Goal: Transaction & Acquisition: Purchase product/service

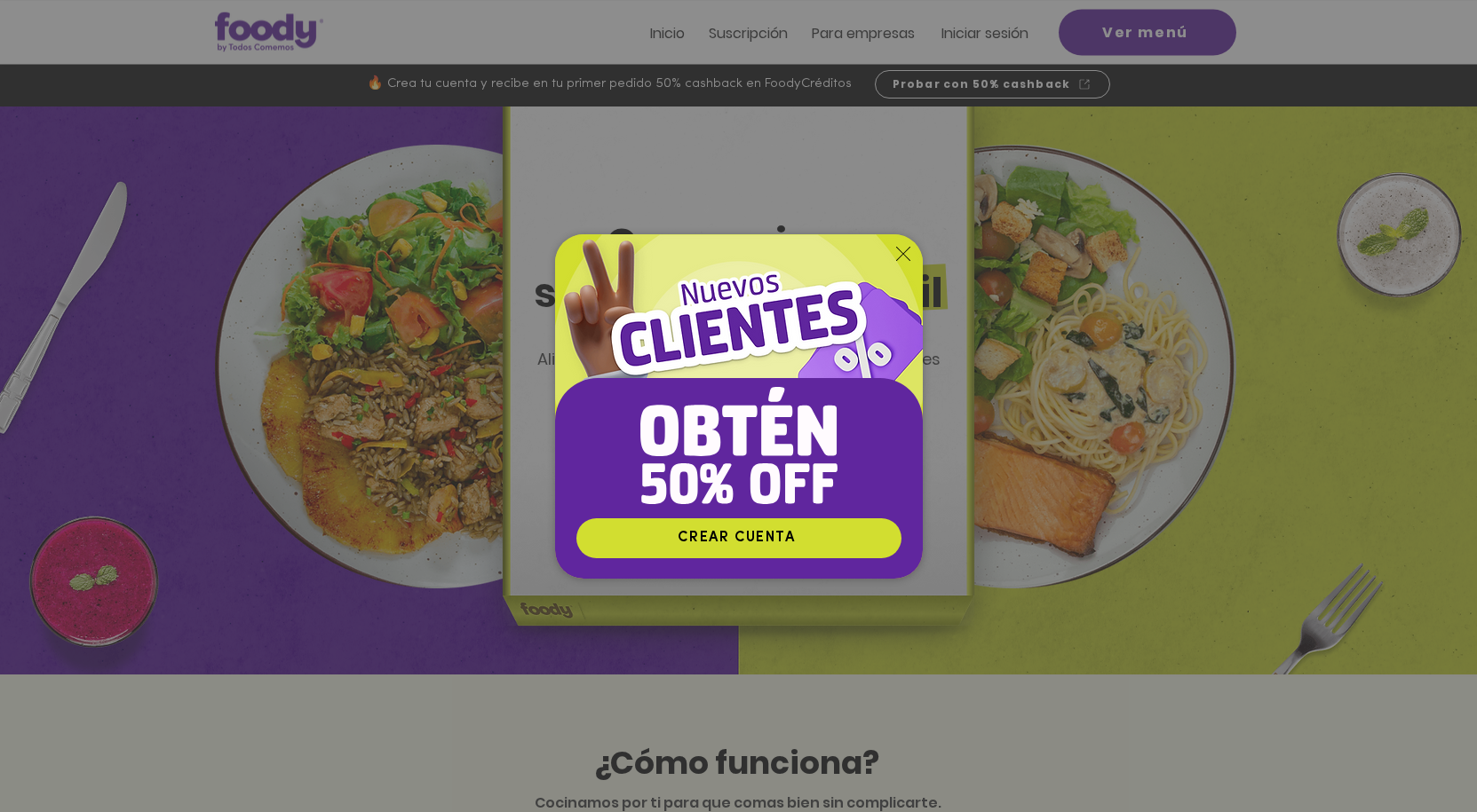
click at [897, 258] on icon "Volver al sitio" at bounding box center [903, 254] width 15 height 15
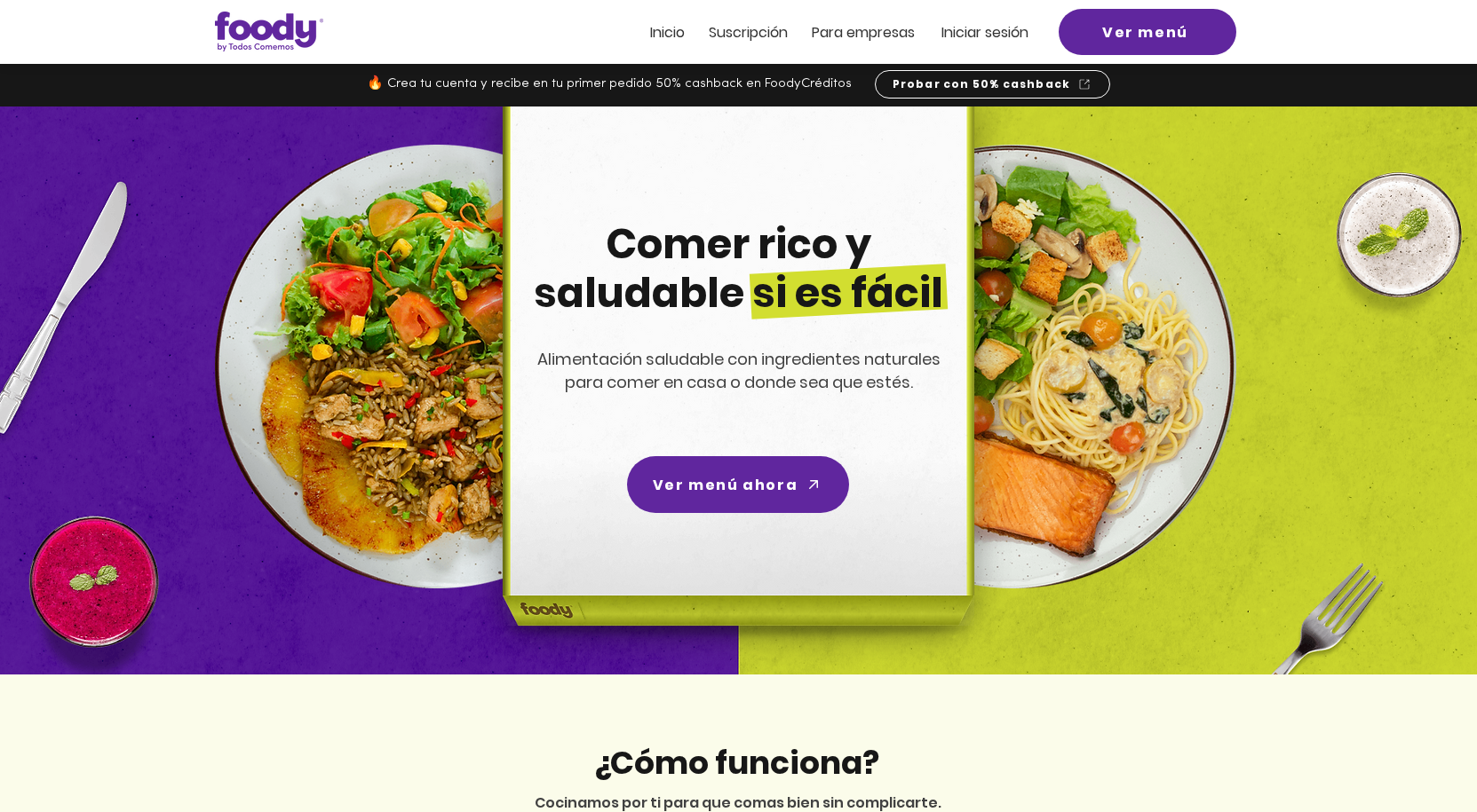
click at [1005, 35] on span "Iniciar sesión" at bounding box center [985, 32] width 87 height 20
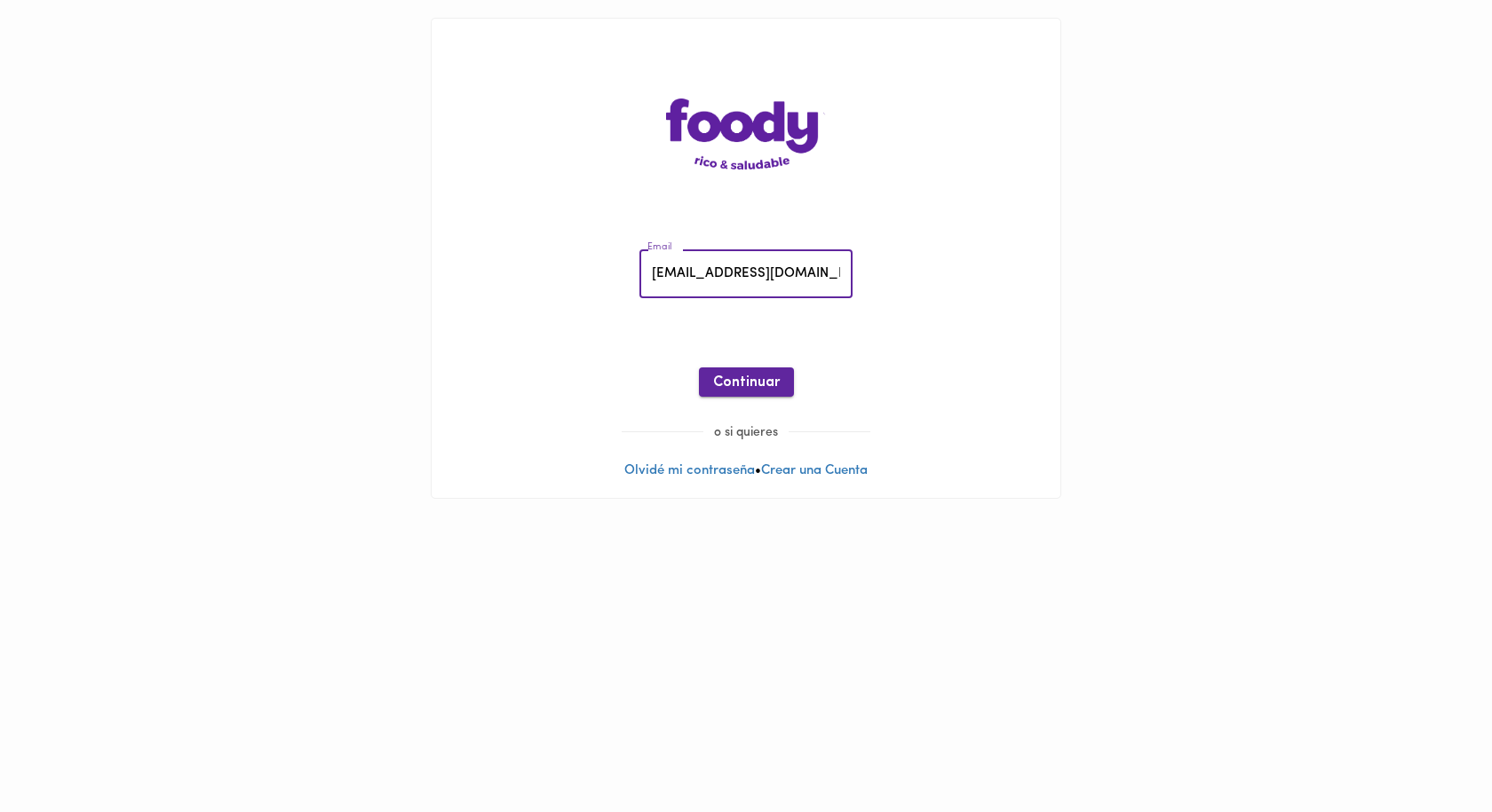
type input "[EMAIL_ADDRESS][DOMAIN_NAME]"
click at [753, 389] on span "Continuar" at bounding box center [746, 383] width 67 height 17
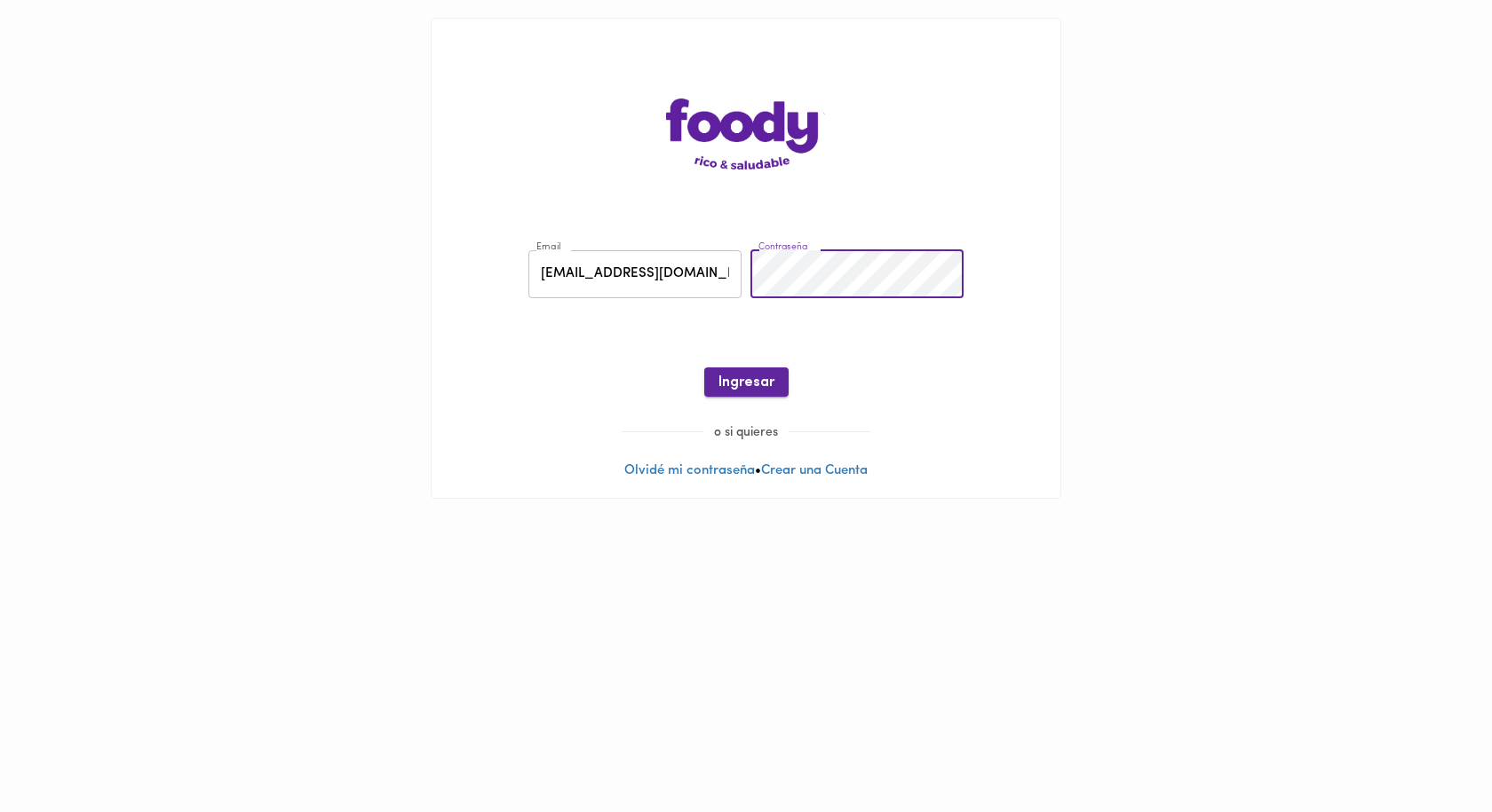
click at [754, 389] on span "Ingresar" at bounding box center [747, 383] width 56 height 17
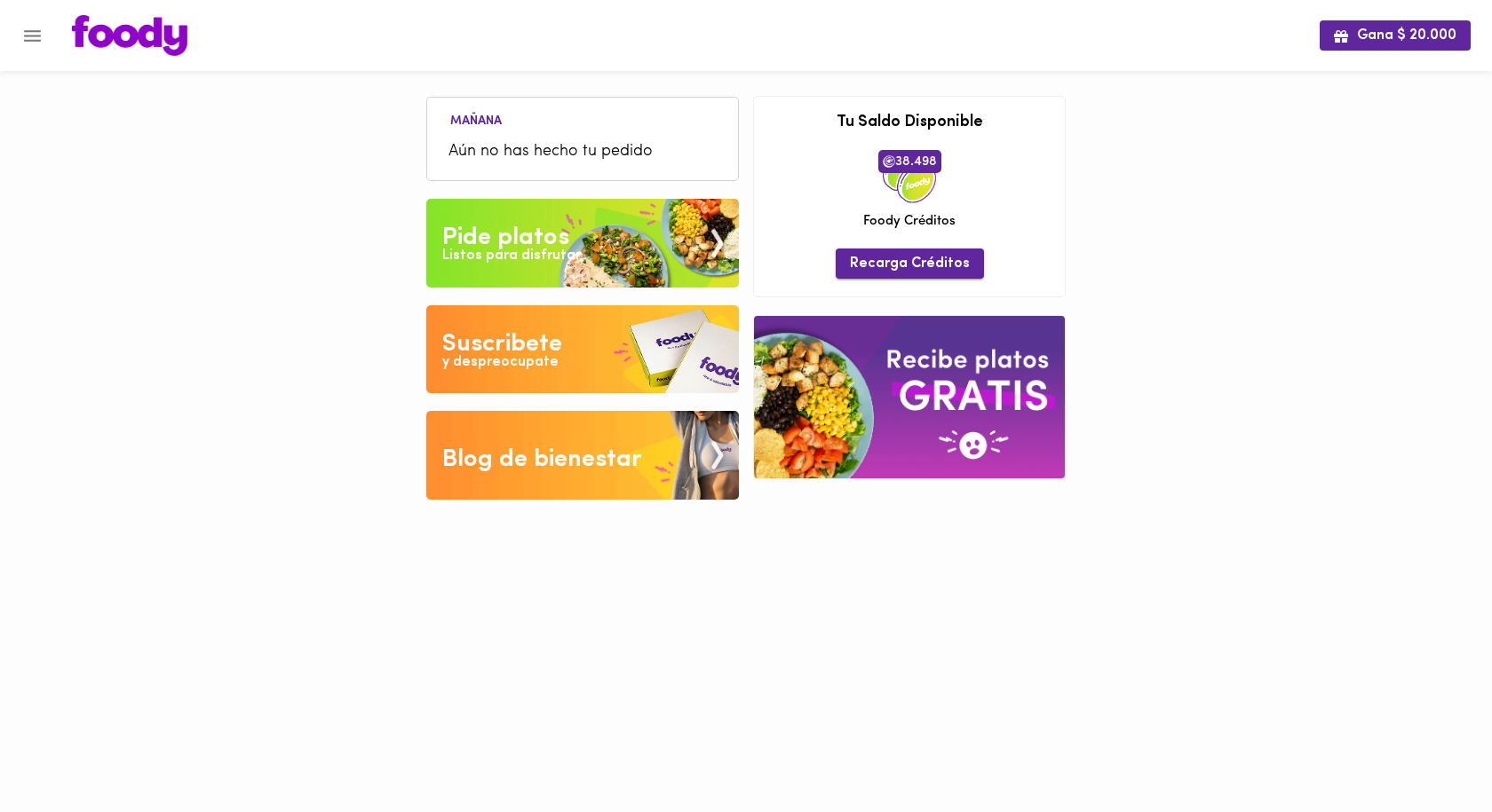
click at [887, 262] on span "Recarga Créditos" at bounding box center [909, 263] width 119 height 17
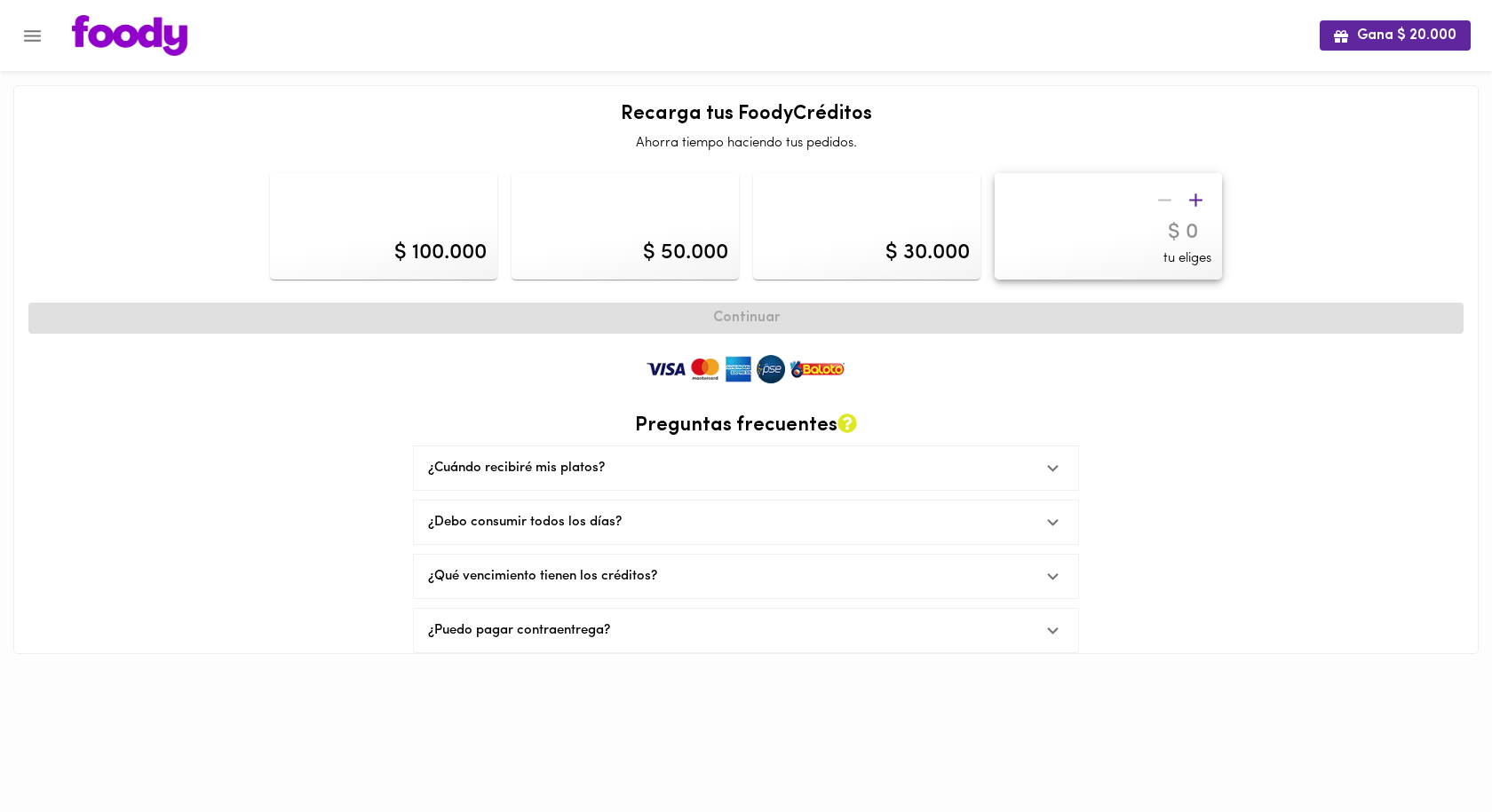
click at [366, 254] on div "$ 100.000" at bounding box center [384, 226] width 227 height 107
type input "100000"
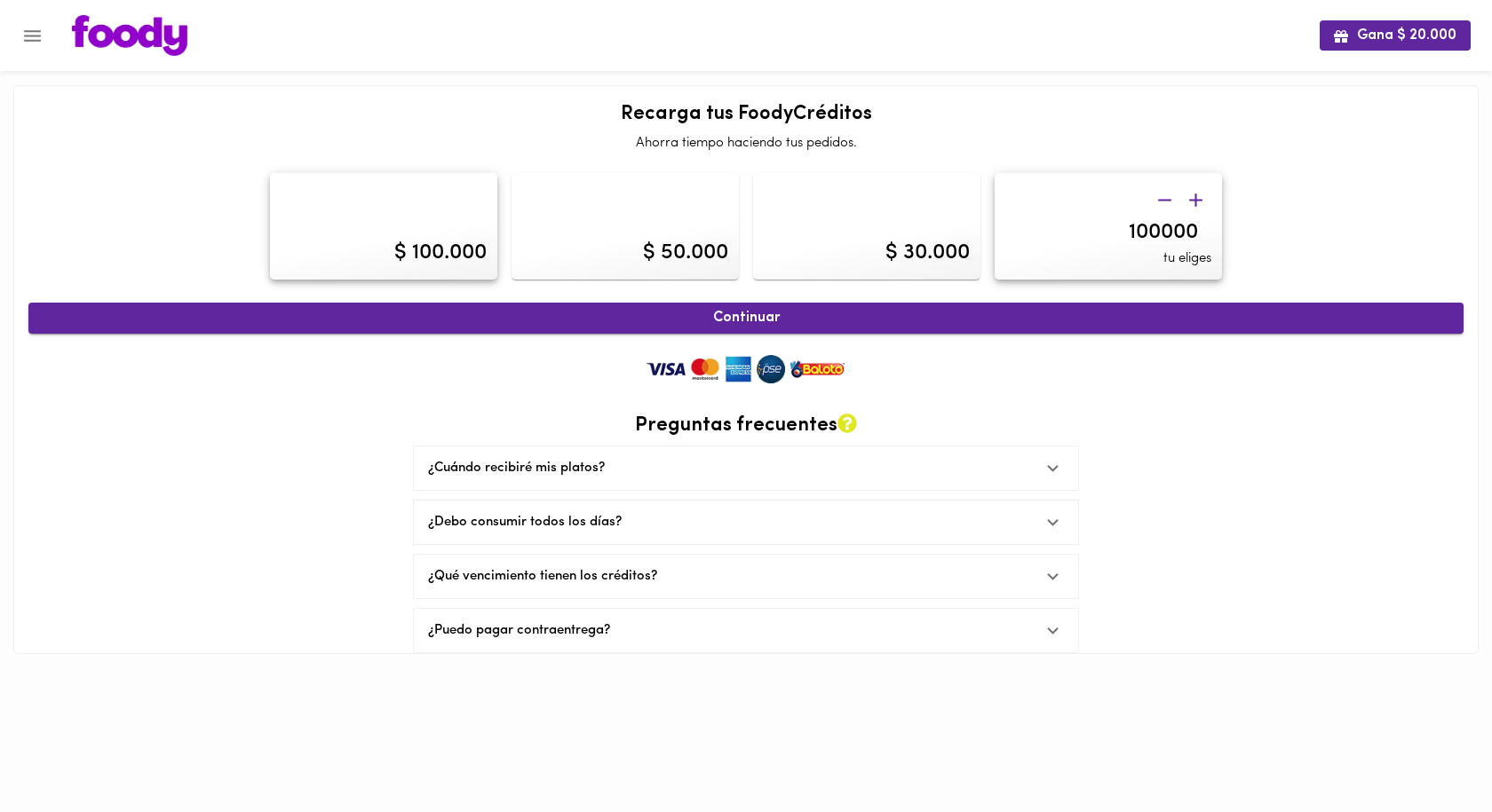
click at [764, 313] on span "Continuar" at bounding box center [745, 318] width 1396 height 17
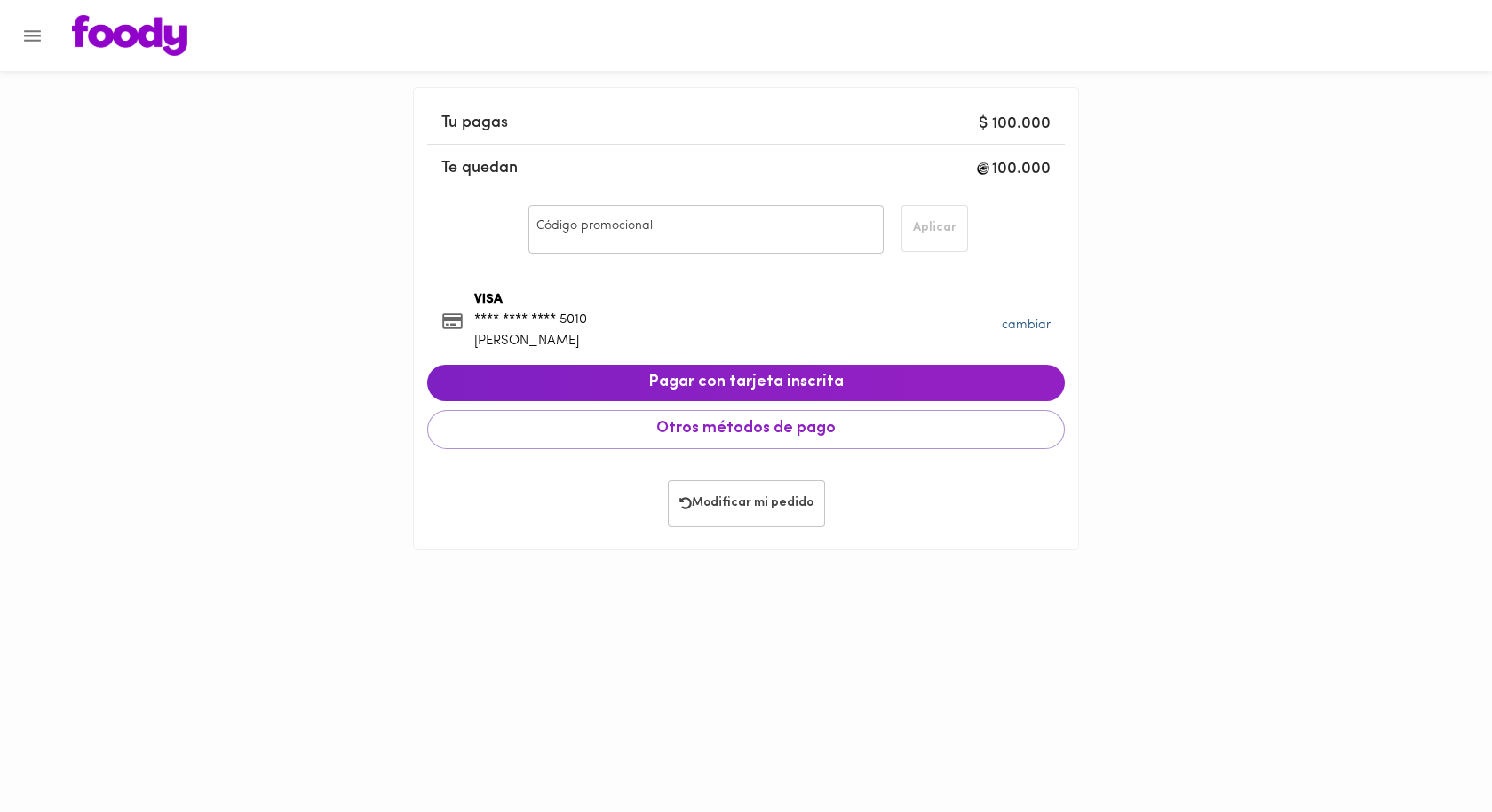
click at [1038, 319] on link "cambiar" at bounding box center [1026, 325] width 49 height 14
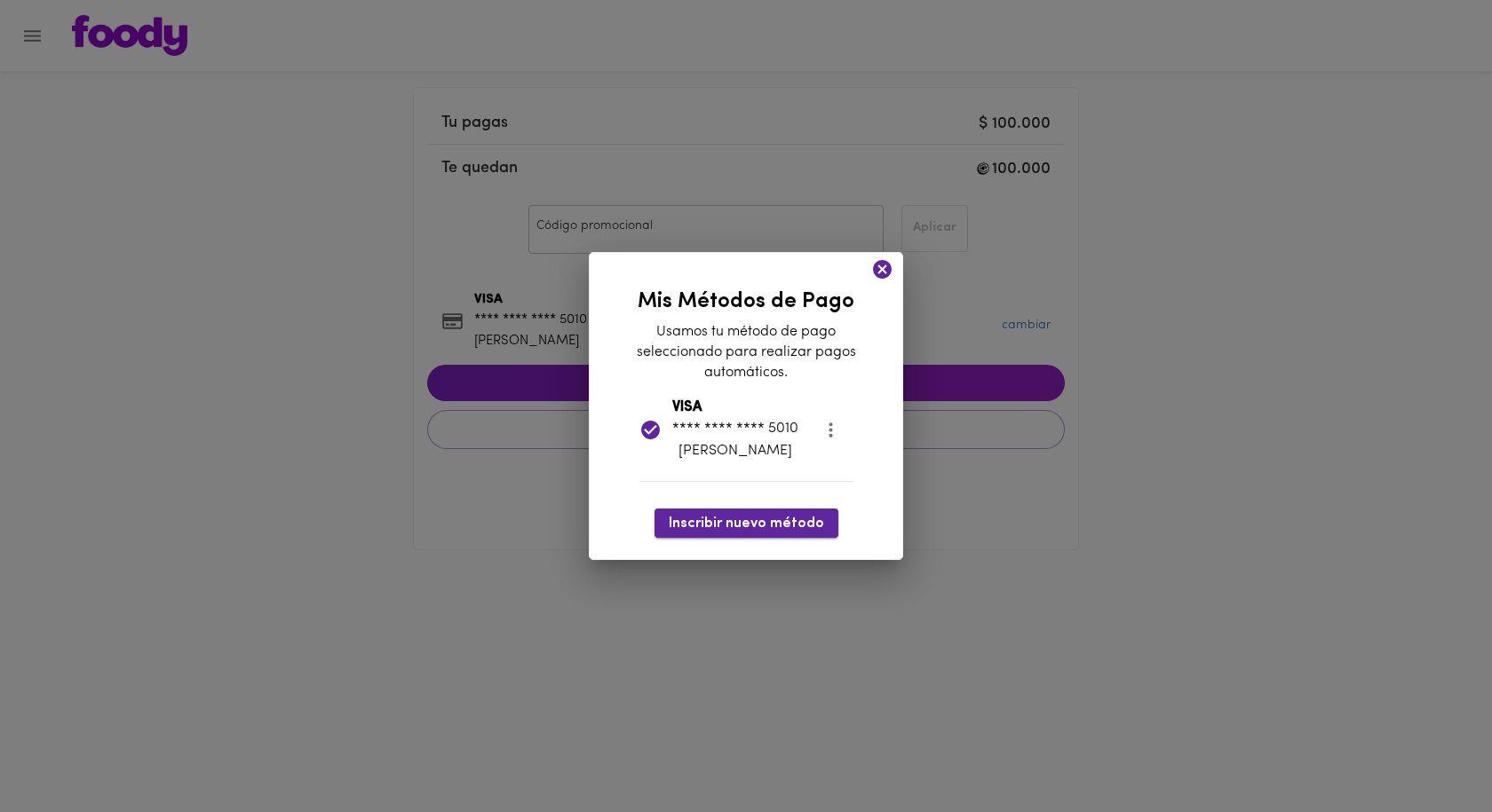
click at [765, 527] on span "Inscribir nuevo método" at bounding box center [746, 524] width 155 height 17
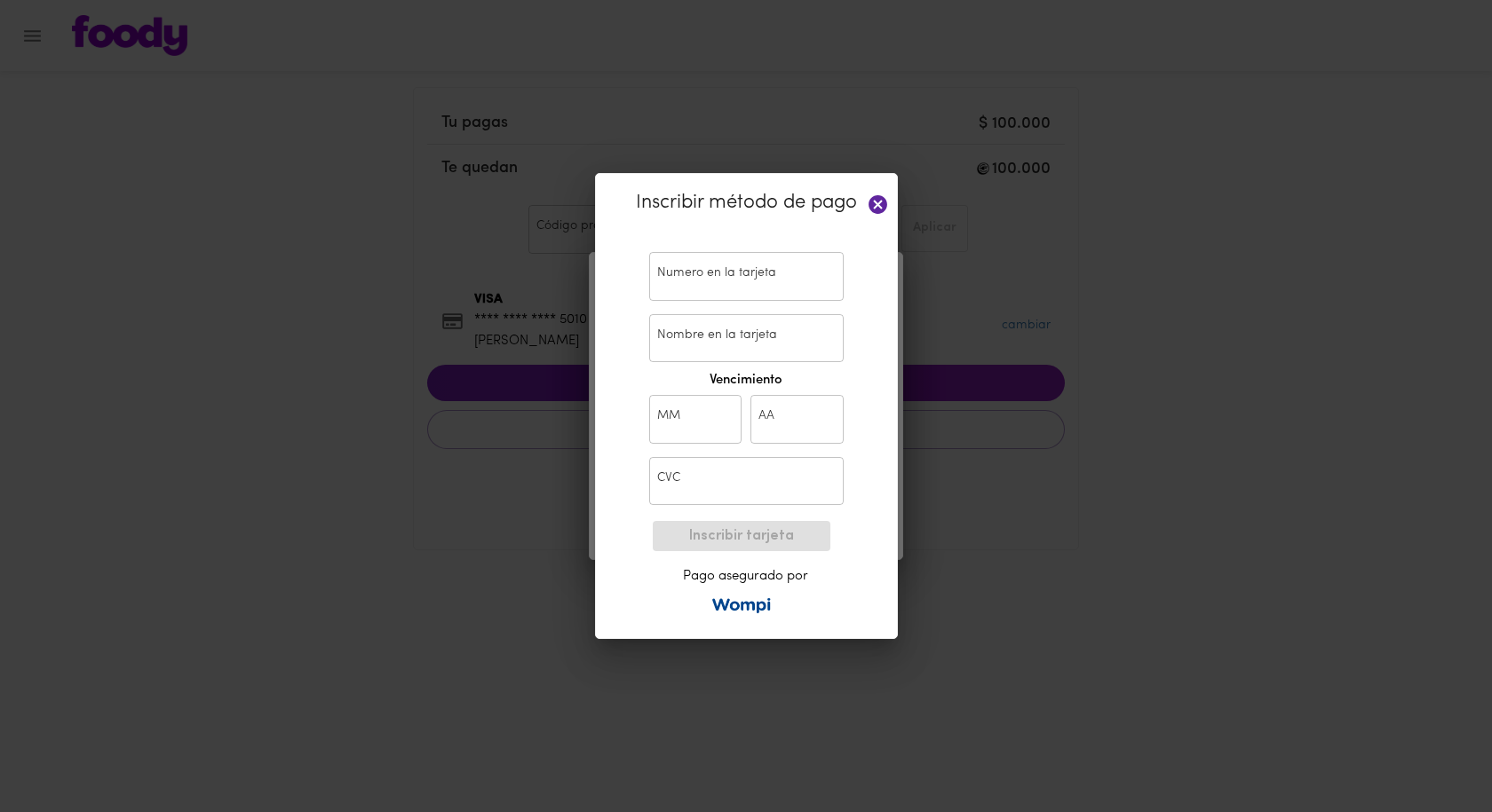
click at [724, 288] on input "text" at bounding box center [746, 277] width 194 height 49
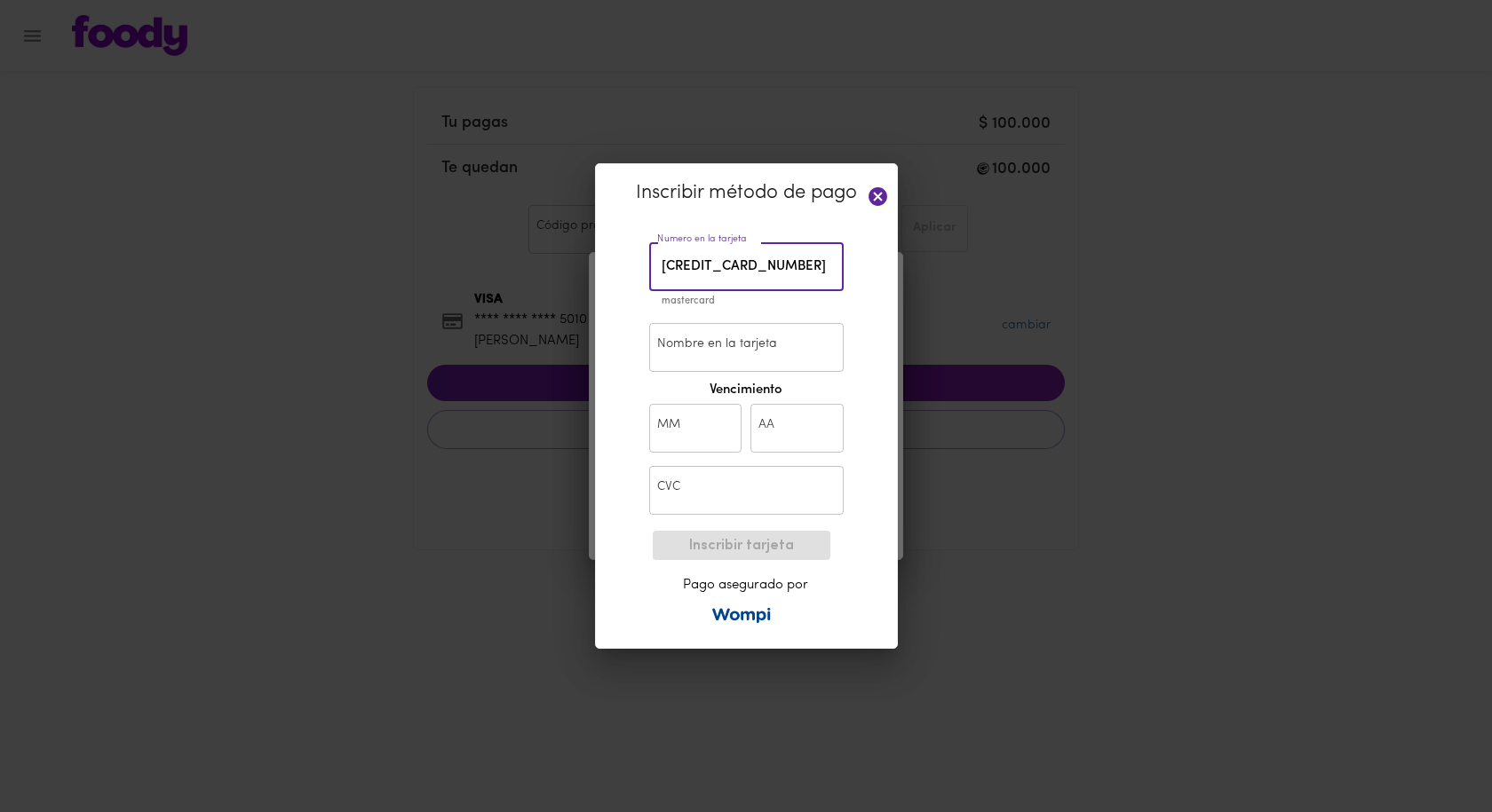
type input "[CREDIT_CARD_NUMBER]"
click at [726, 340] on input "Nombre en la tarjeta" at bounding box center [746, 348] width 194 height 49
type input "[PERSON_NAME]"
click at [678, 438] on input "text" at bounding box center [695, 428] width 93 height 49
type input "11"
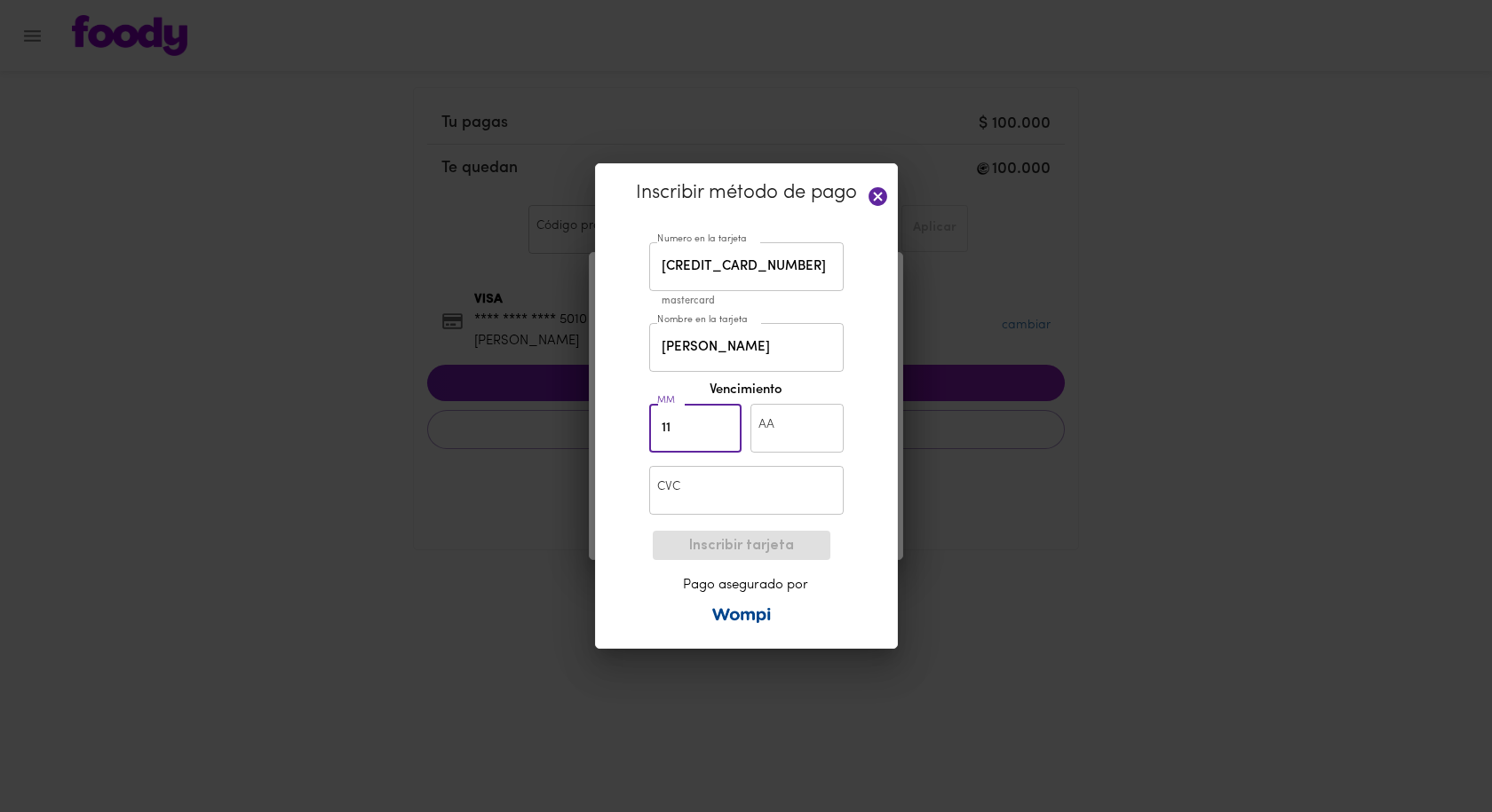
click at [801, 435] on input "text" at bounding box center [797, 428] width 93 height 49
type input "25"
click at [694, 486] on input "text" at bounding box center [746, 491] width 194 height 49
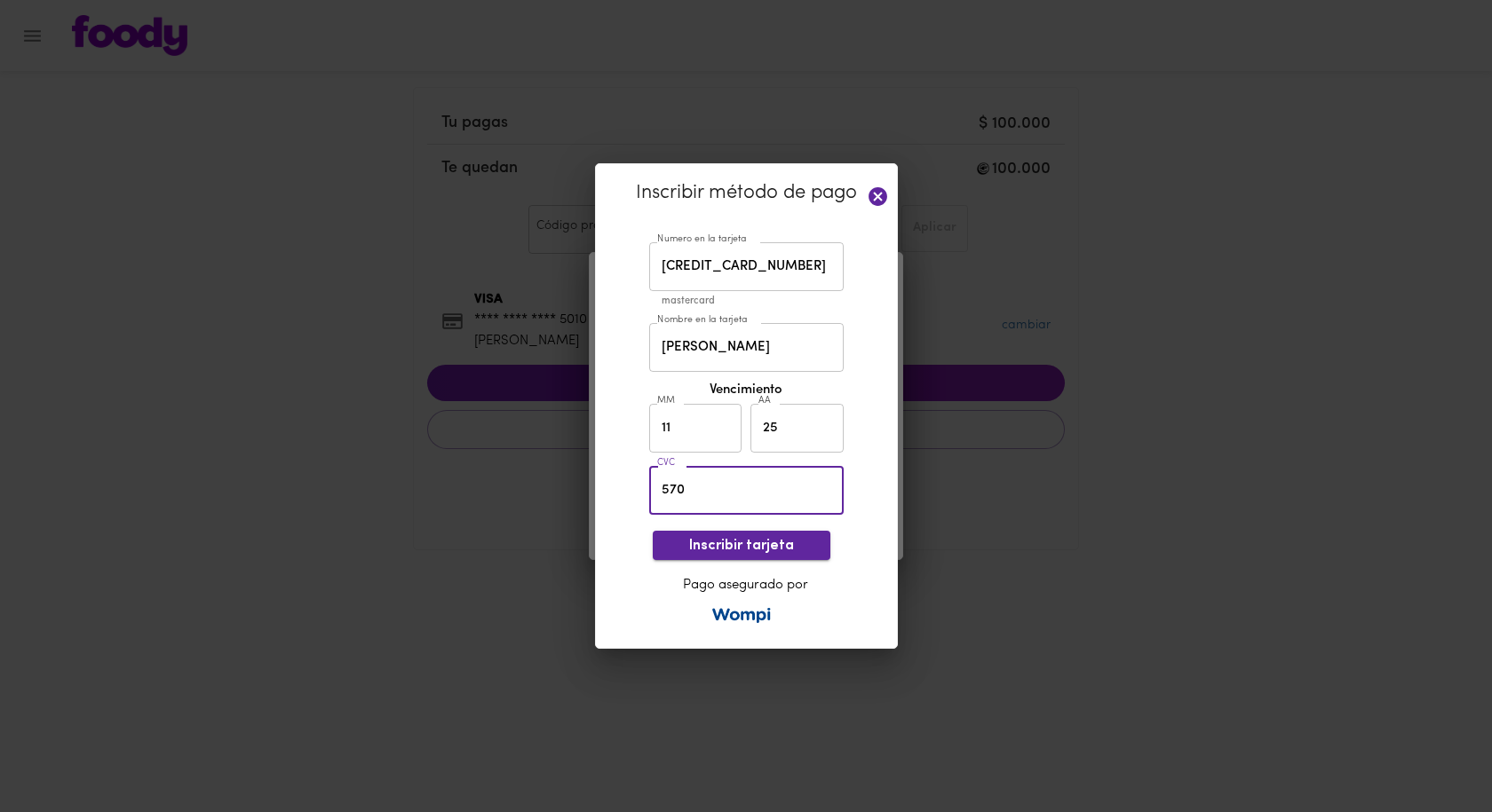
type input "570"
click at [767, 538] on span "Inscribir tarjeta" at bounding box center [741, 546] width 150 height 17
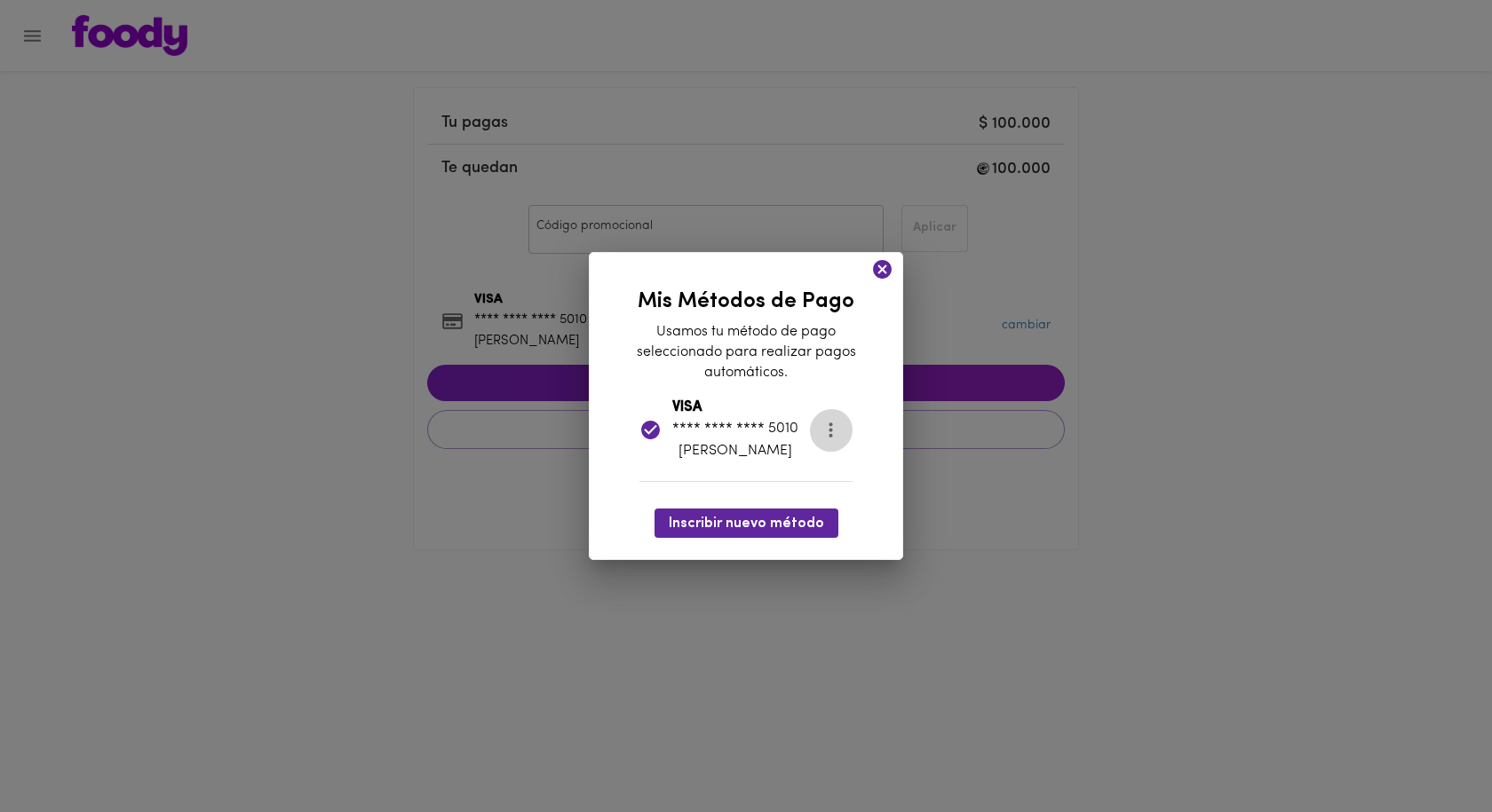
click at [830, 436] on icon "more" at bounding box center [831, 431] width 4 height 16
click at [835, 435] on li "Eliminar" at bounding box center [846, 431] width 75 height 29
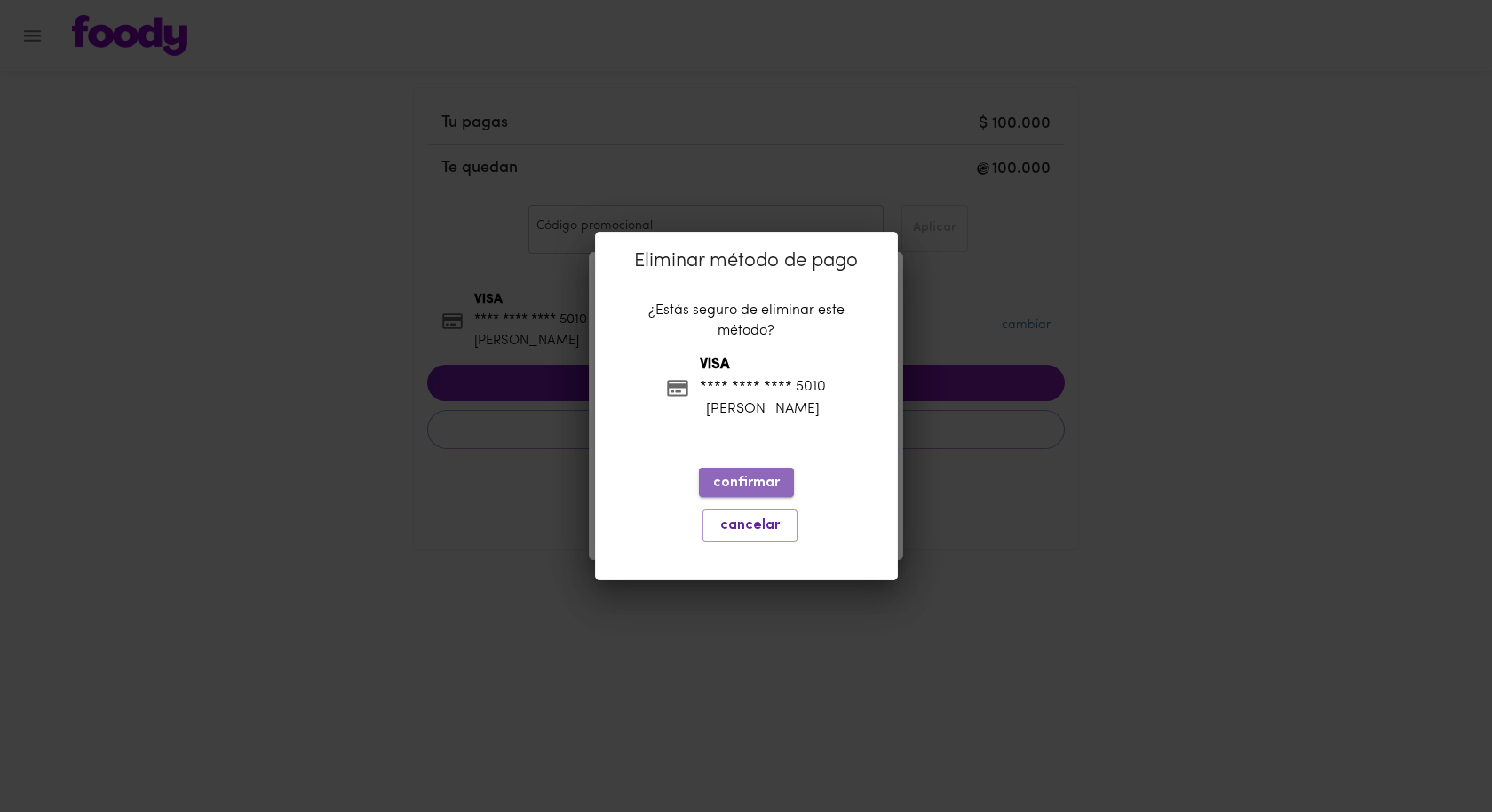
click at [756, 484] on span "confirmar" at bounding box center [746, 483] width 67 height 17
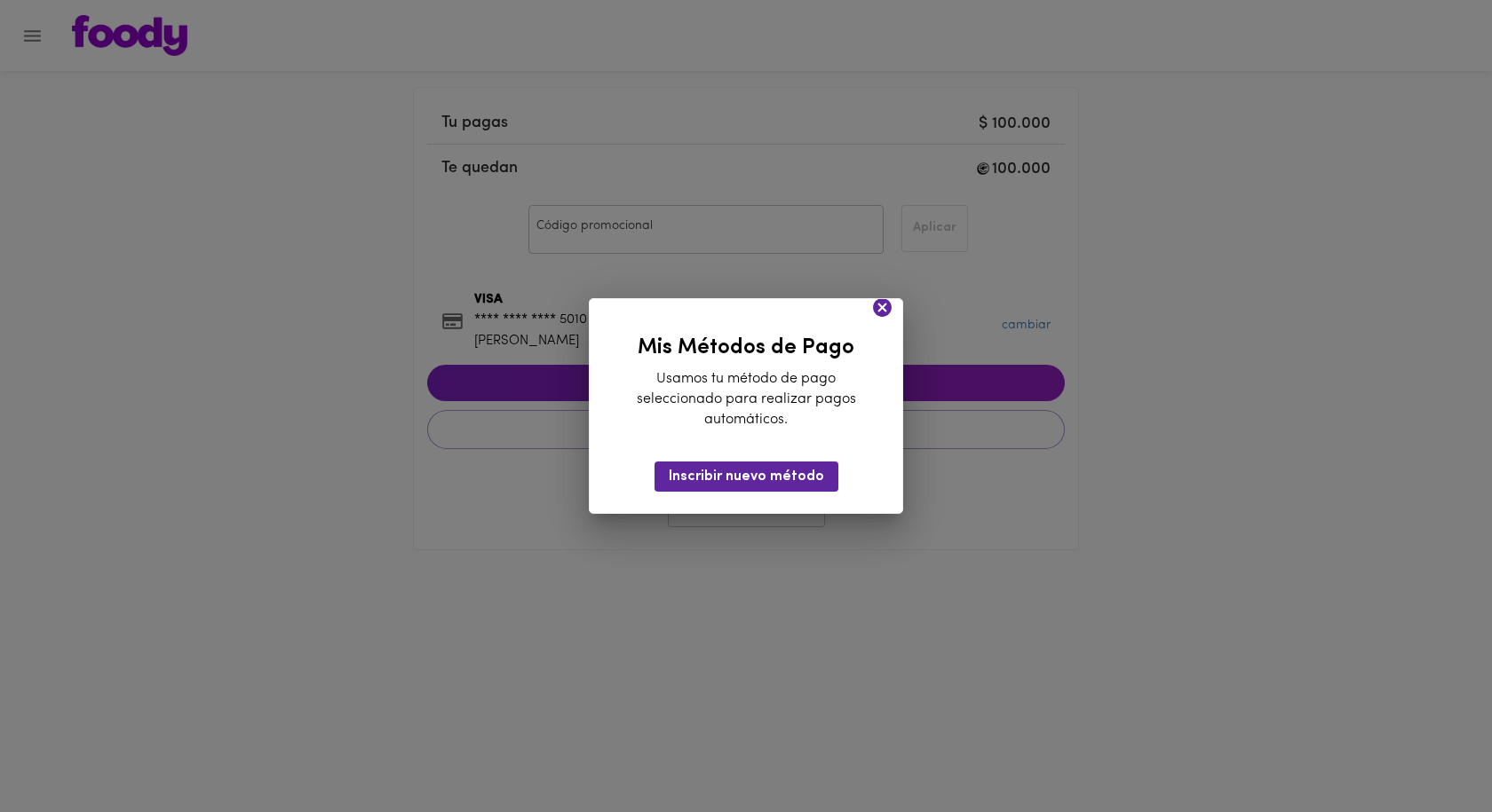
click at [883, 305] on icon at bounding box center [882, 307] width 18 height 18
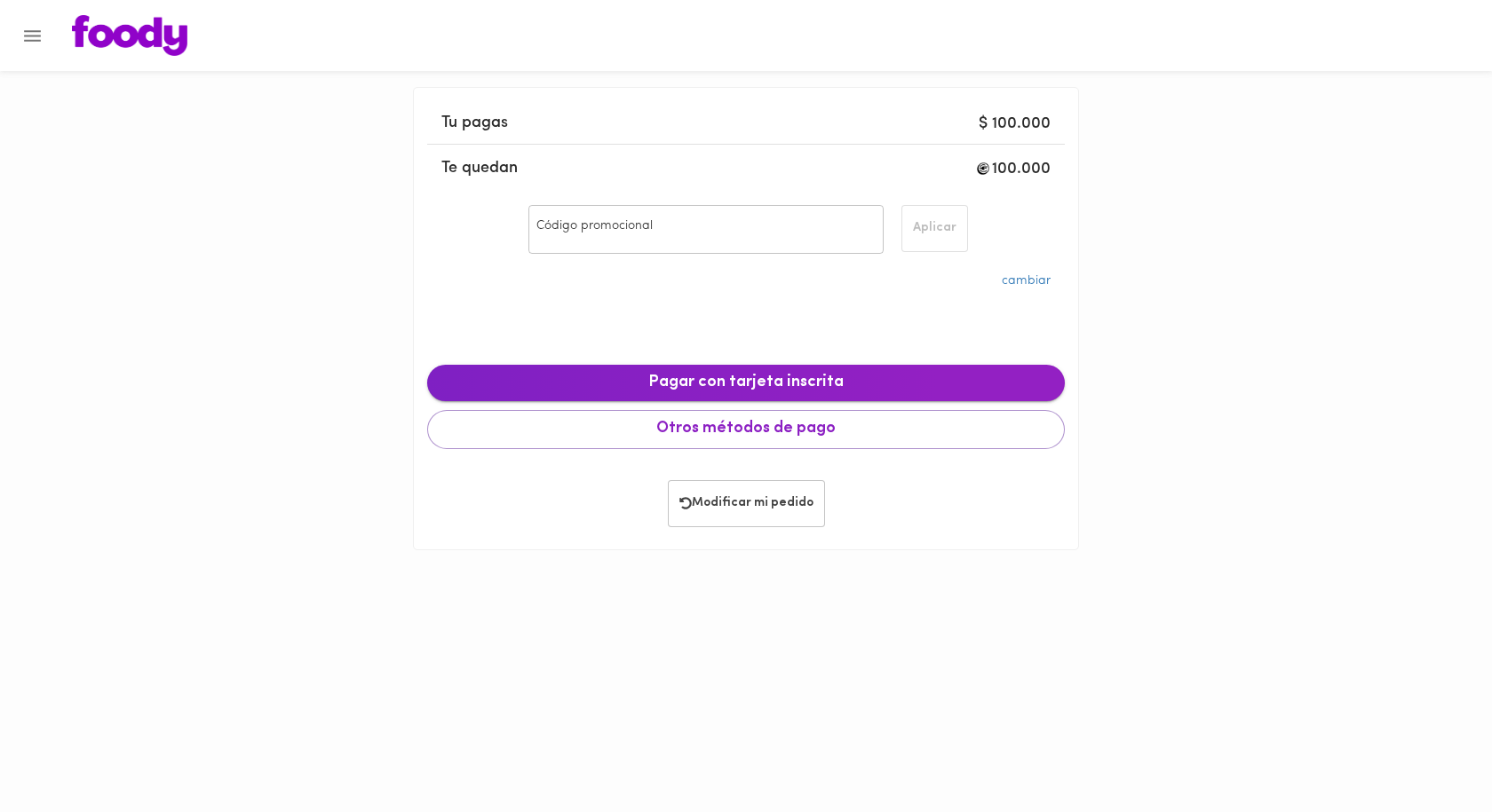
click at [750, 378] on span "Pagar con tarjeta inscrita" at bounding box center [745, 384] width 609 height 19
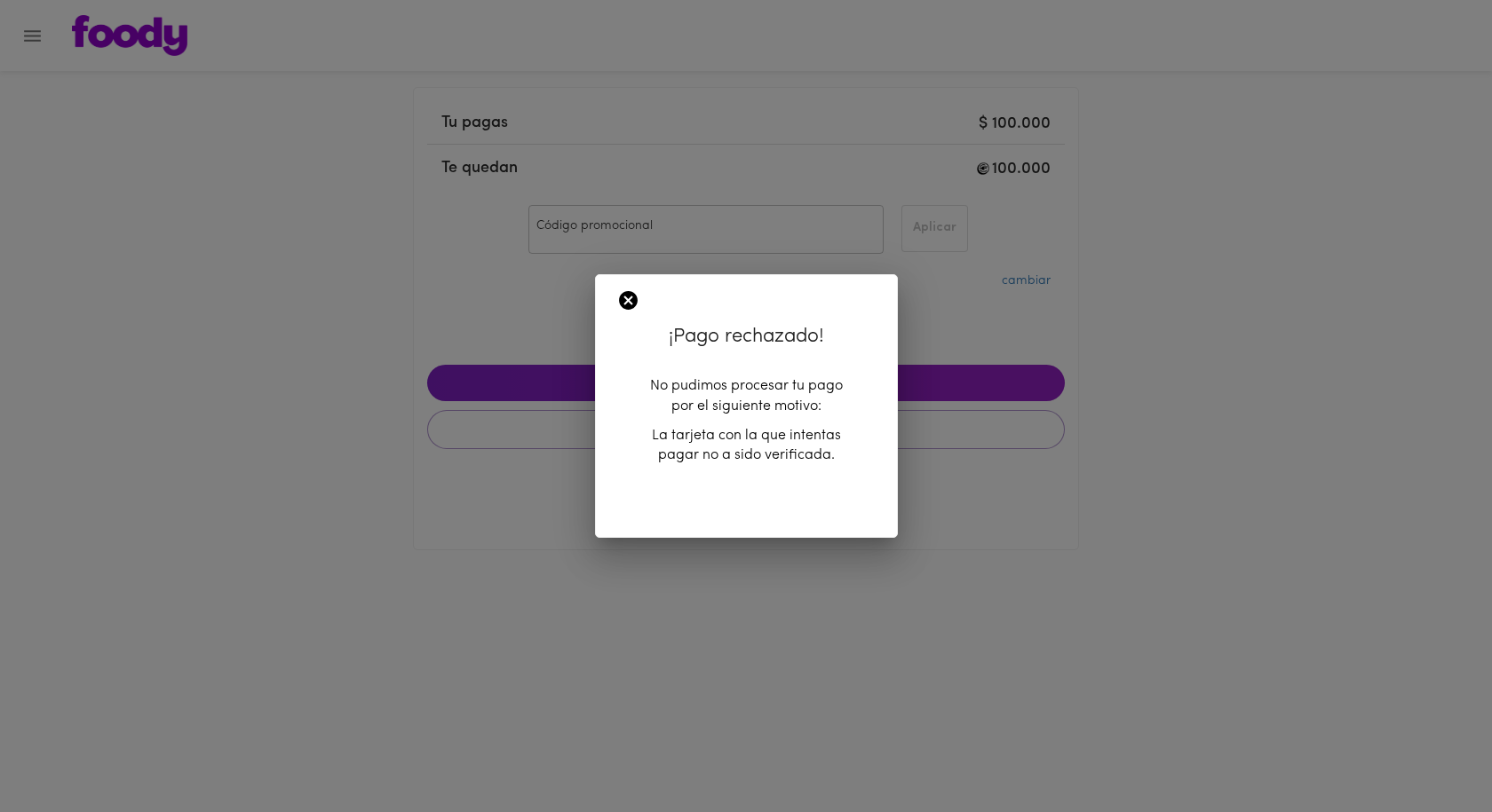
click at [627, 303] on icon at bounding box center [627, 300] width 22 height 22
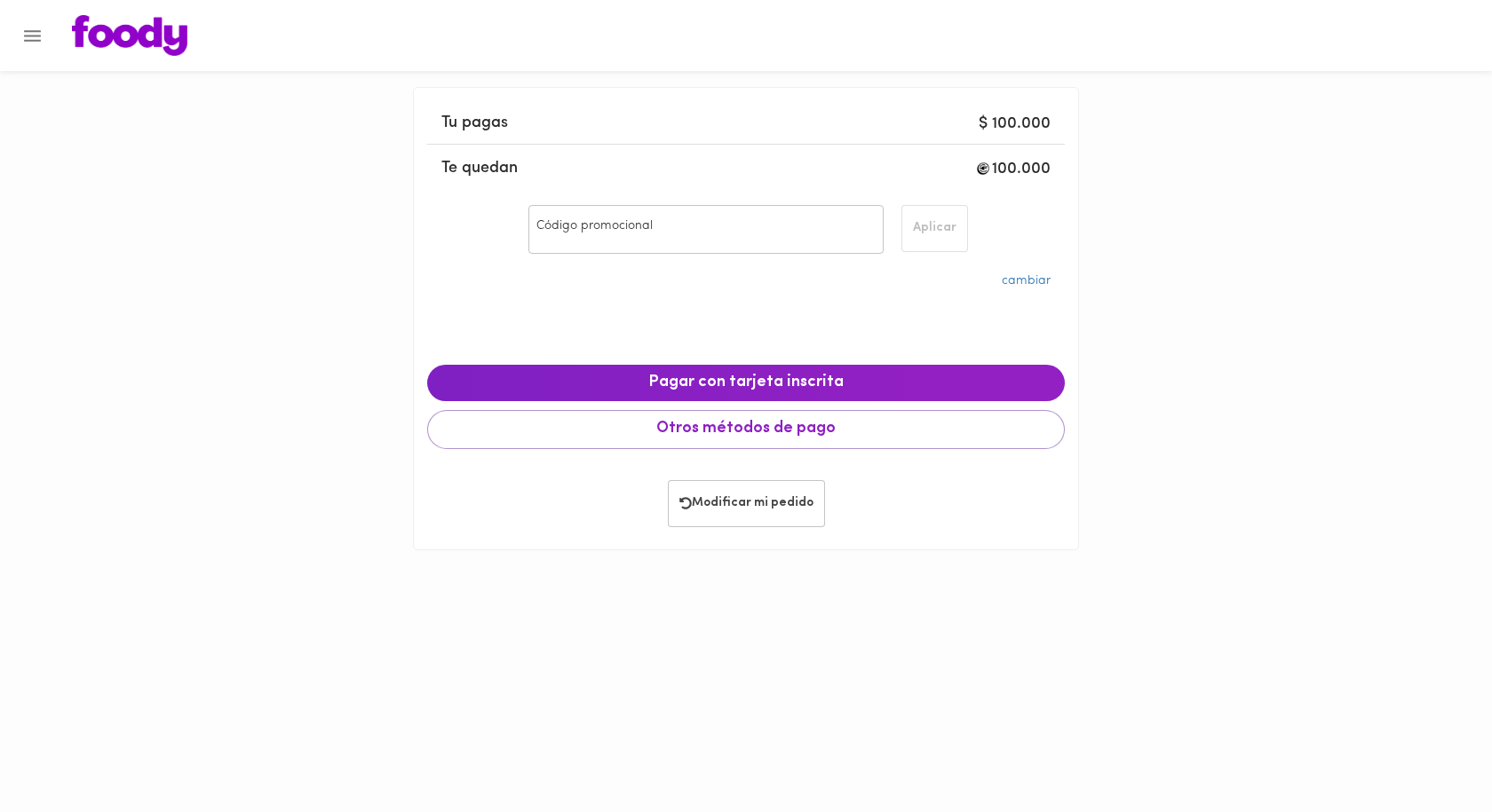
drag, startPoint x: 772, startPoint y: 301, endPoint x: 774, endPoint y: 313, distance: 12.2
click at [772, 298] on ul "cambiar" at bounding box center [746, 311] width 637 height 88
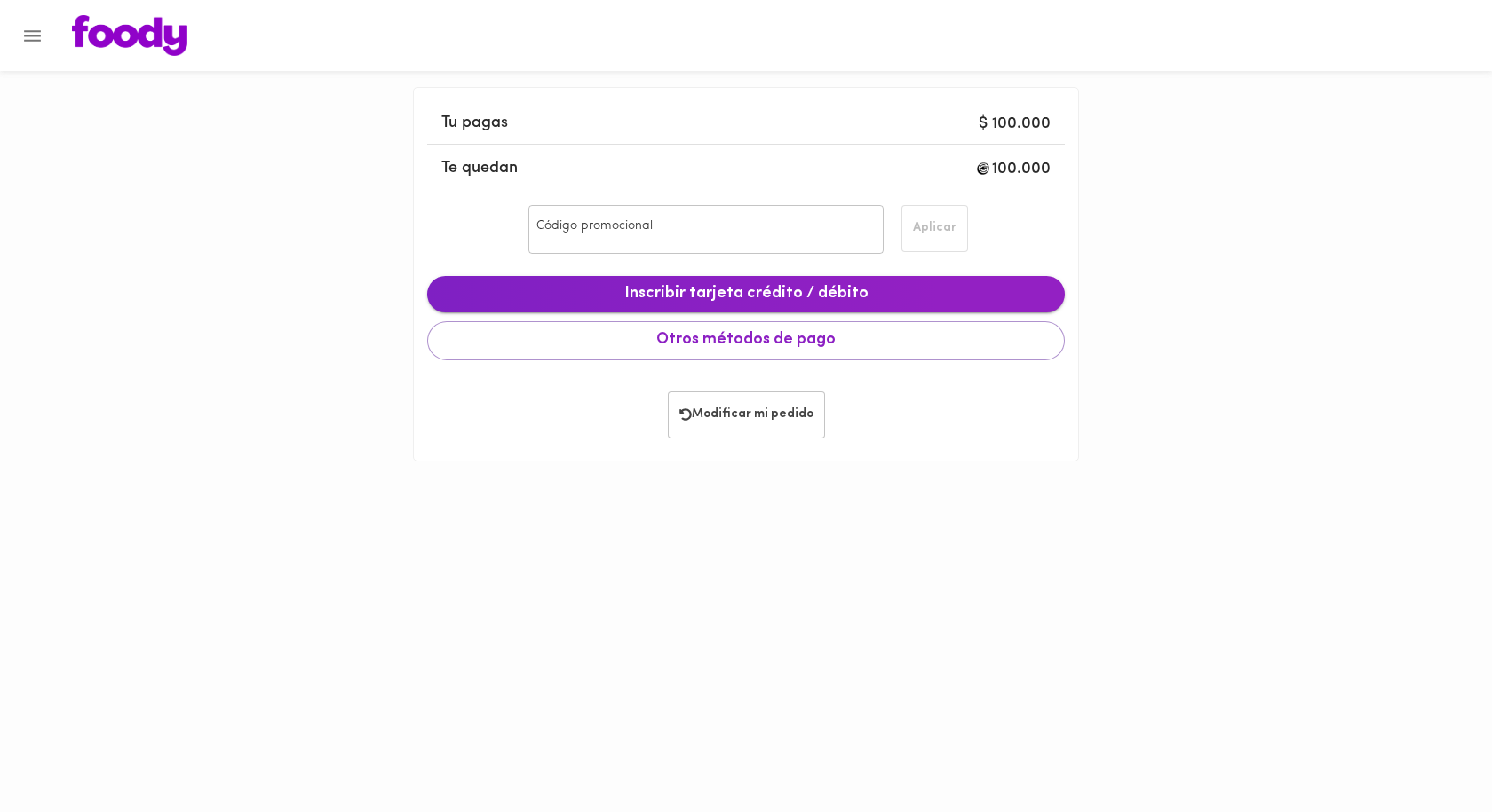
click at [762, 295] on span "Inscribir tarjeta crédito / débito" at bounding box center [745, 294] width 609 height 19
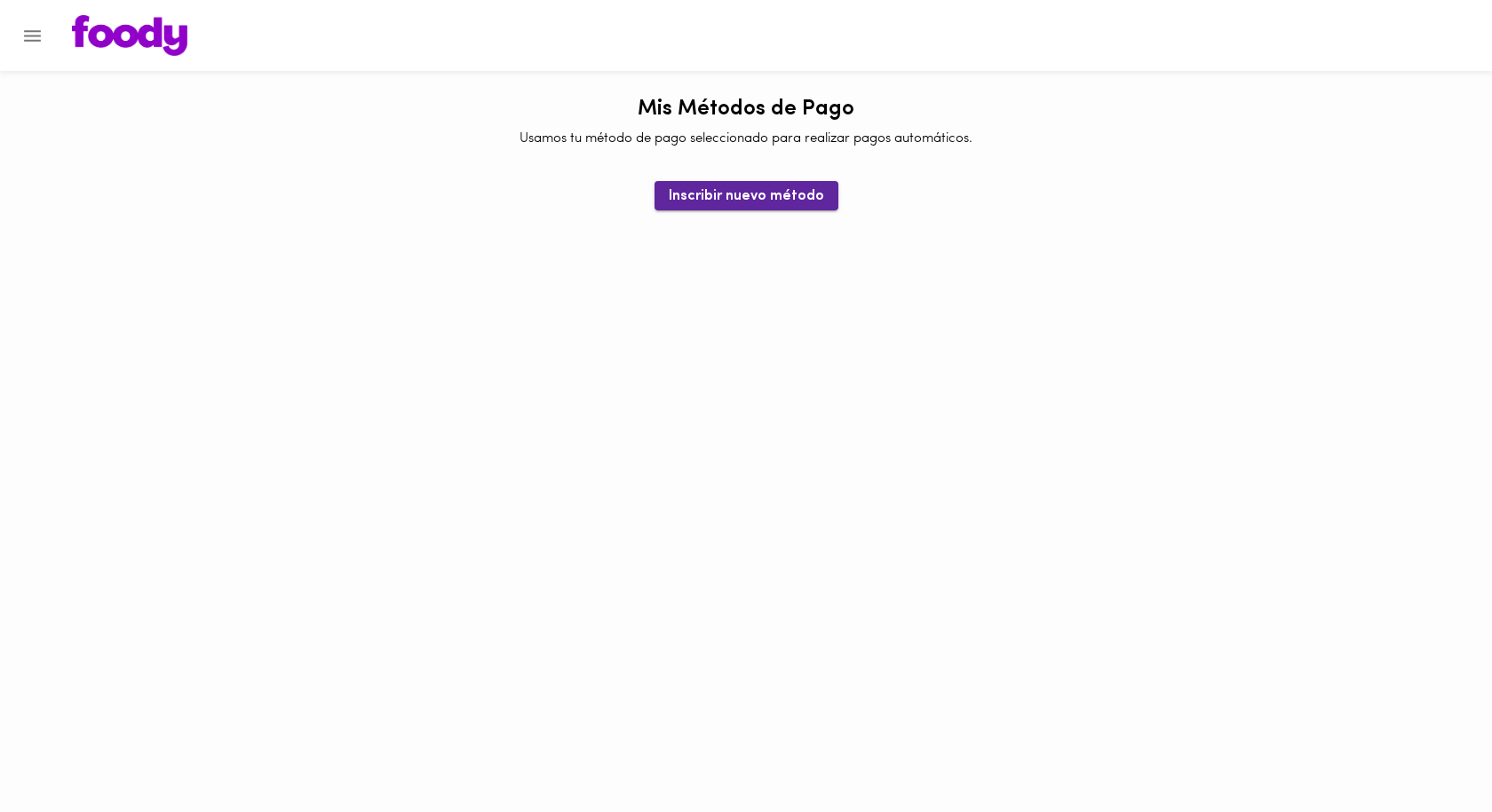
click at [763, 205] on span "Inscribir nuevo método" at bounding box center [746, 196] width 155 height 17
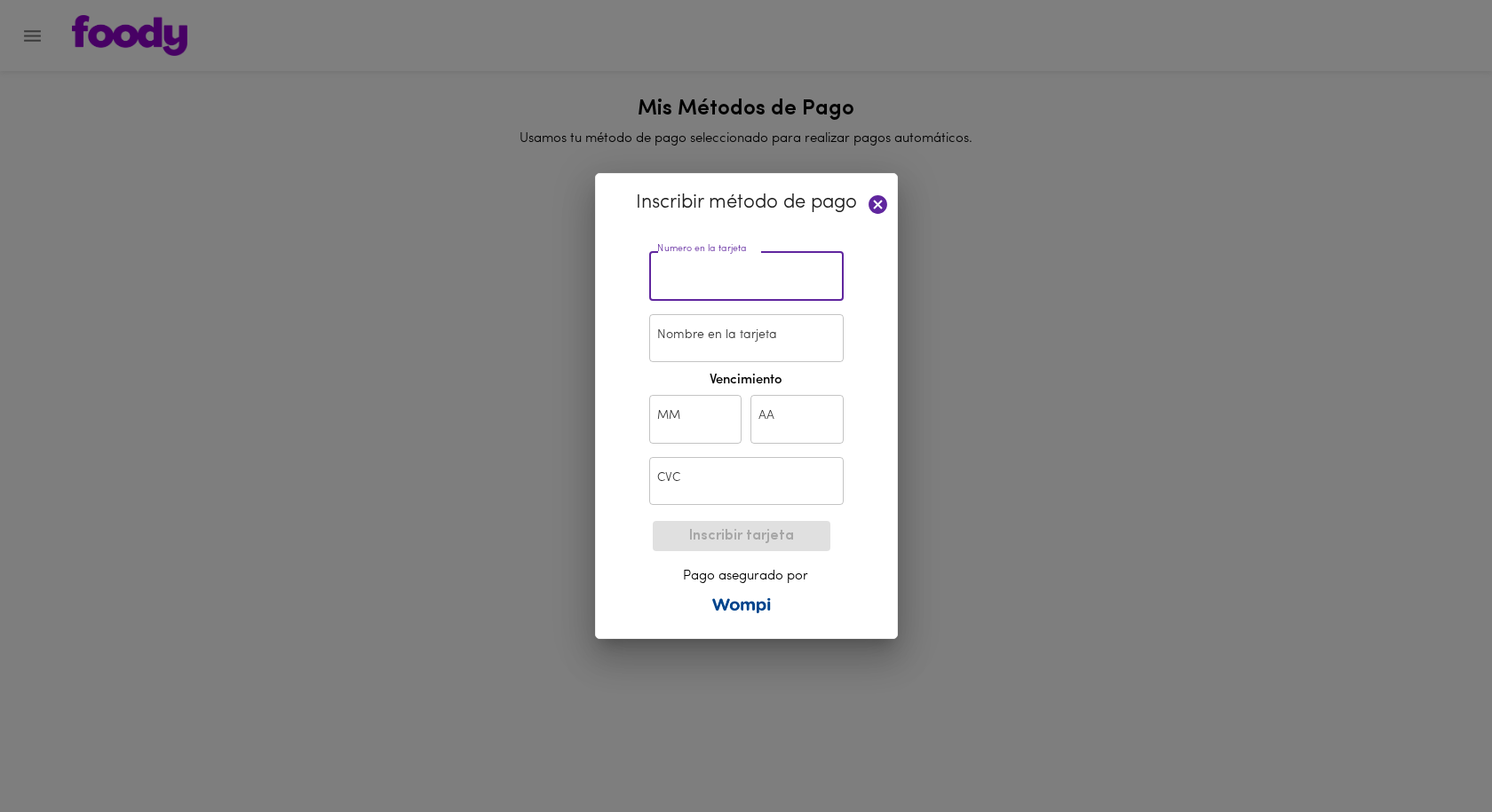
click at [727, 268] on input "text" at bounding box center [746, 277] width 194 height 49
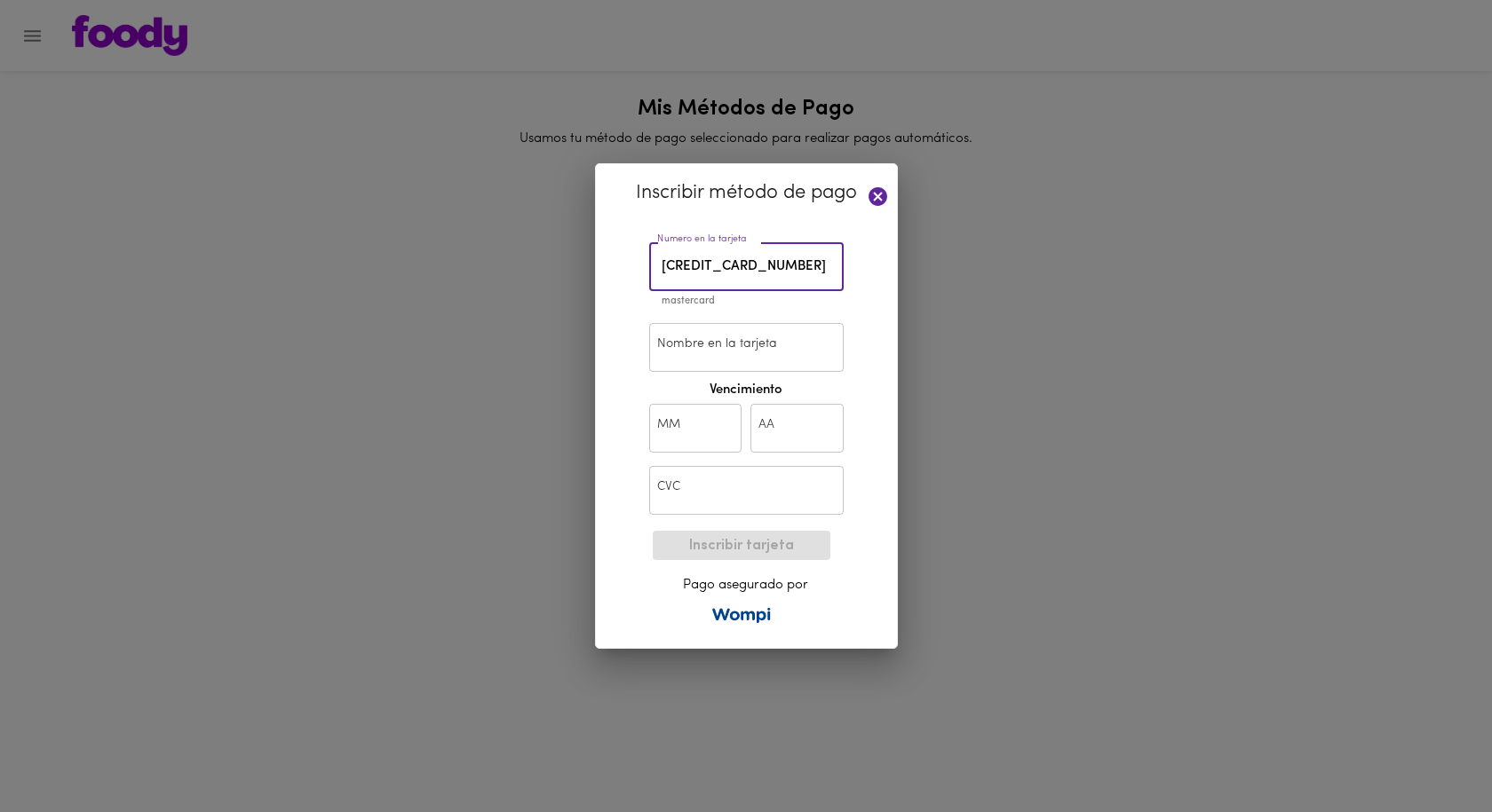
type input "[CREDIT_CARD_NUMBER]"
click at [704, 347] on input "Nombre en la tarjeta" at bounding box center [746, 348] width 194 height 49
type input "[PERSON_NAME]"
click at [688, 428] on input "text" at bounding box center [695, 428] width 93 height 49
type input "11"
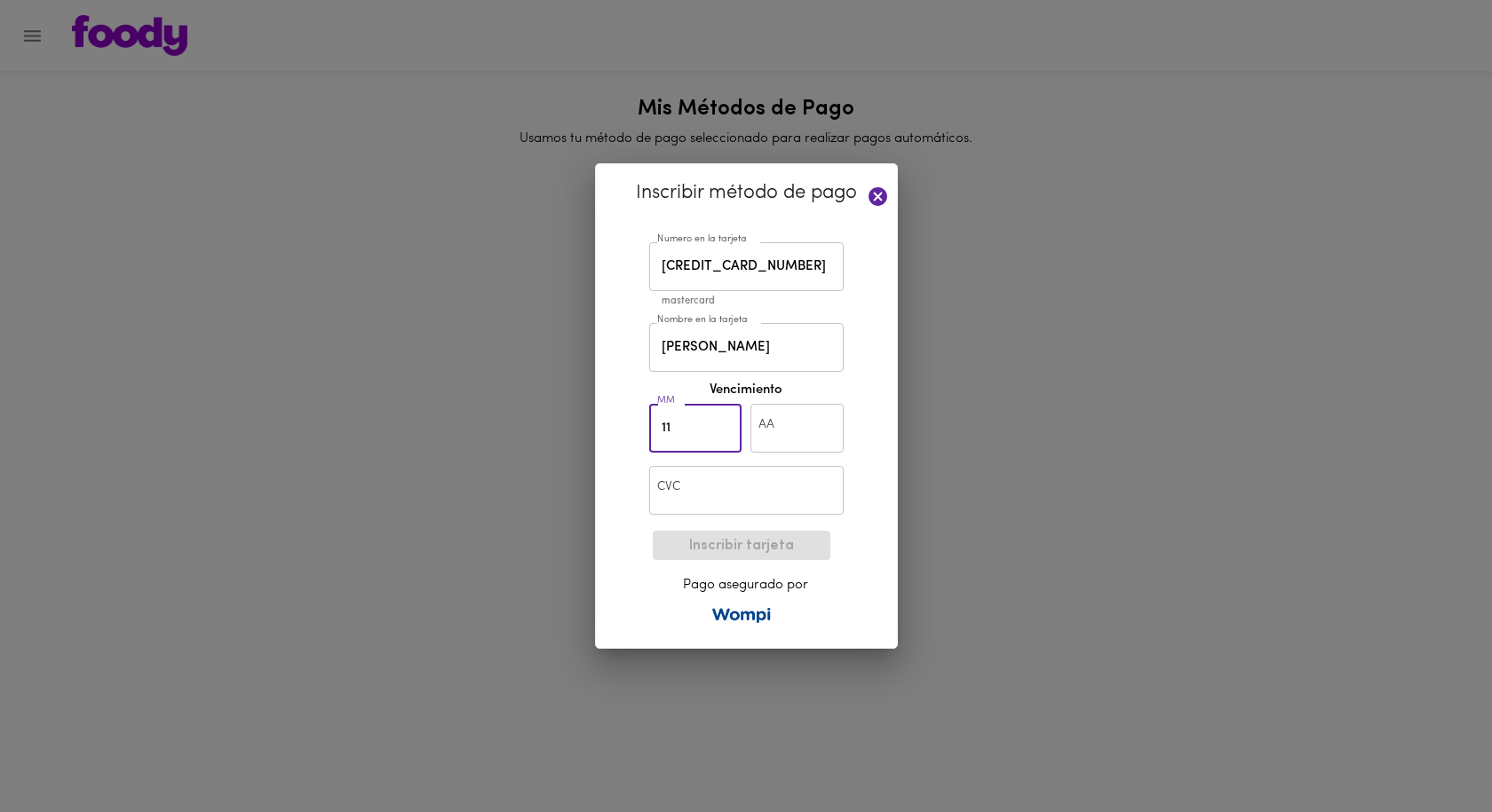
click at [771, 433] on input "text" at bounding box center [797, 428] width 93 height 49
type input "25"
click at [729, 501] on input "text" at bounding box center [746, 491] width 194 height 49
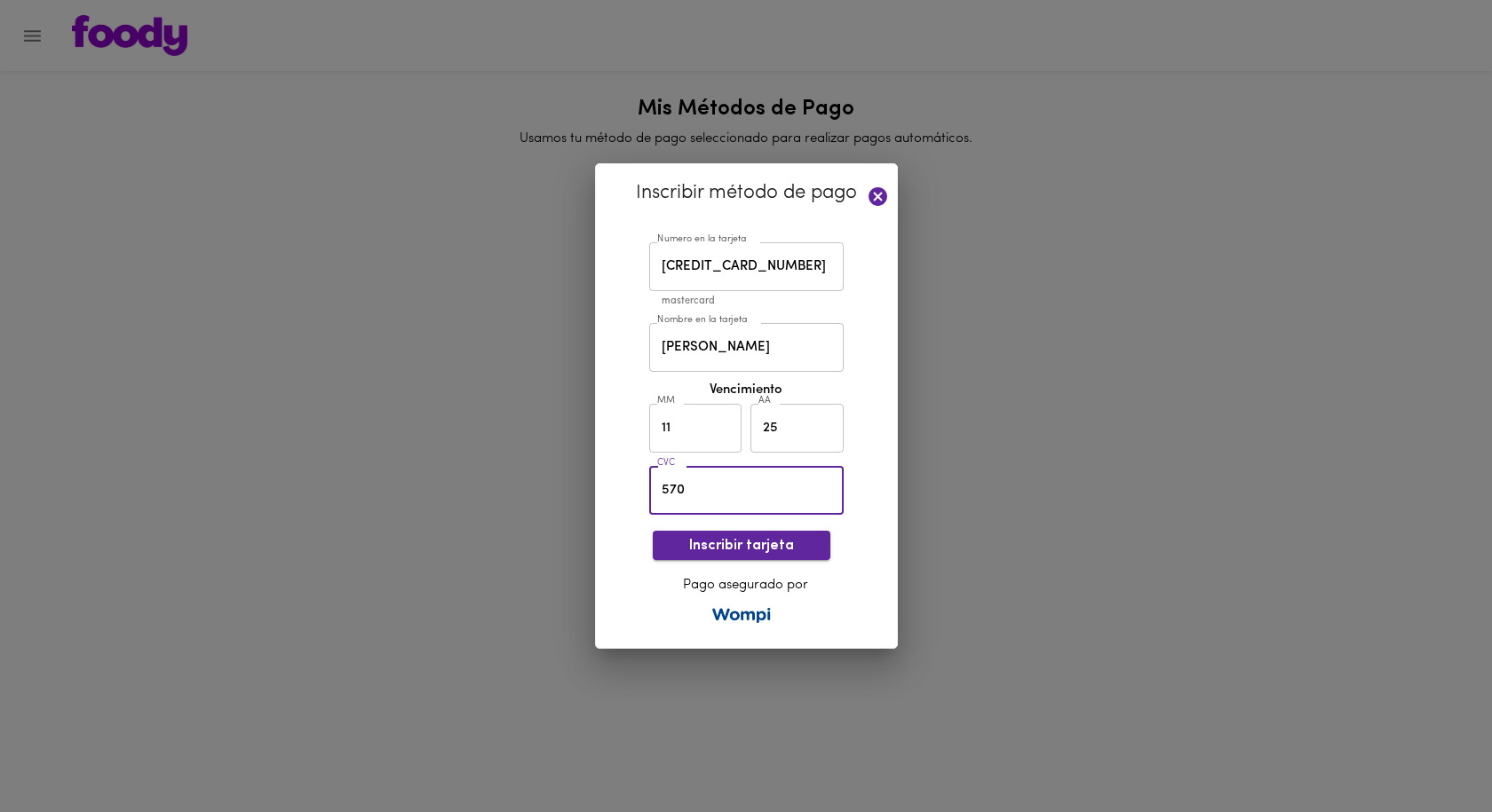
type input "570"
click at [750, 550] on span "Inscribir tarjeta" at bounding box center [741, 546] width 150 height 17
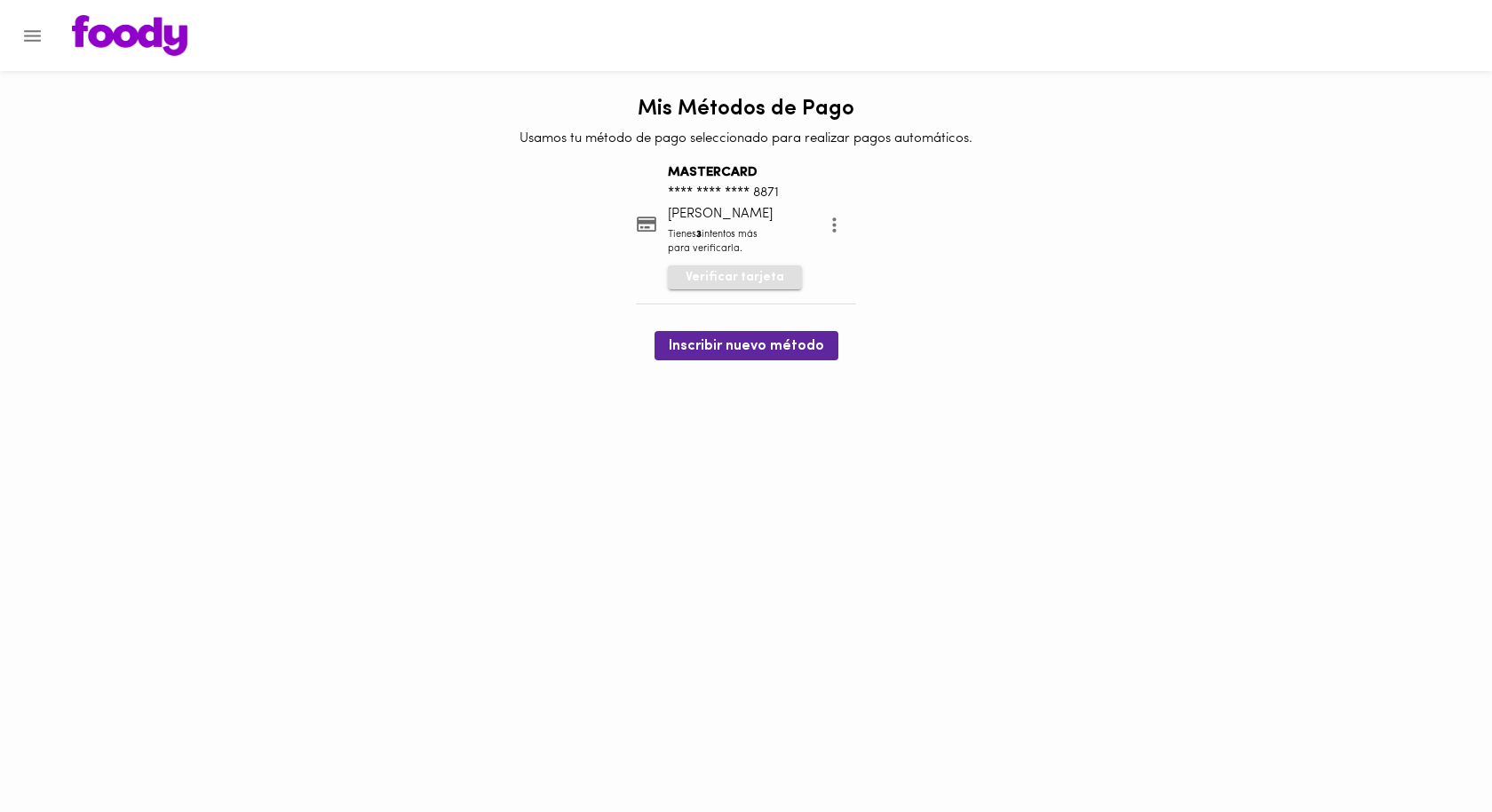
click at [753, 274] on span "Verificar tarjeta" at bounding box center [734, 278] width 98 height 17
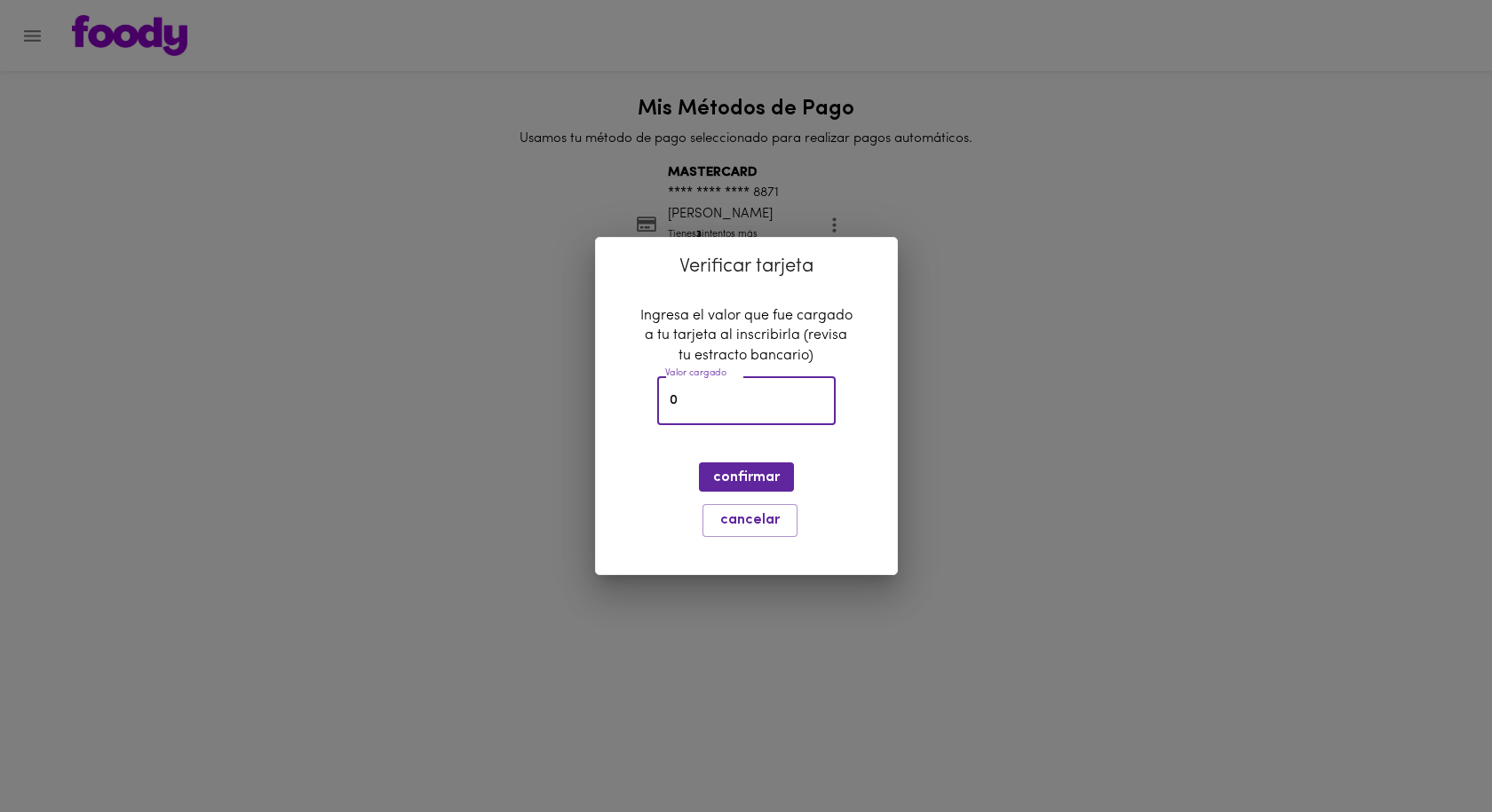
click at [760, 401] on input "0" at bounding box center [746, 401] width 179 height 49
type input "1914"
click at [741, 476] on span "confirmar" at bounding box center [746, 478] width 67 height 17
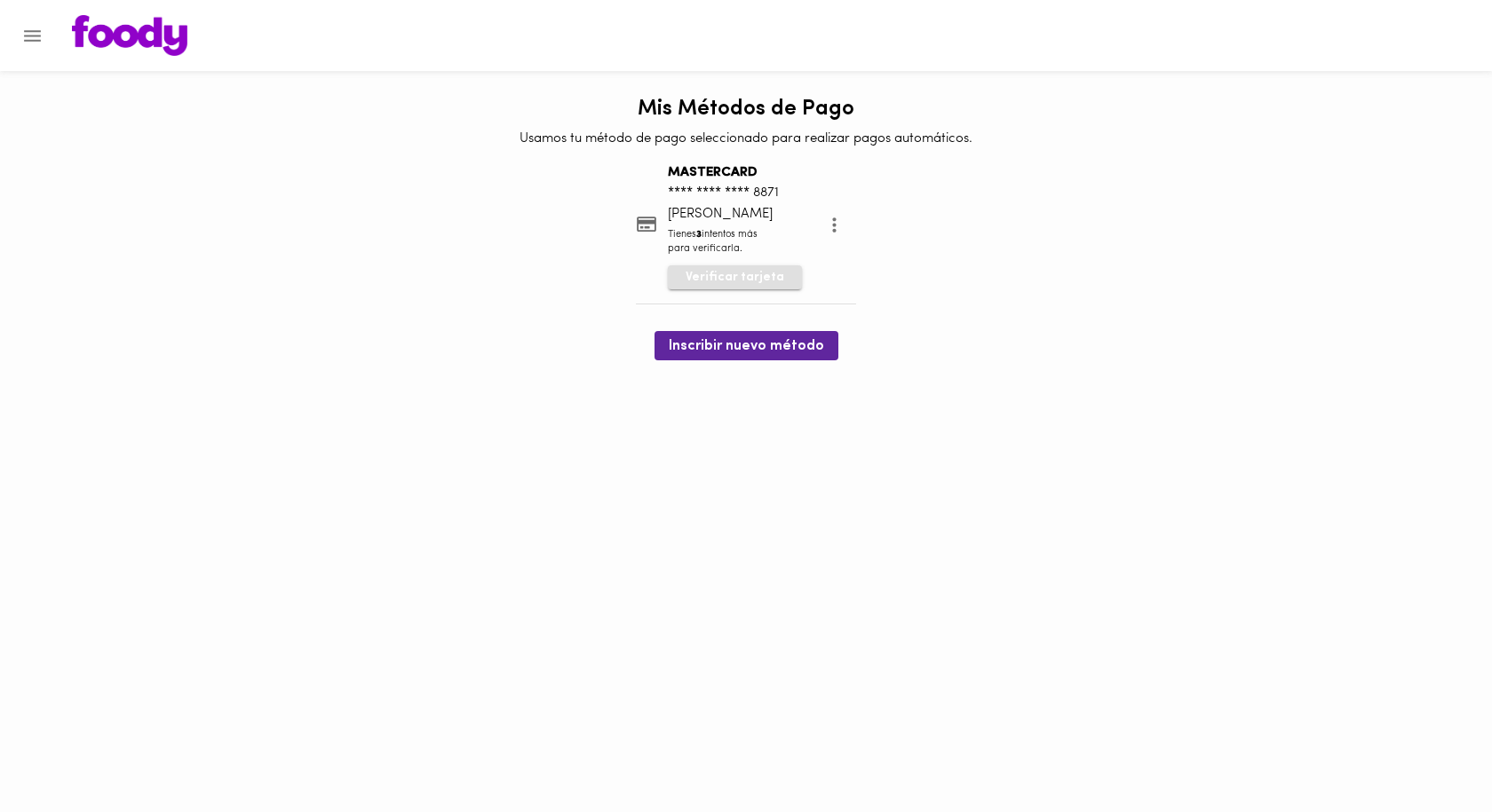
click at [732, 281] on span "Verificar tarjeta" at bounding box center [734, 278] width 98 height 17
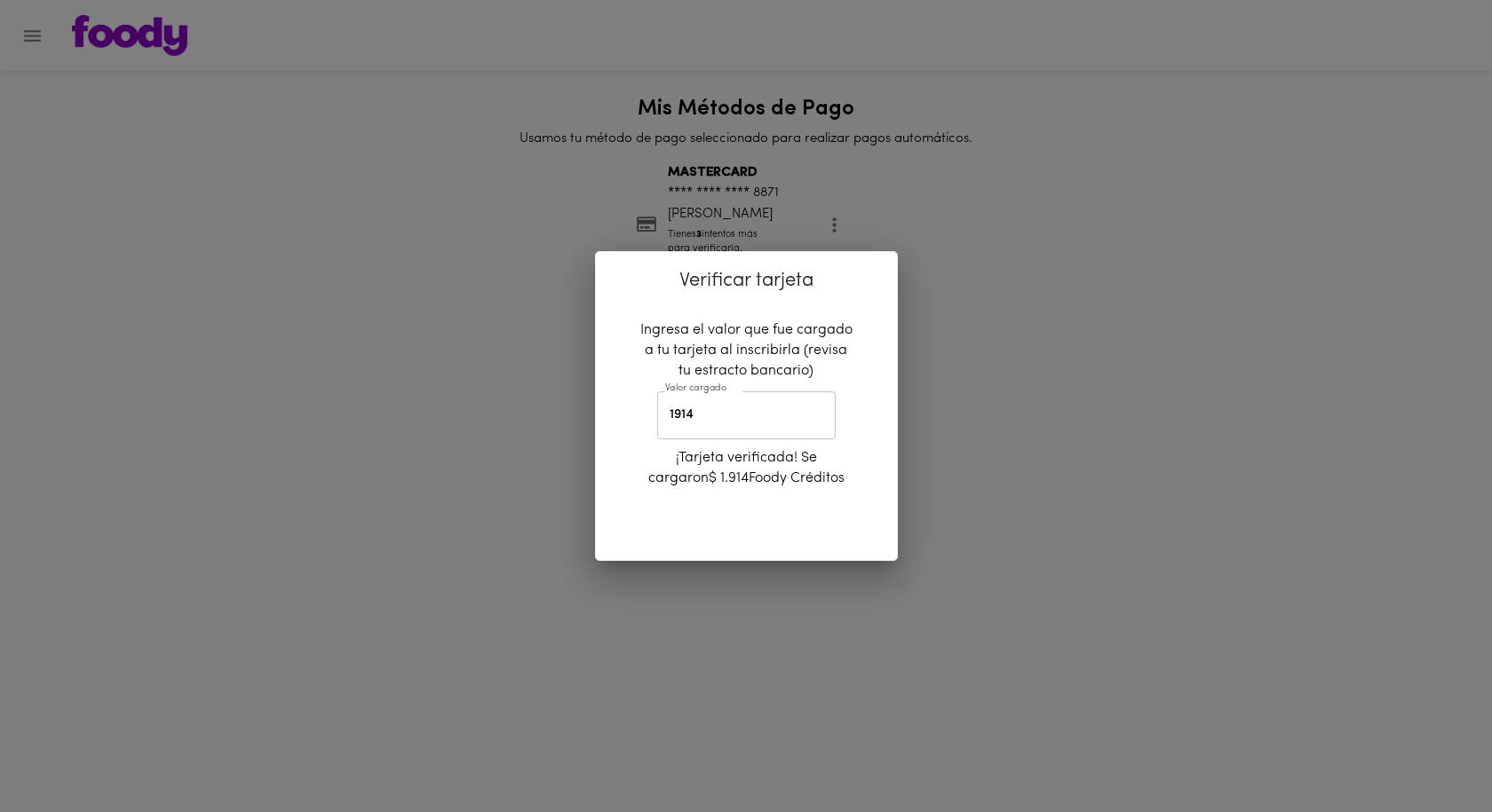
click at [998, 436] on div "Verificar tarjeta Ingresa el valor que fue cargado a tu tarjeta al inscribirla …" at bounding box center [746, 406] width 1492 height 812
click at [685, 194] on div "Verificar tarjeta Ingresa el valor que fue cargado a tu tarjeta al inscribirla …" at bounding box center [746, 406] width 1492 height 812
click at [605, 246] on div "Verificar tarjeta Ingresa el valor que fue cargado a tu tarjeta al inscribirla …" at bounding box center [746, 406] width 1492 height 812
click at [729, 541] on div "Verificar tarjeta Ingresa el valor que fue cargado a tu tarjeta al inscribirla …" at bounding box center [746, 406] width 303 height 310
click at [1170, 325] on div "Verificar tarjeta Ingresa el valor que fue cargado a tu tarjeta al inscribirla …" at bounding box center [746, 406] width 1492 height 812
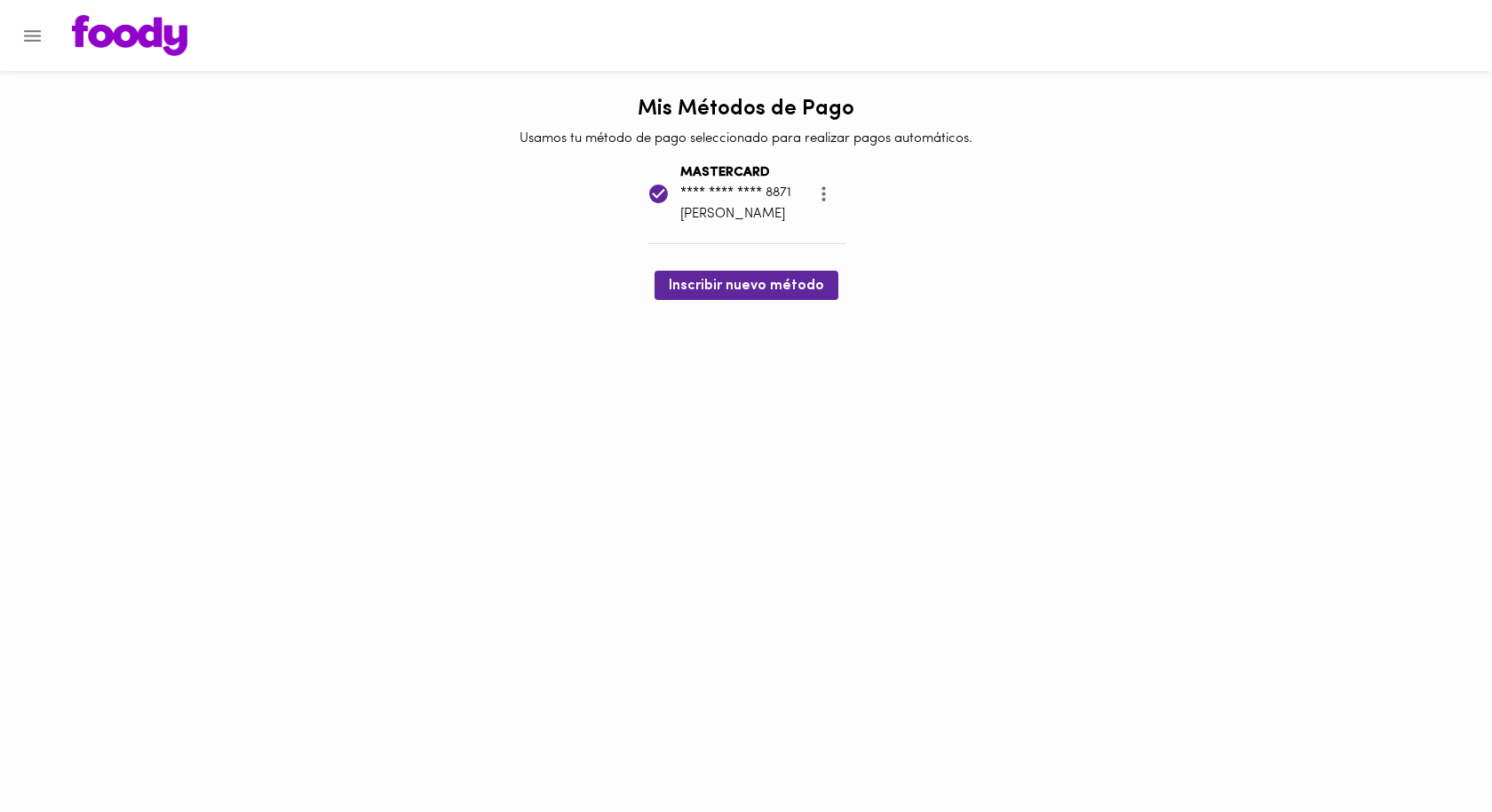
click at [830, 191] on icon "more" at bounding box center [823, 193] width 22 height 22
click at [1107, 181] on div at bounding box center [746, 406] width 1492 height 812
click at [43, 45] on icon "Menu" at bounding box center [32, 36] width 22 height 22
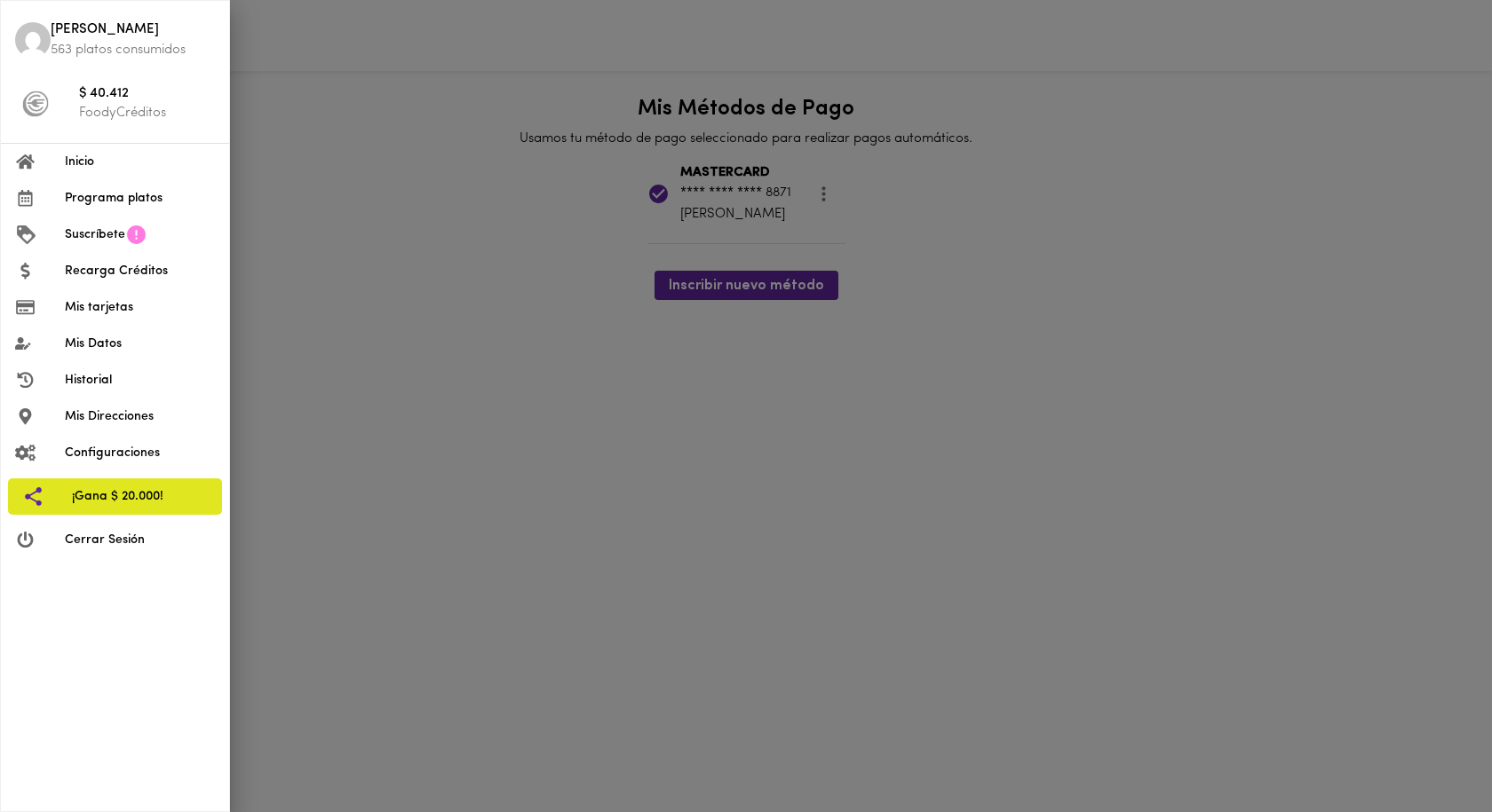
click at [119, 99] on span "$ 40.412" at bounding box center [147, 94] width 136 height 20
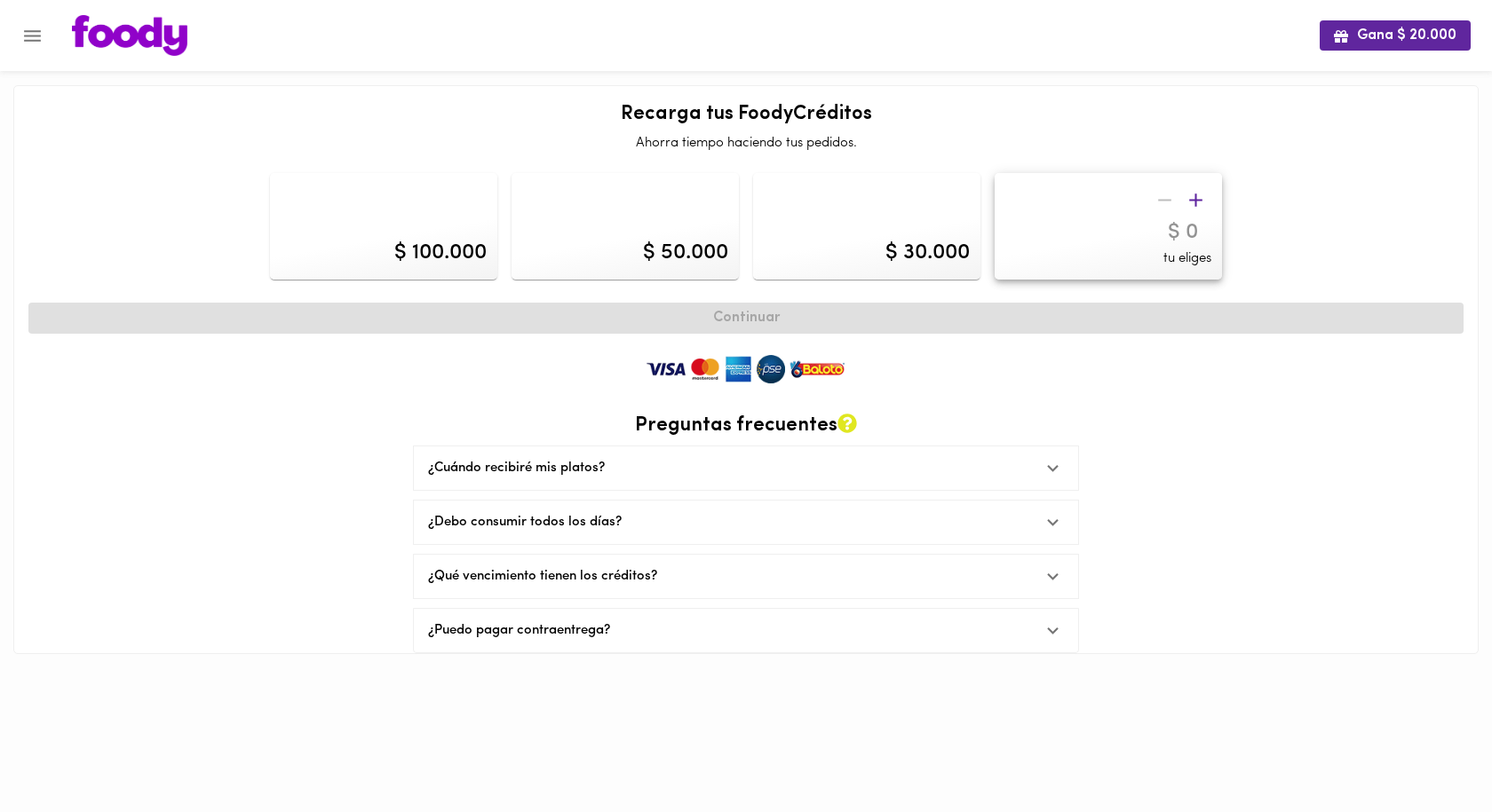
click at [403, 230] on div "$ 100.000" at bounding box center [384, 226] width 227 height 107
type input "100000"
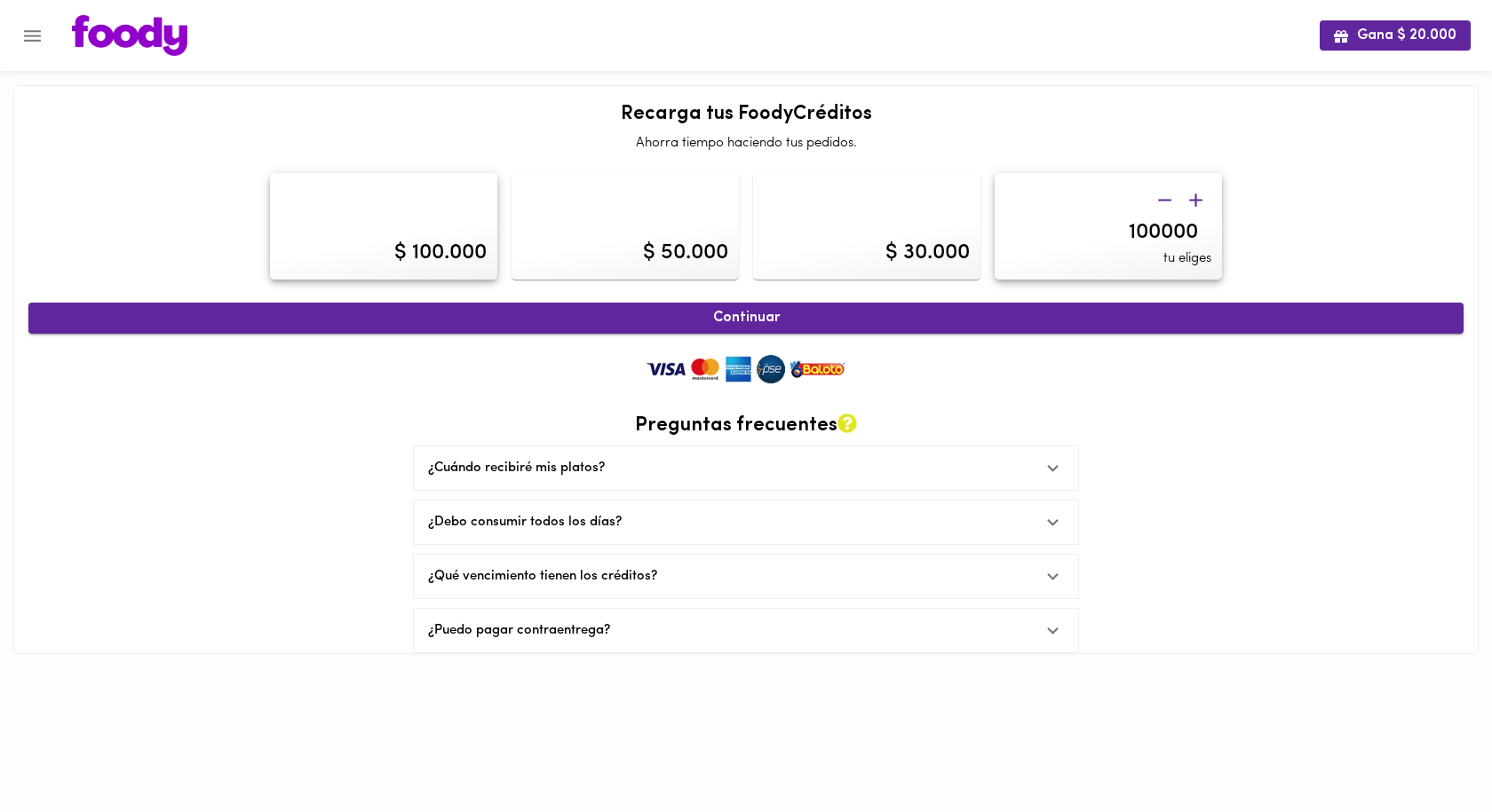
click at [719, 310] on span "Continuar" at bounding box center [745, 318] width 1396 height 17
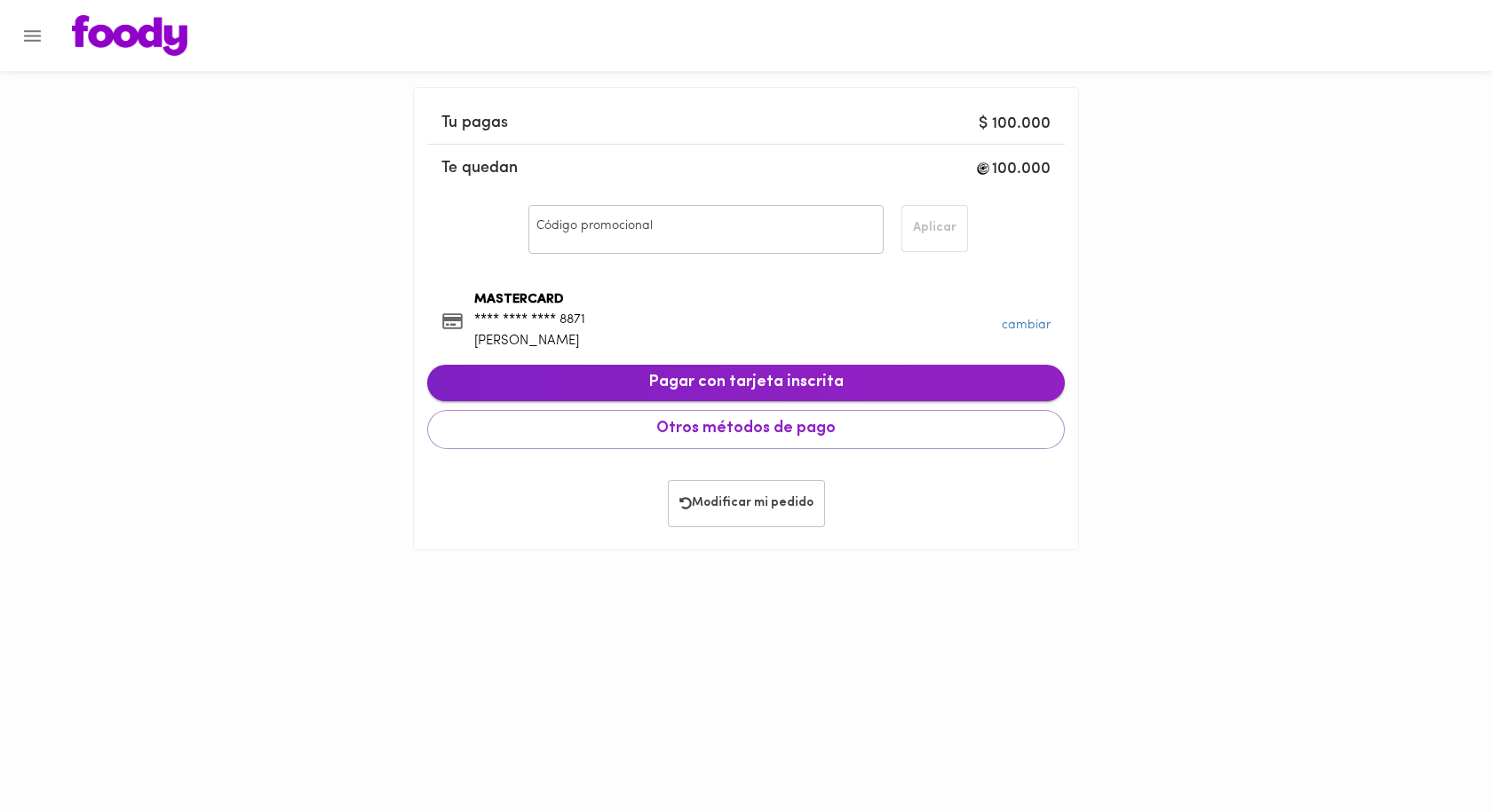
click at [764, 380] on span "Pagar con tarjeta inscrita" at bounding box center [745, 384] width 609 height 19
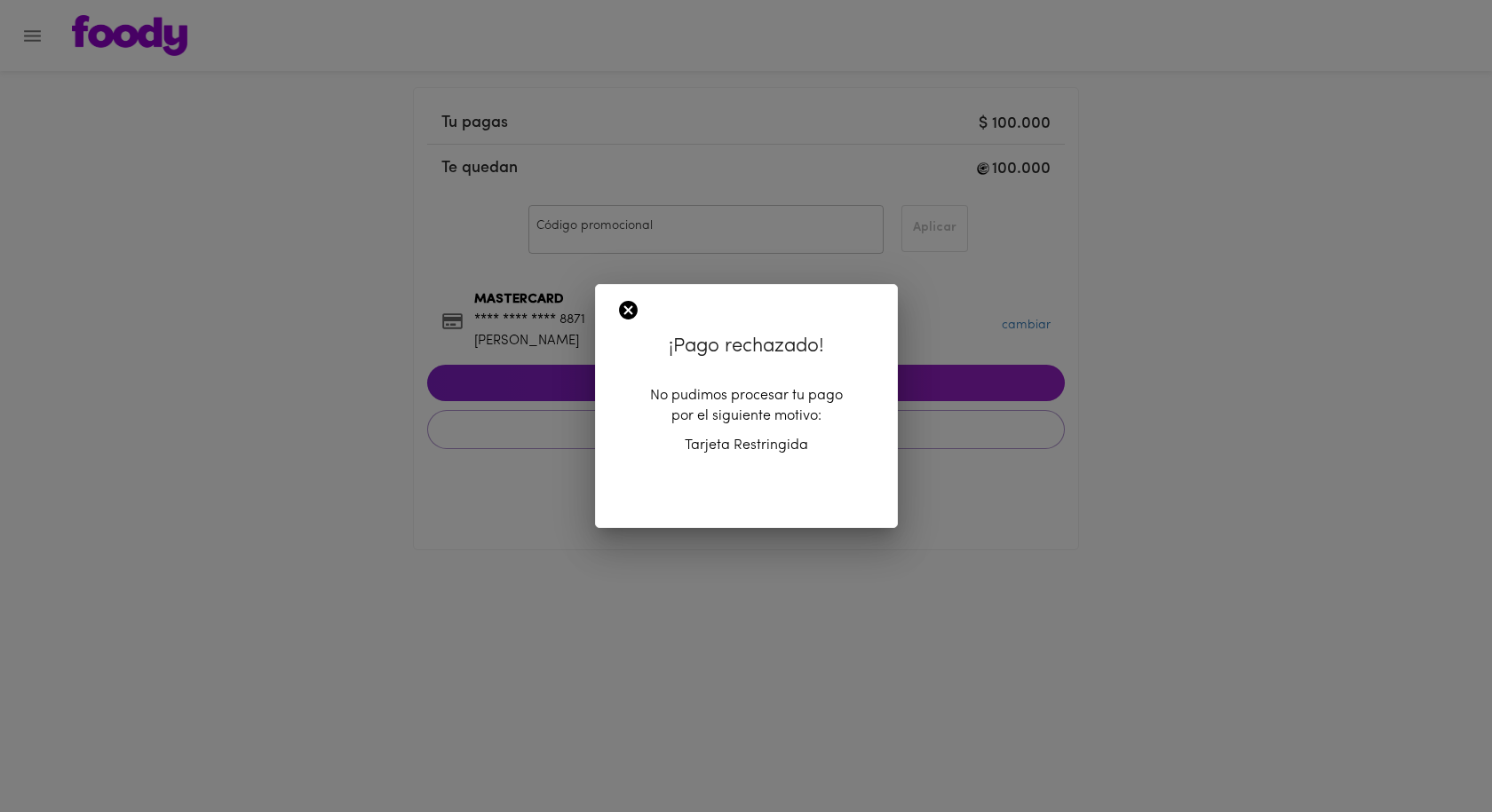
click at [626, 312] on icon at bounding box center [627, 310] width 22 height 22
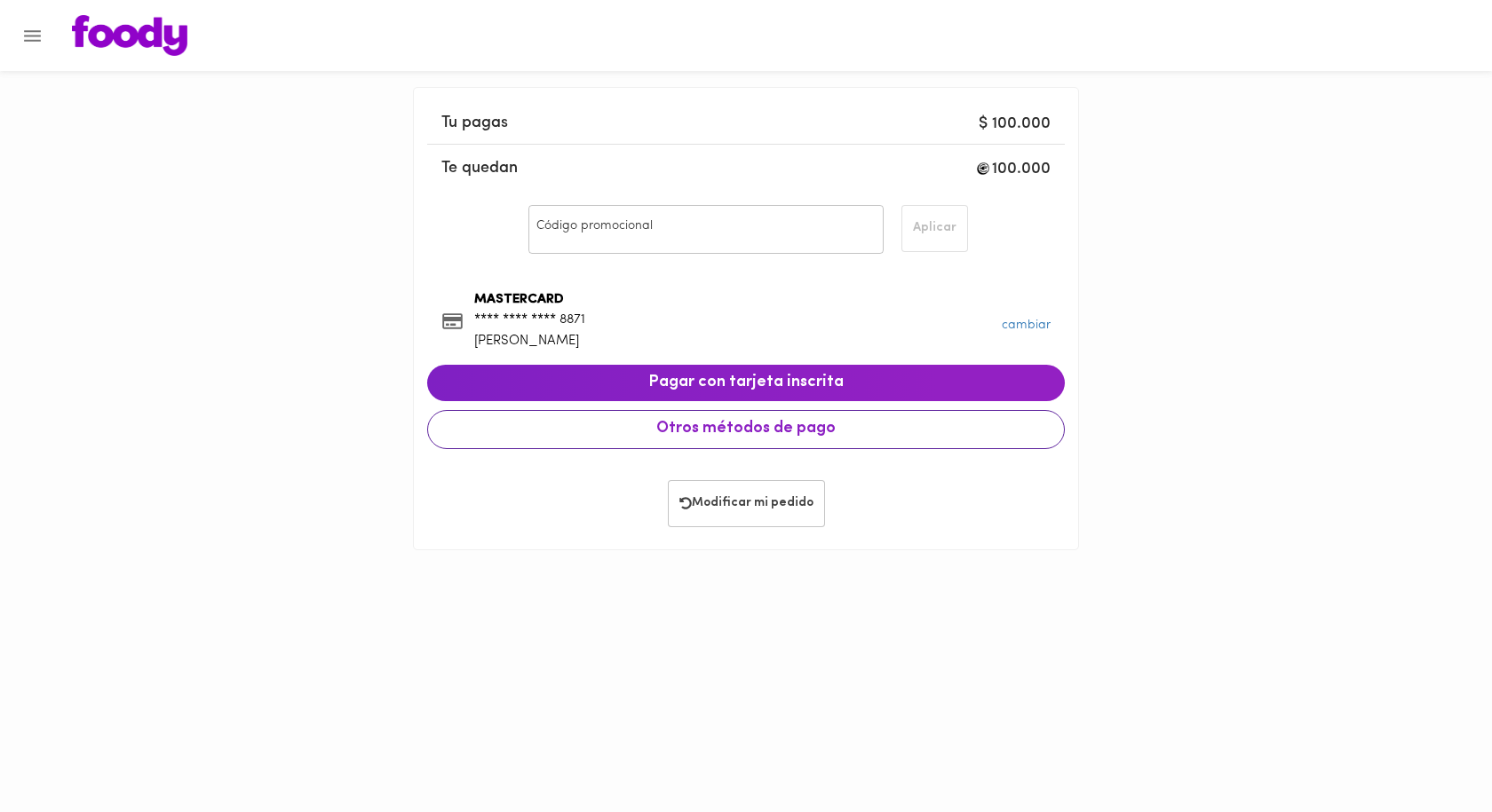
click at [745, 429] on span "Otros métodos de pago" at bounding box center [745, 429] width 607 height 19
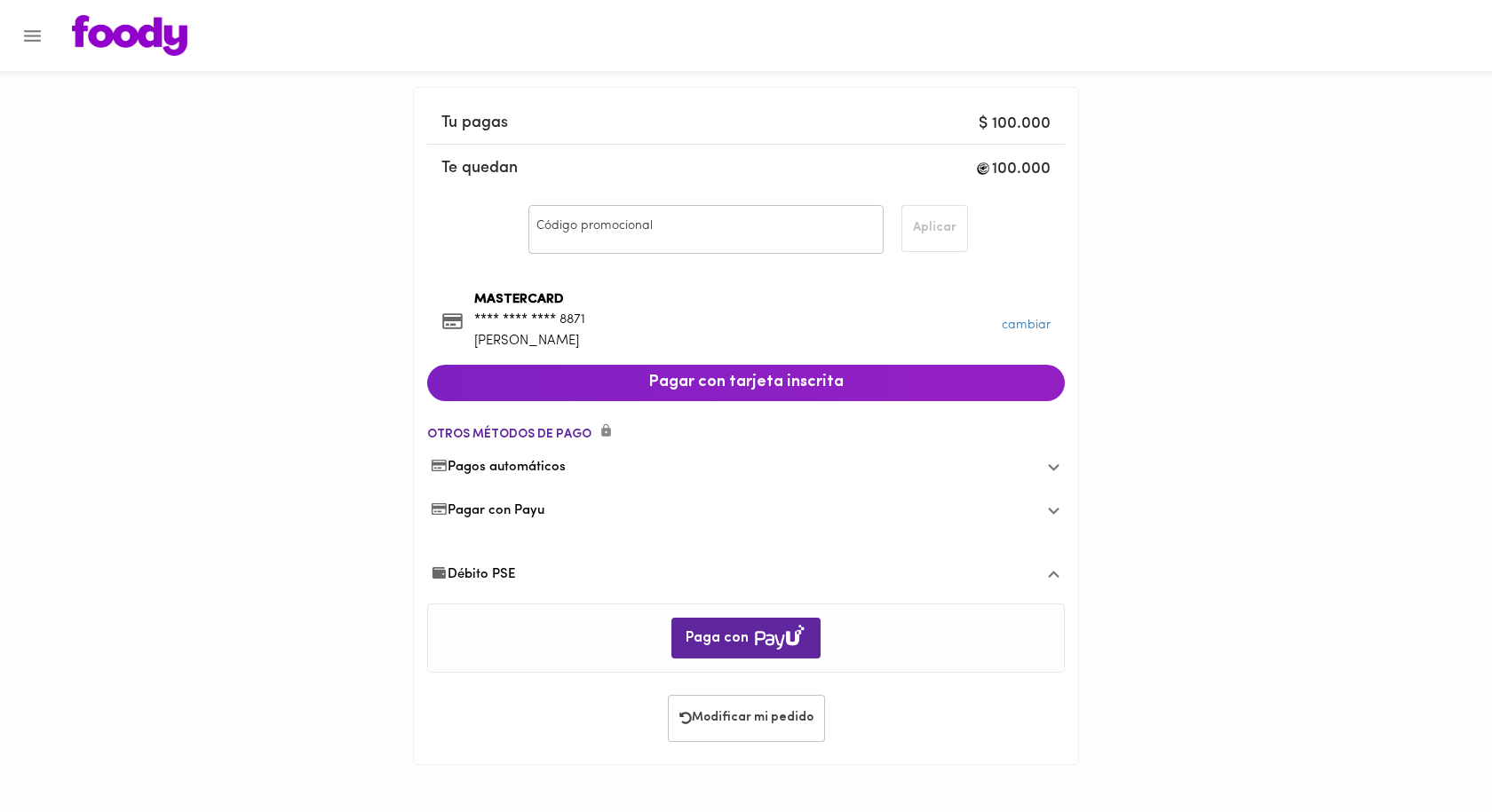
click at [496, 575] on span "Débito PSE" at bounding box center [473, 574] width 85 height 18
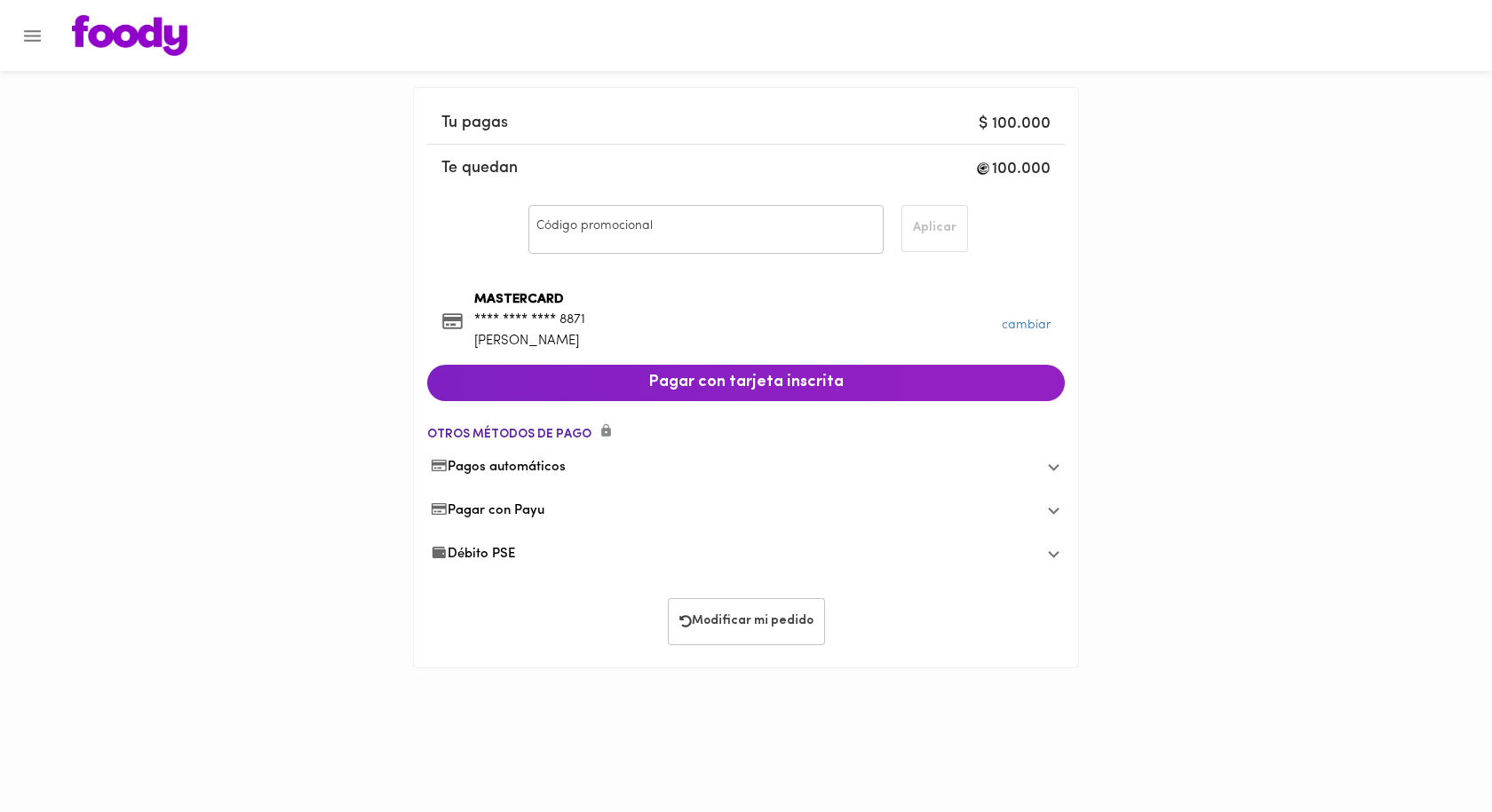
click at [482, 549] on span "Débito PSE" at bounding box center [473, 554] width 85 height 18
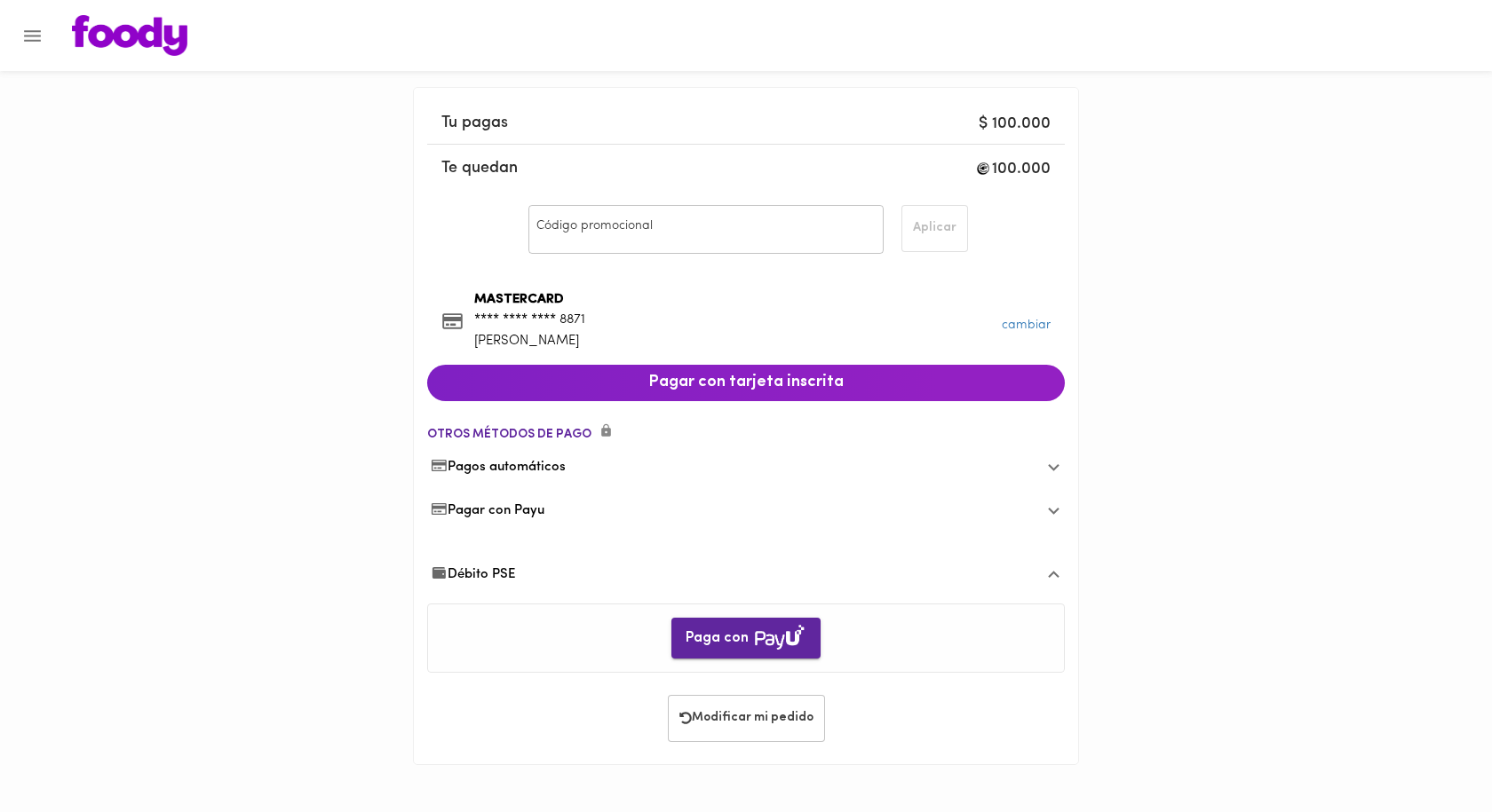
click at [714, 631] on span "Paga con" at bounding box center [746, 639] width 120 height 28
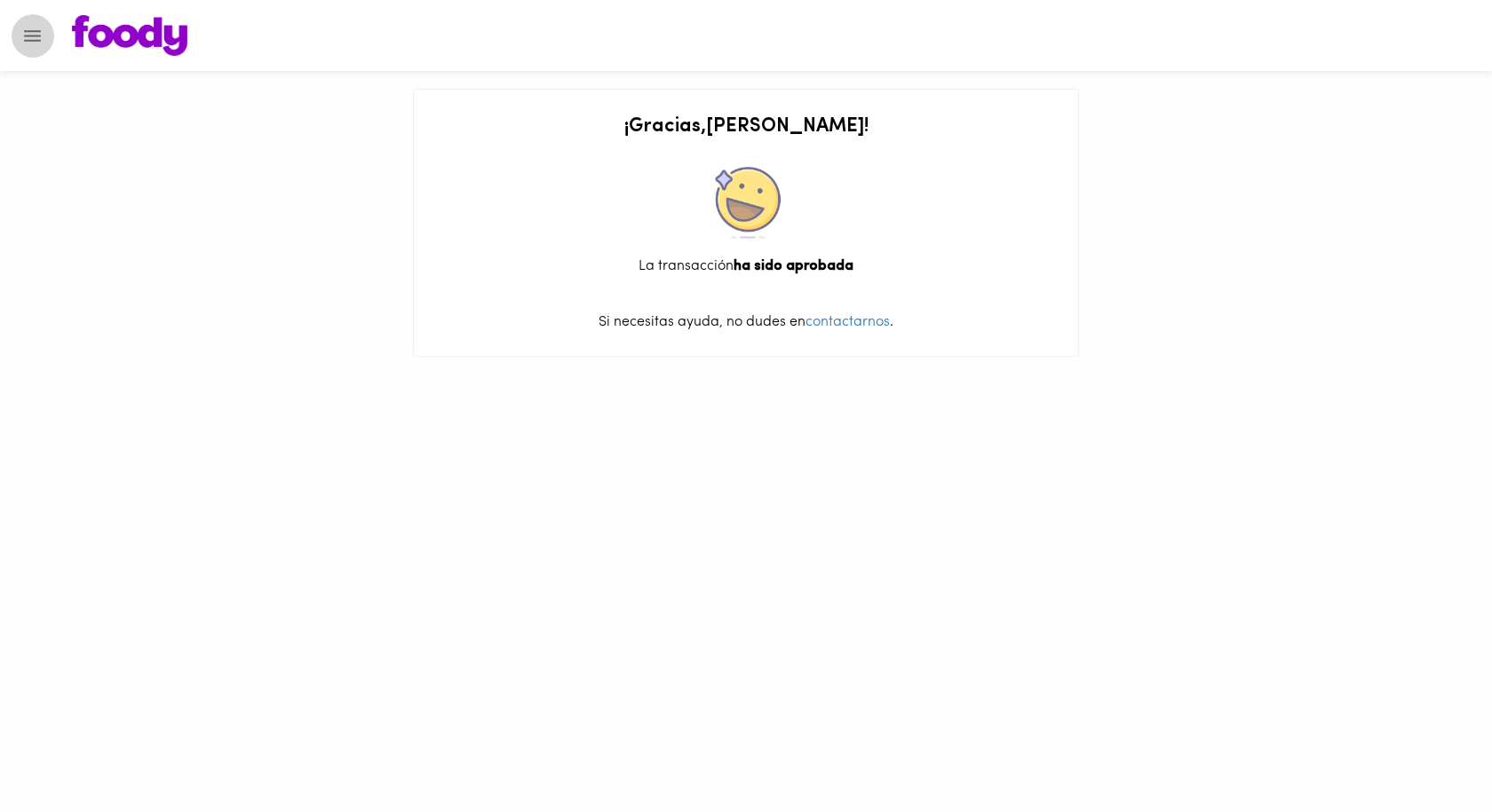
click at [32, 42] on icon "Menu" at bounding box center [32, 36] width 22 height 22
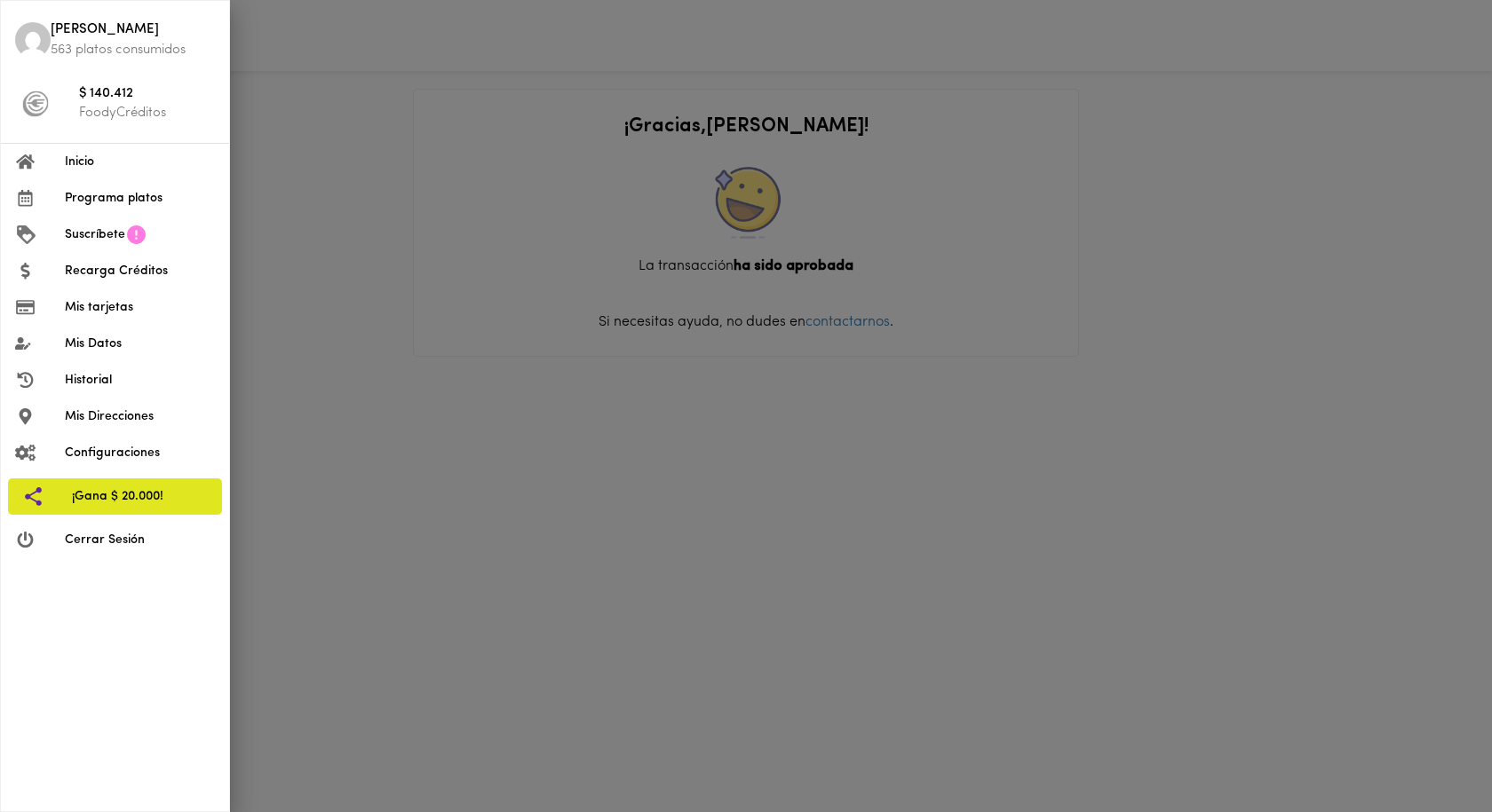
click at [110, 199] on span "Programa platos" at bounding box center [140, 198] width 150 height 18
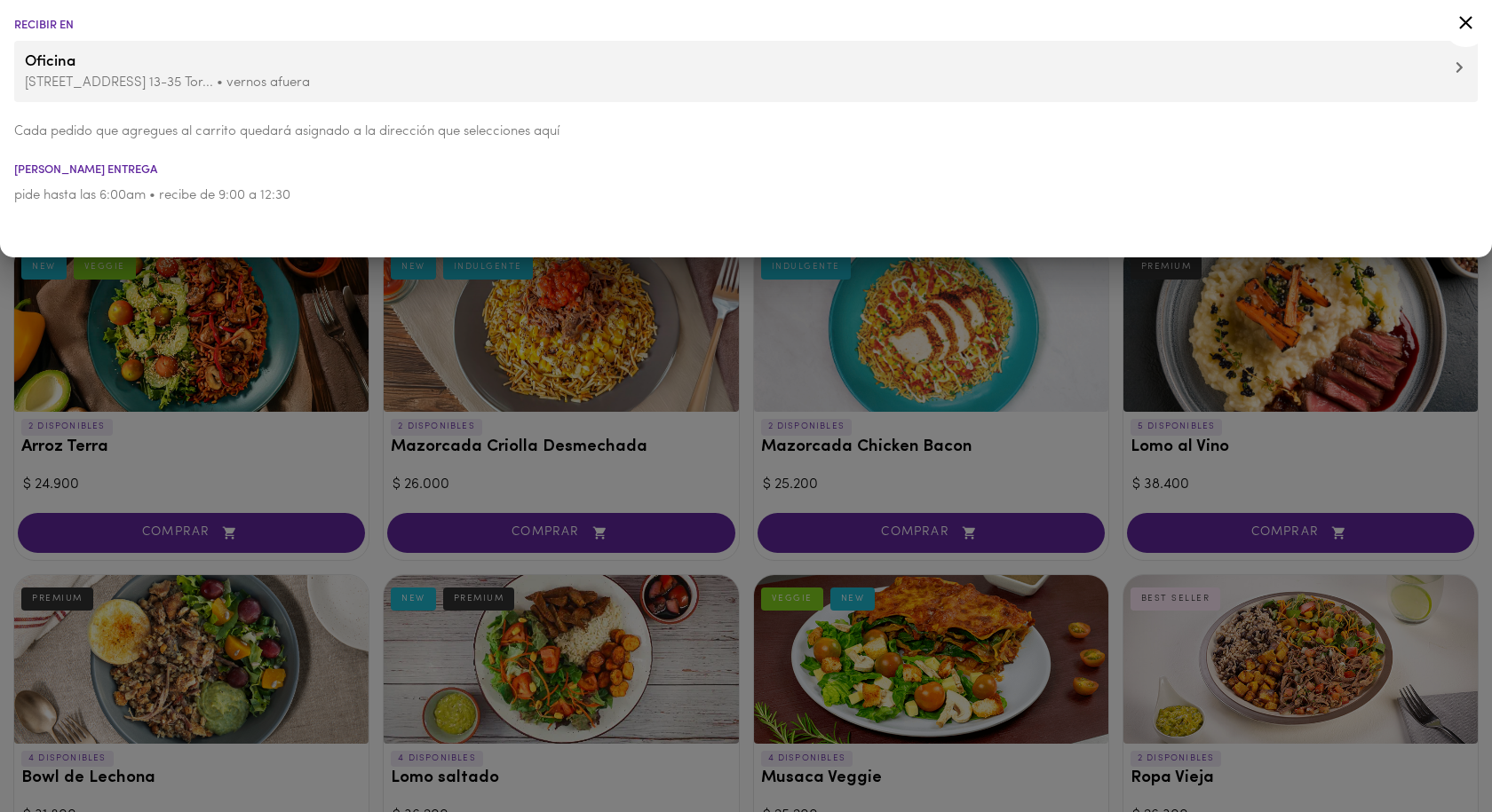
click at [1457, 67] on icon at bounding box center [1459, 67] width 8 height 13
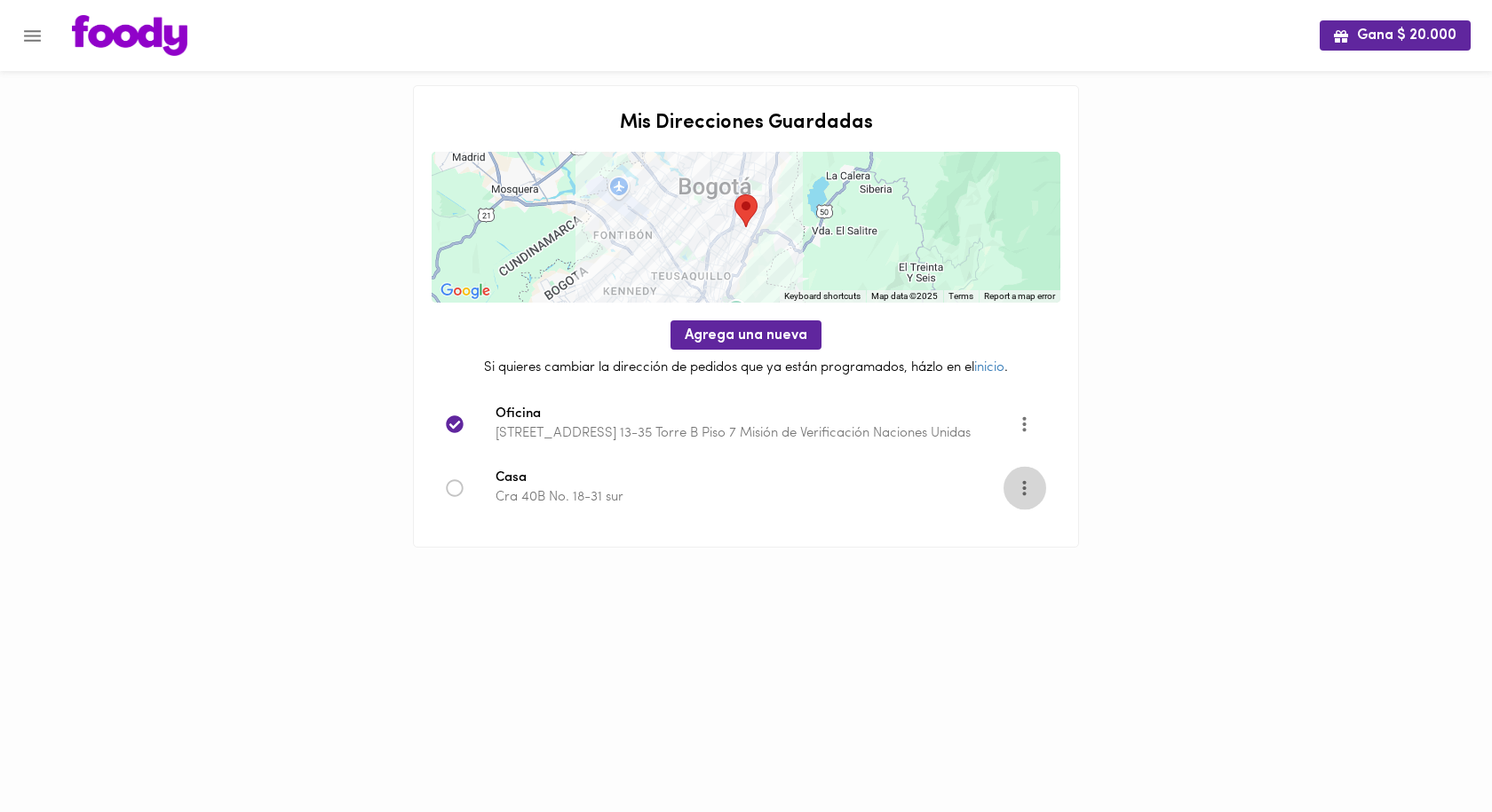
click at [1031, 485] on icon "More" at bounding box center [1024, 488] width 22 height 22
click at [1048, 485] on li "Editar" at bounding box center [1040, 489] width 75 height 29
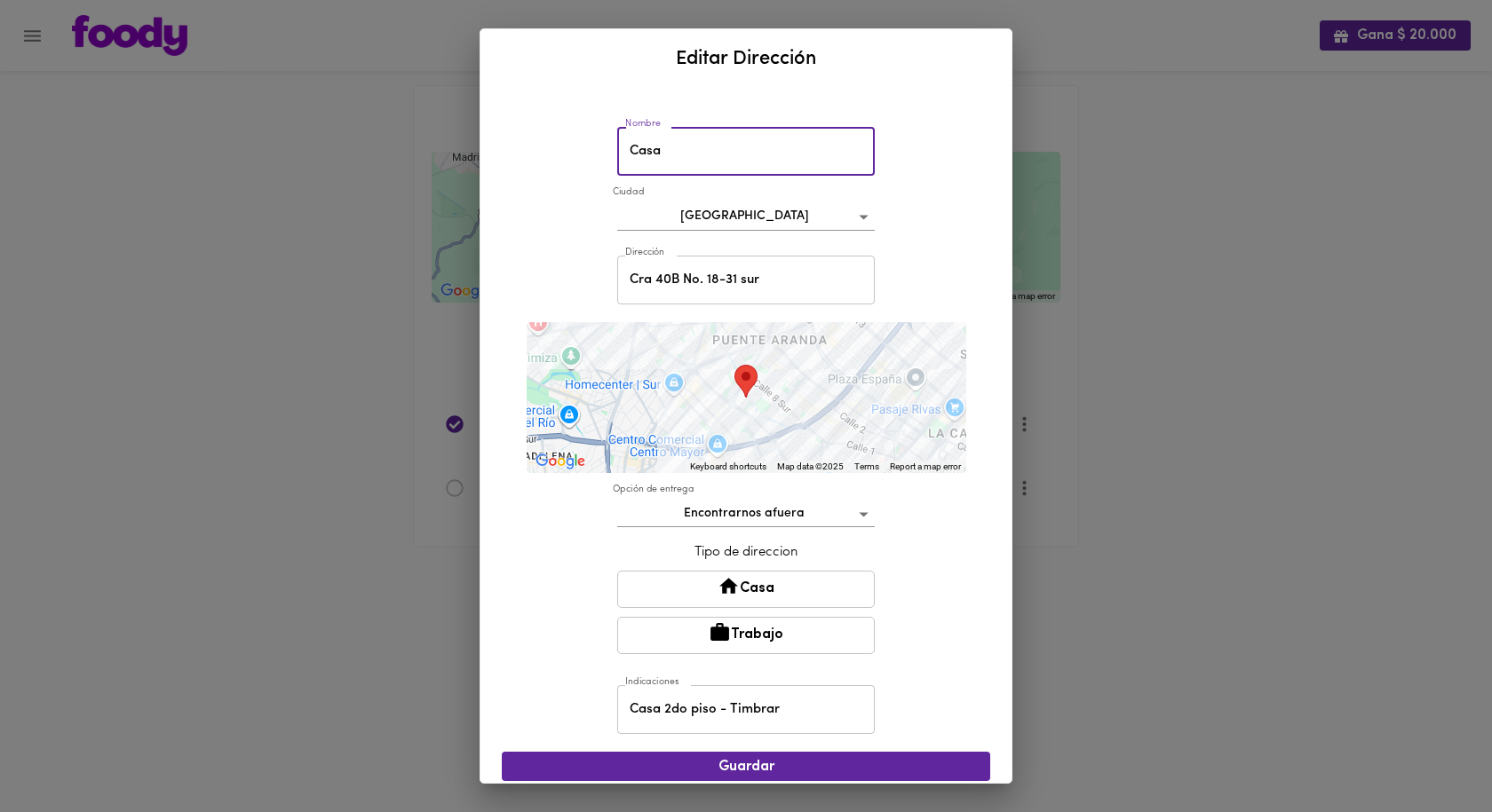
click at [703, 162] on input "Casa" at bounding box center [745, 152] width 257 height 49
drag, startPoint x: 724, startPoint y: 160, endPoint x: 500, endPoint y: 131, distance: 225.9
click at [500, 131] on div "Nombre Casa Nombre Ciudad Bogotá bogota Dirección Cra 40B No. 18-31 sur Direcci…" at bounding box center [746, 435] width 531 height 694
type input "Apto"
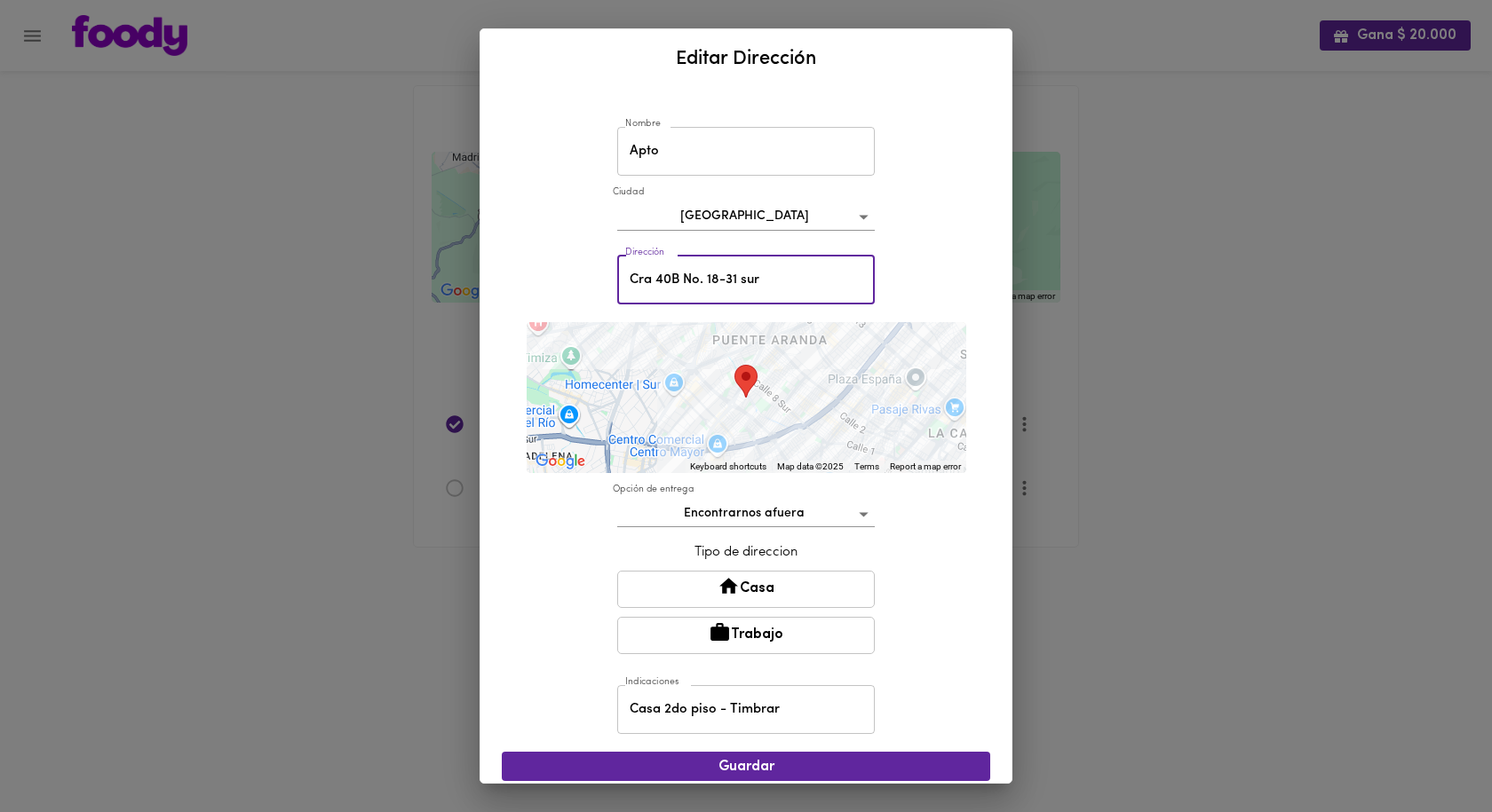
drag, startPoint x: 788, startPoint y: 278, endPoint x: 286, endPoint y: 288, distance: 502.1
click at [286, 287] on div "Editar Dirección Nombre Apto Nombre Ciudad Bogotá bogota Dirección Cra 40B No. …" at bounding box center [746, 406] width 1492 height 812
type input "Calle 98 # 13-41"
click at [740, 519] on body "Gana $ 20.000 Mis Direcciones Guardadas ← Move left → Move right ↑ Move up ↓ Mo…" at bounding box center [746, 296] width 1492 height 592
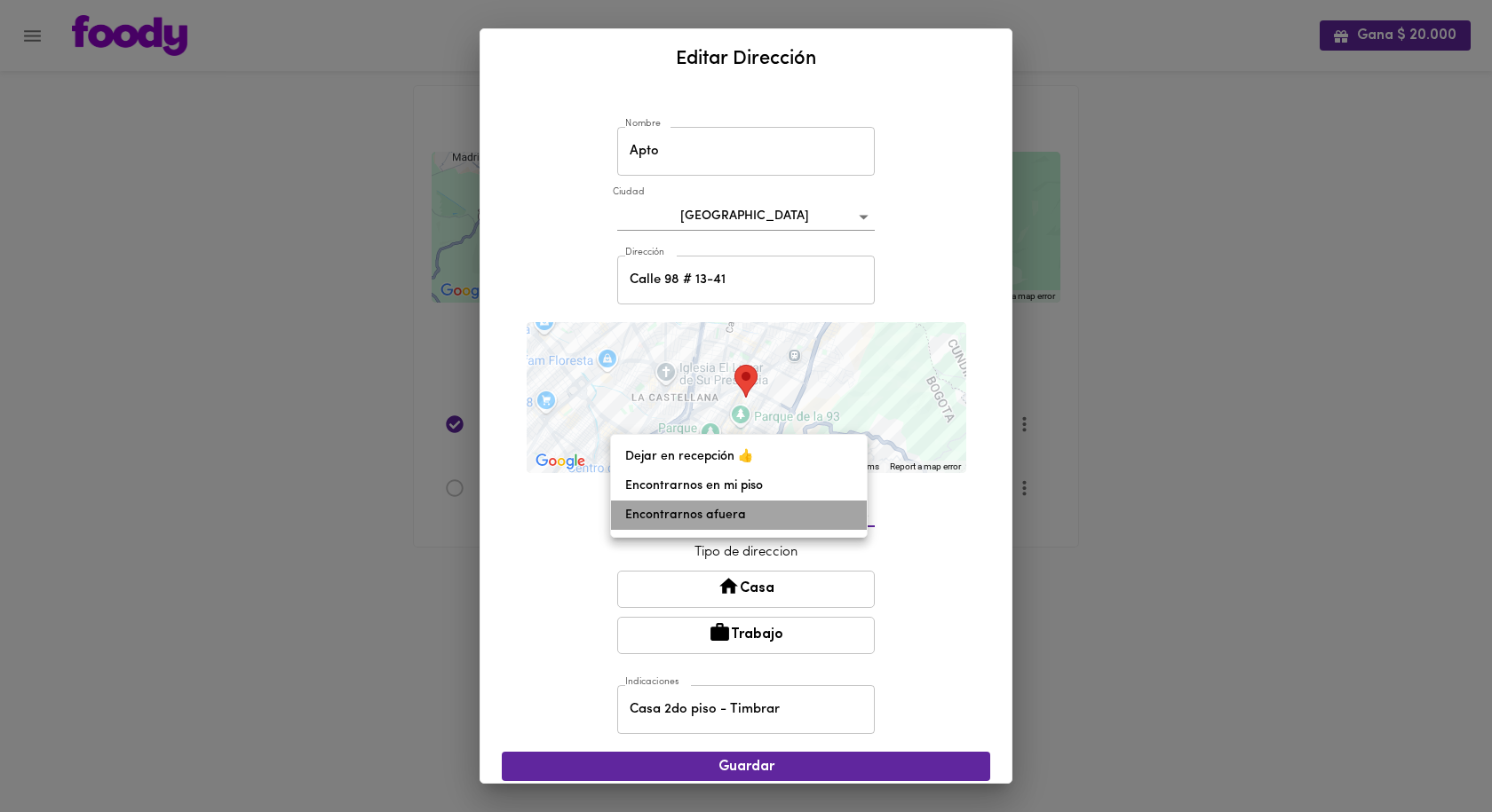
click at [710, 517] on li "Encontrarnos afuera" at bounding box center [738, 516] width 255 height 29
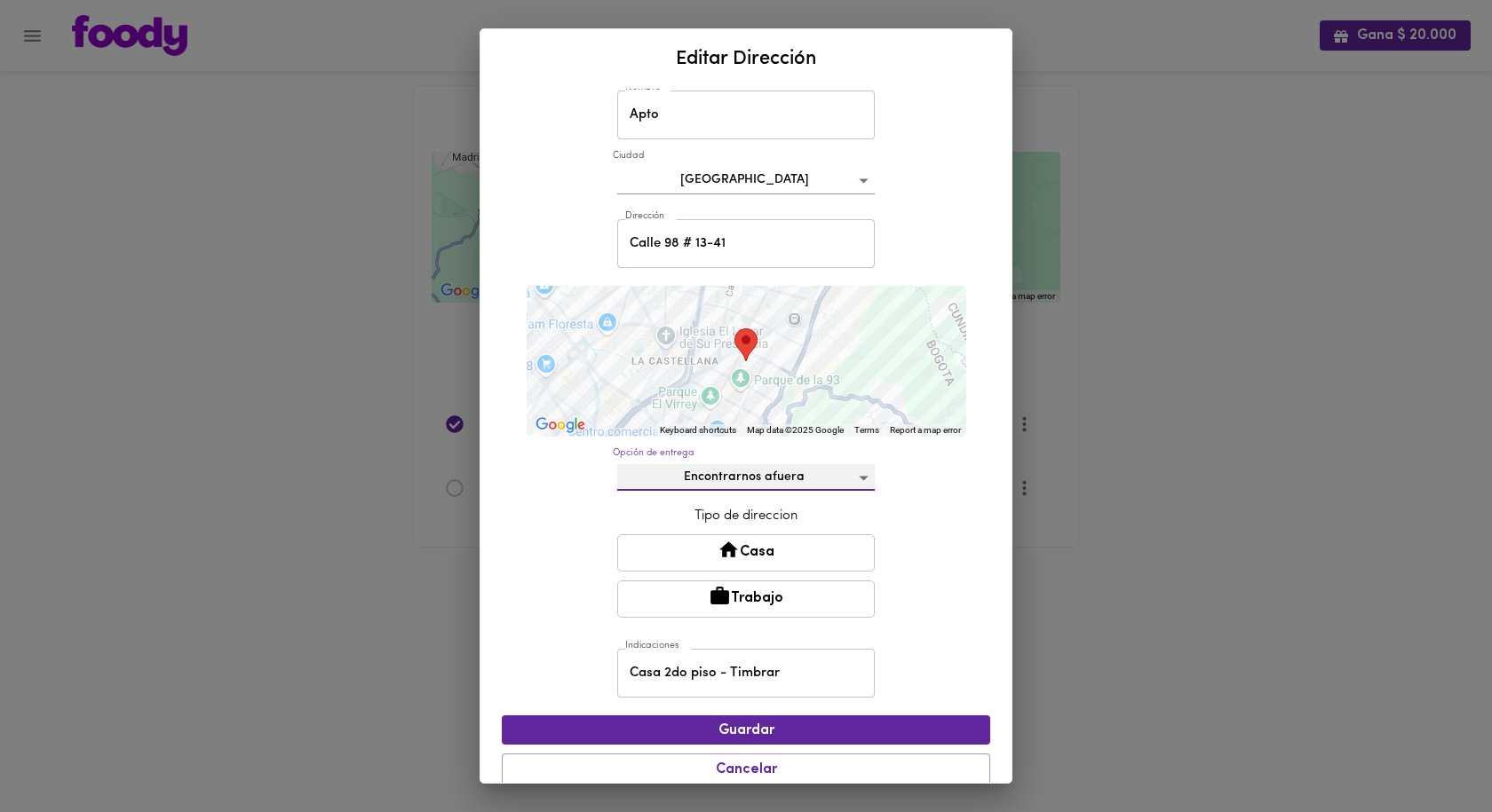
scroll to position [56, 0]
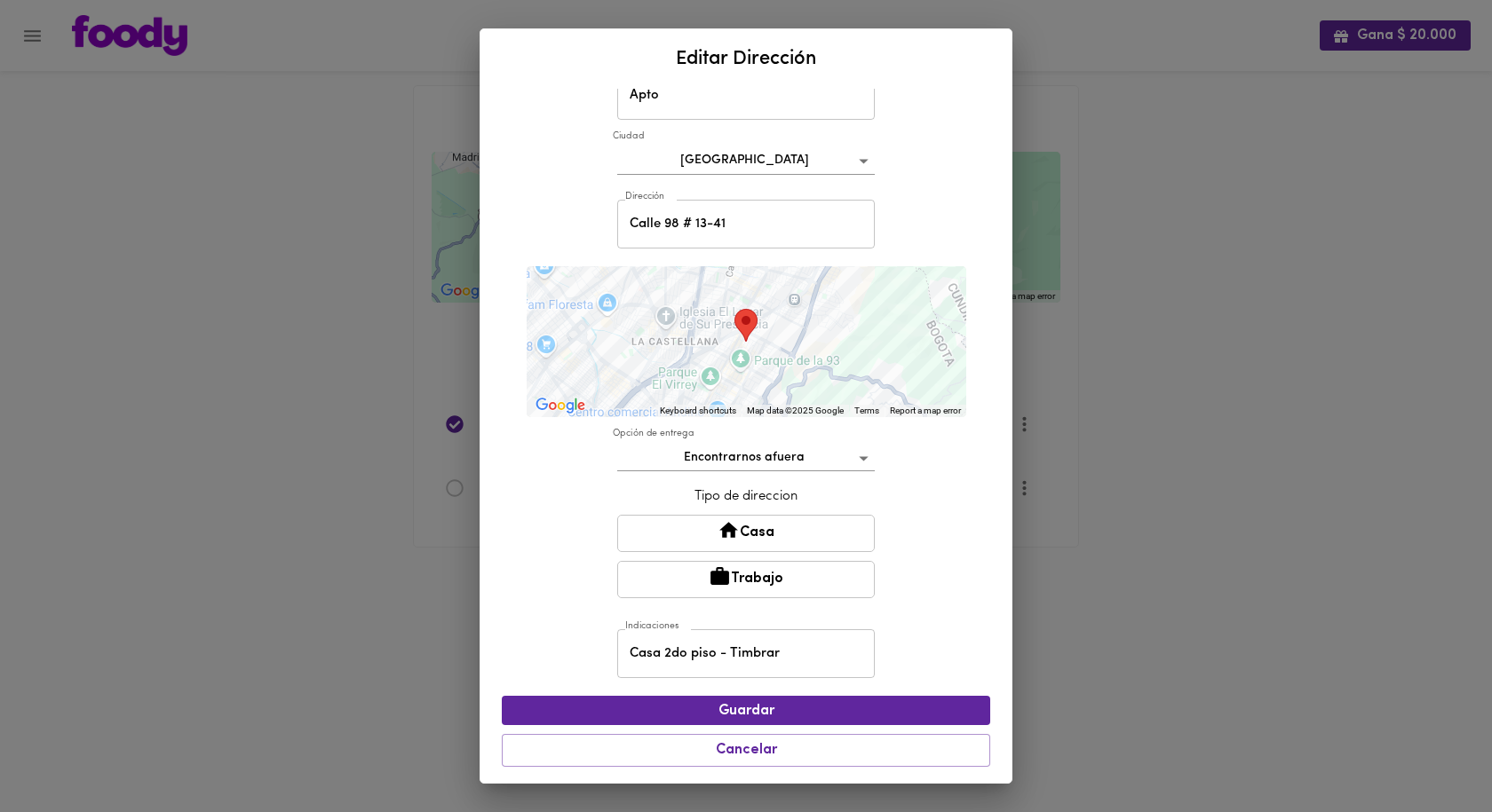
click at [786, 526] on button "Casa" at bounding box center [745, 533] width 257 height 37
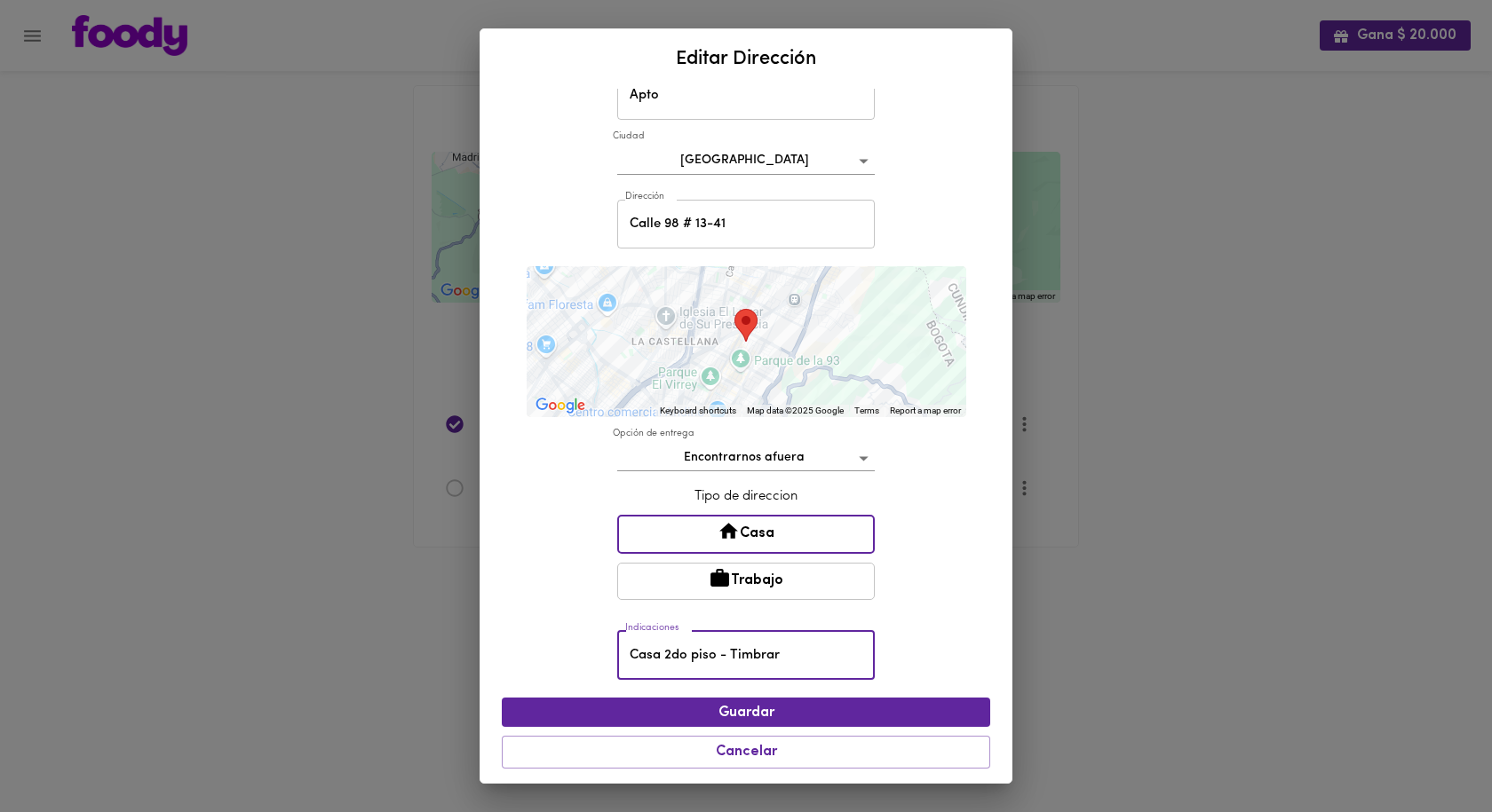
drag, startPoint x: 800, startPoint y: 663, endPoint x: 481, endPoint y: 661, distance: 319.0
click at [481, 661] on div "Nombre Apto Nombre Ciudad Bogotá bogota Dirección Calle 98 # 13-41 Dirección ← …" at bounding box center [746, 435] width 531 height 694
type input "Indicarme que ha llegado para bajar a recibir"
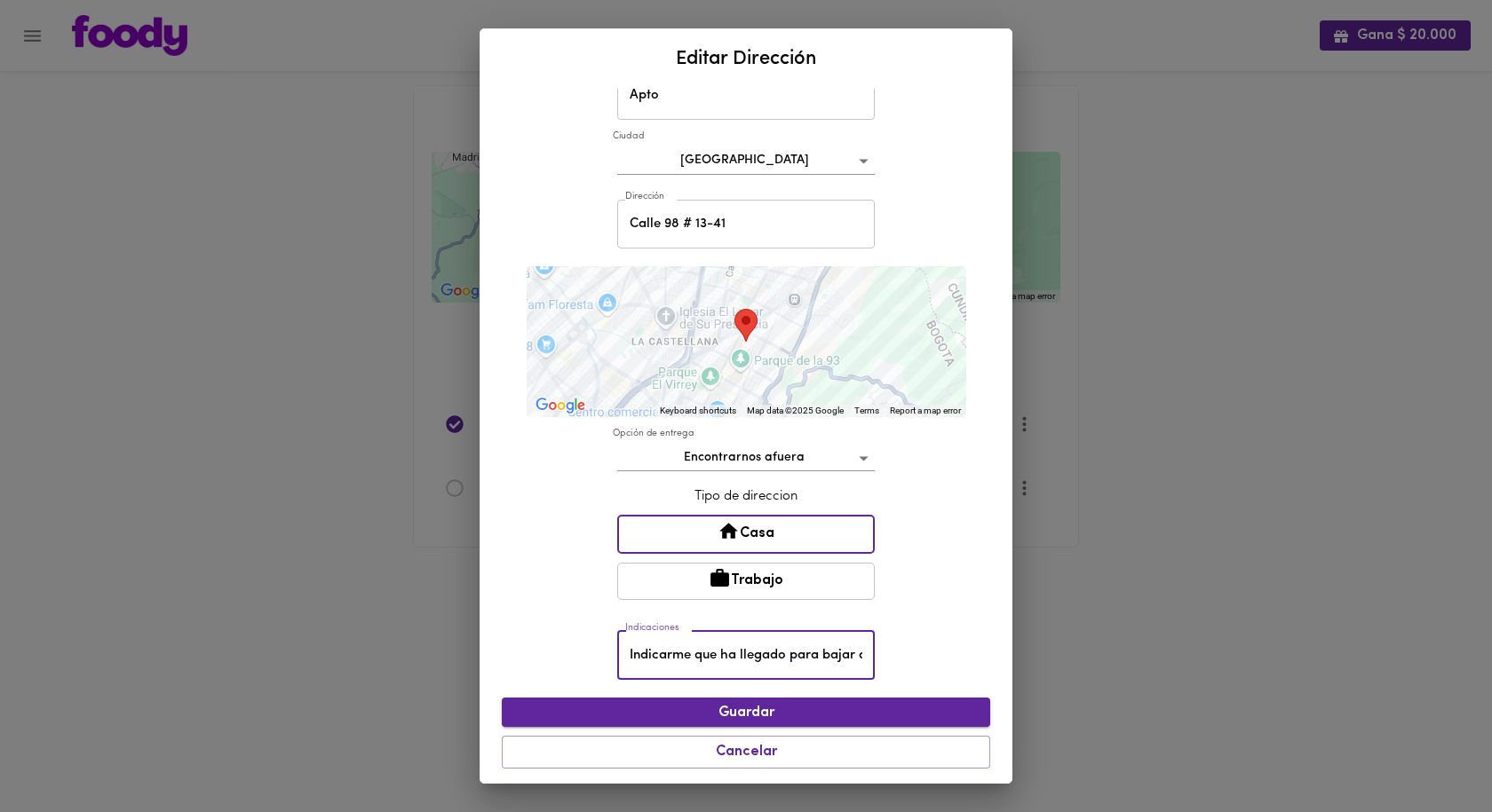
click at [637, 700] on button "Guardar" at bounding box center [745, 712] width 489 height 29
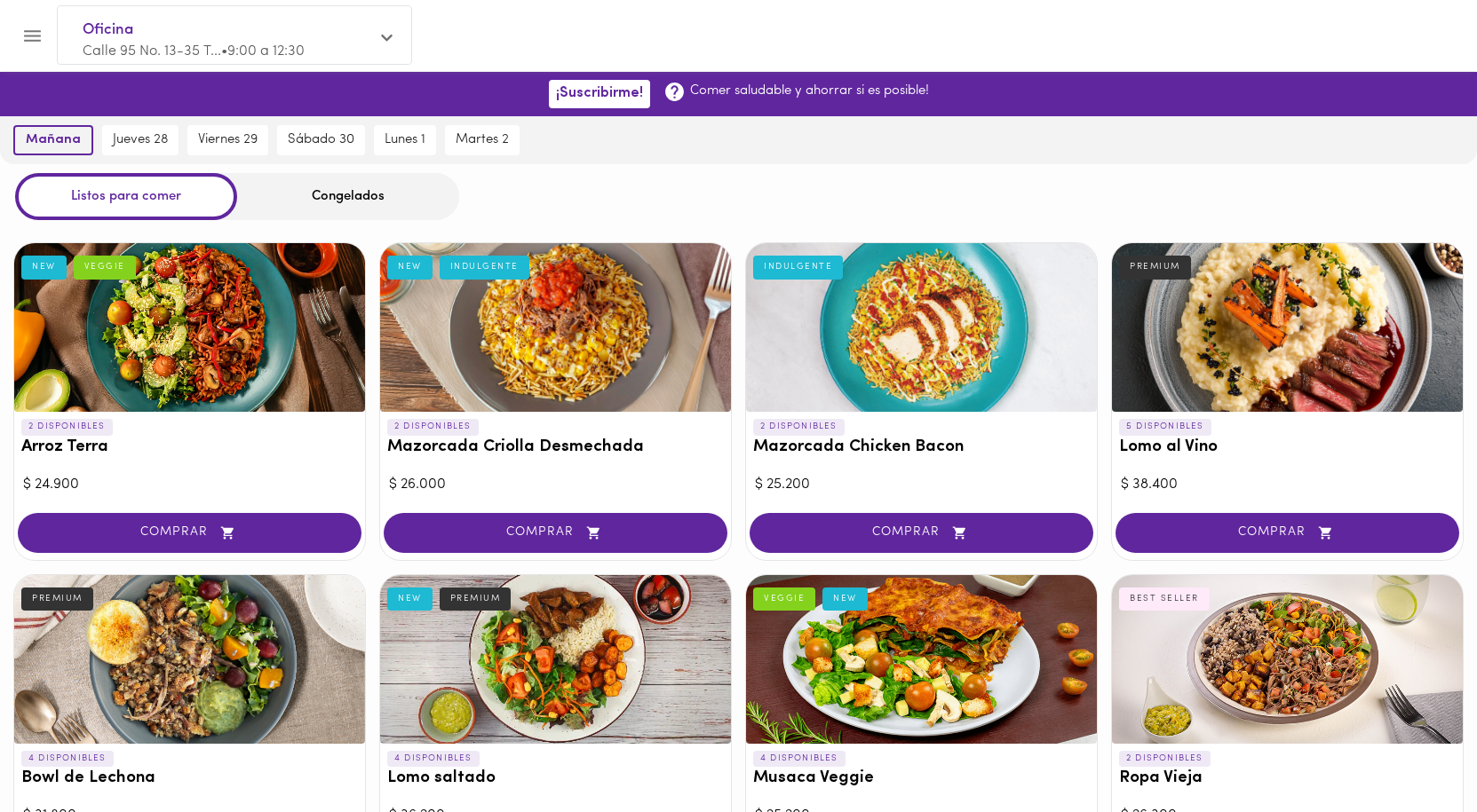
click at [52, 142] on span "mañana" at bounding box center [53, 140] width 55 height 16
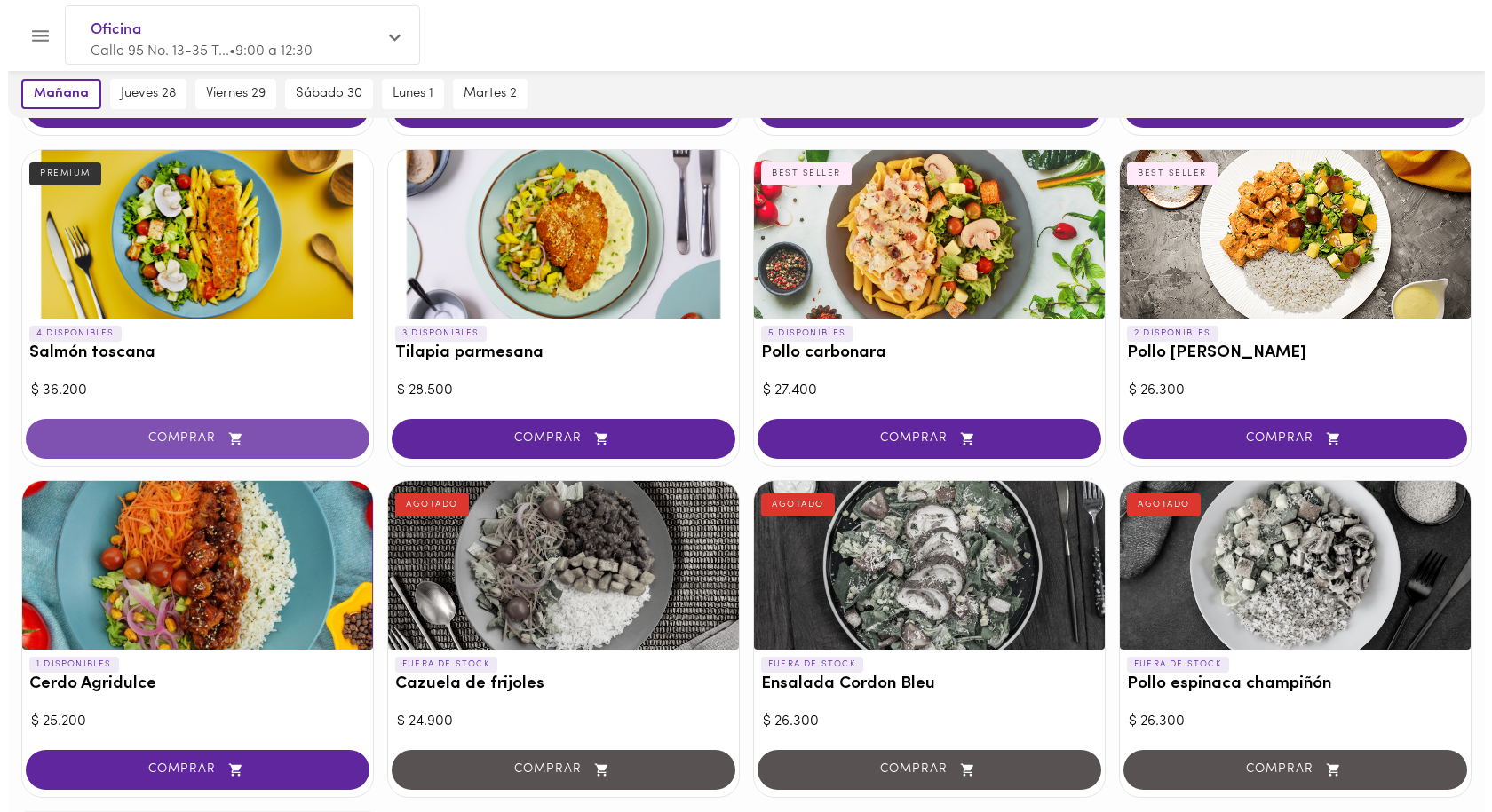
scroll to position [1421, 0]
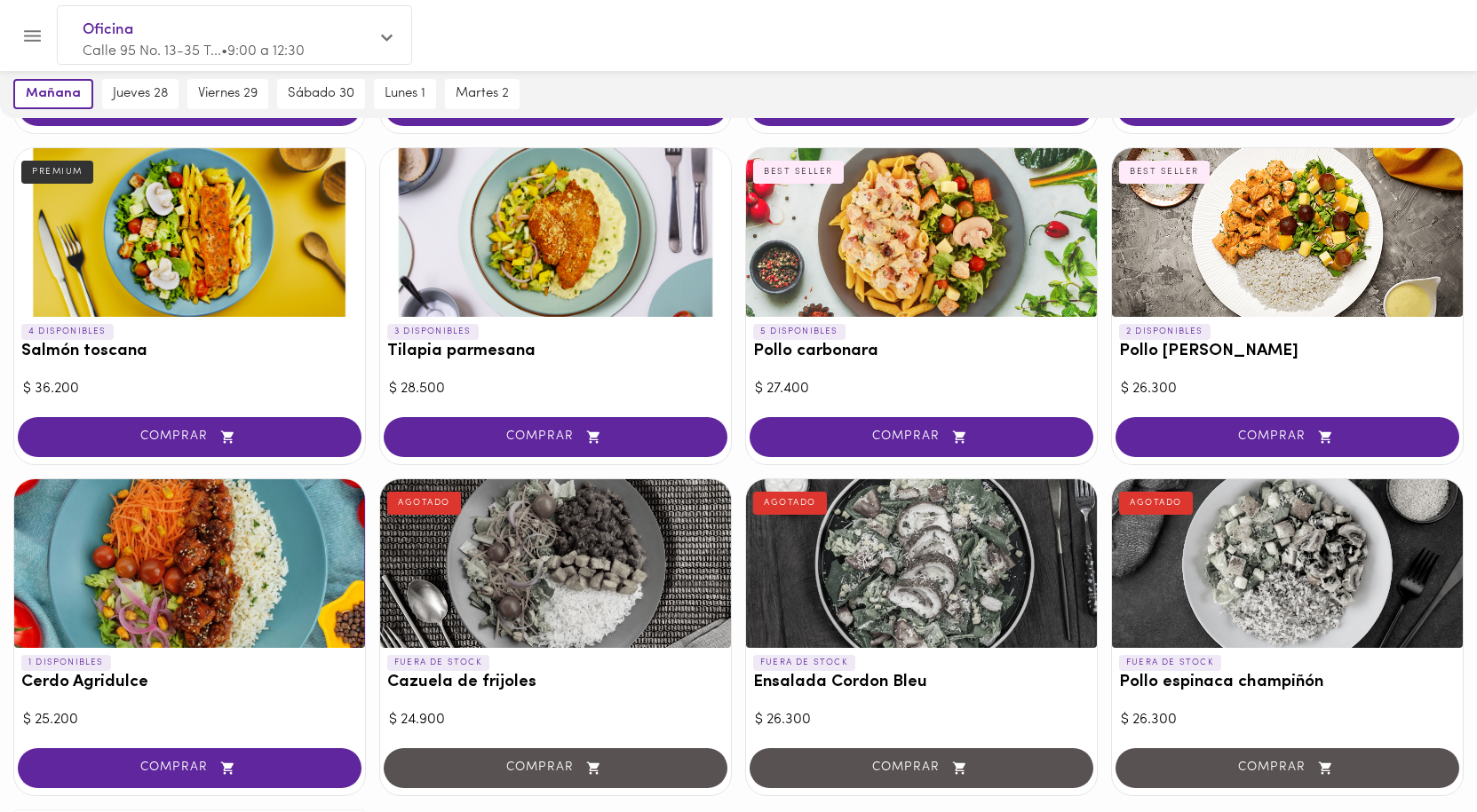
click at [194, 433] on span "COMPRAR" at bounding box center [189, 437] width 299 height 16
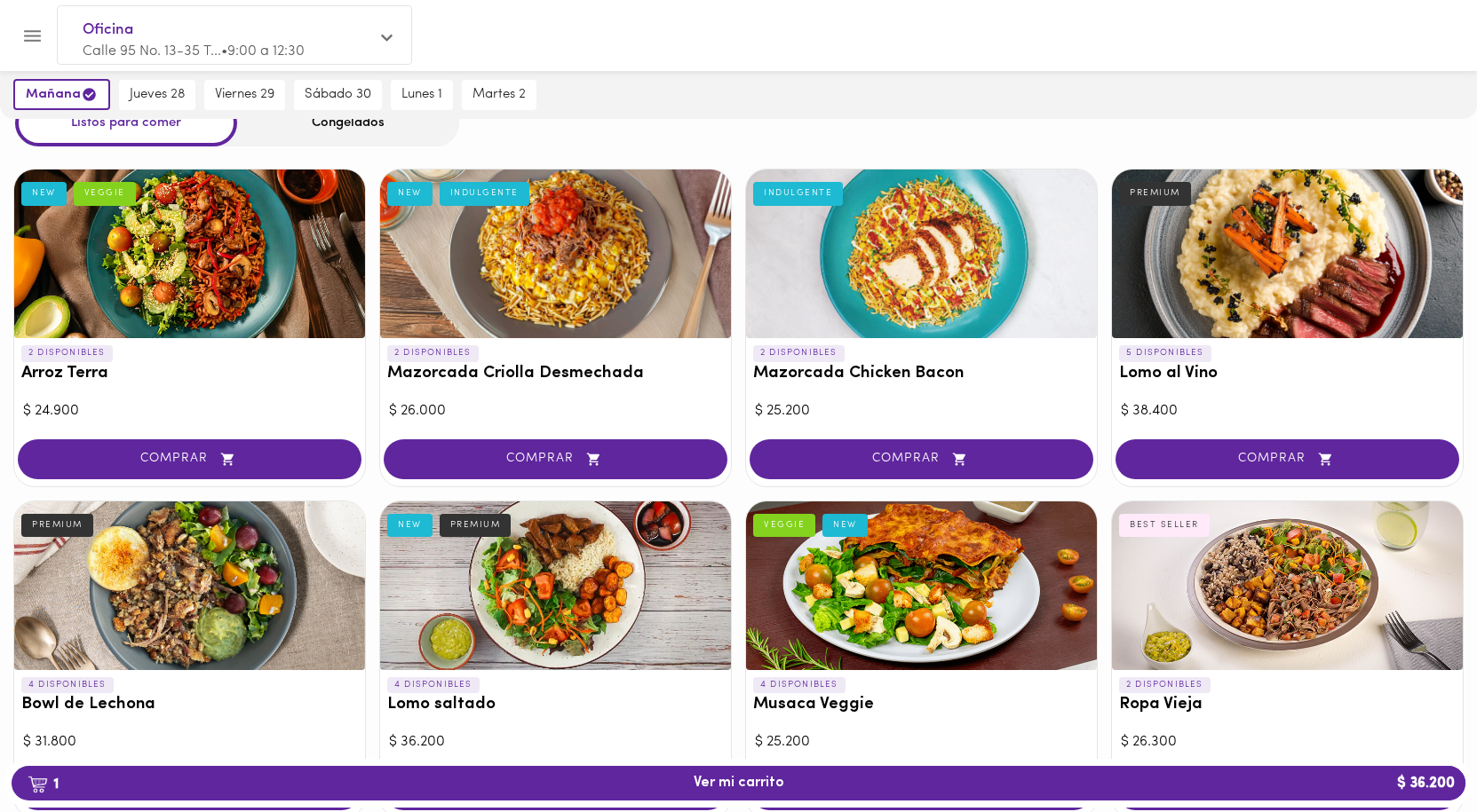
scroll to position [0, 0]
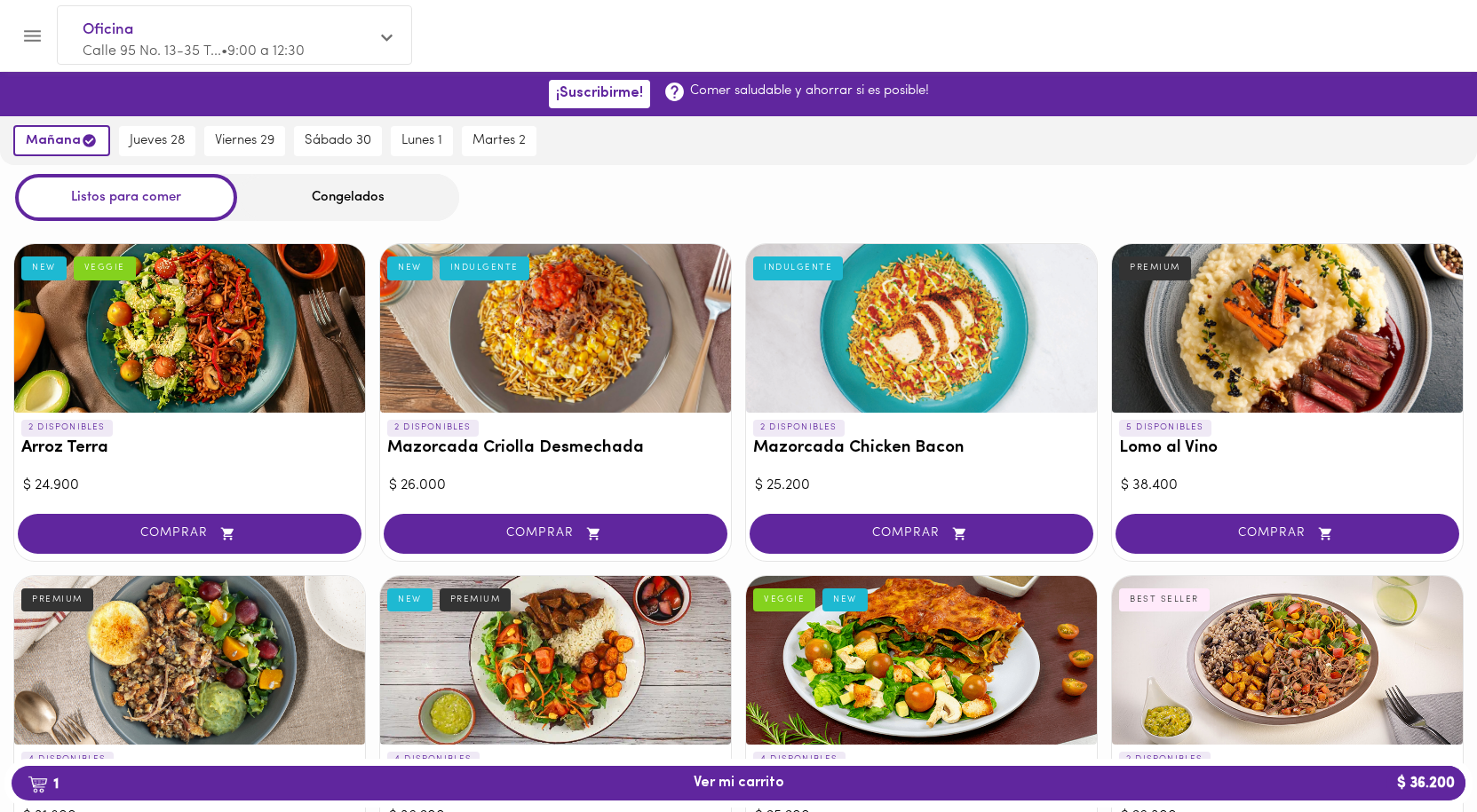
click at [320, 191] on div "Congelados" at bounding box center [348, 197] width 223 height 47
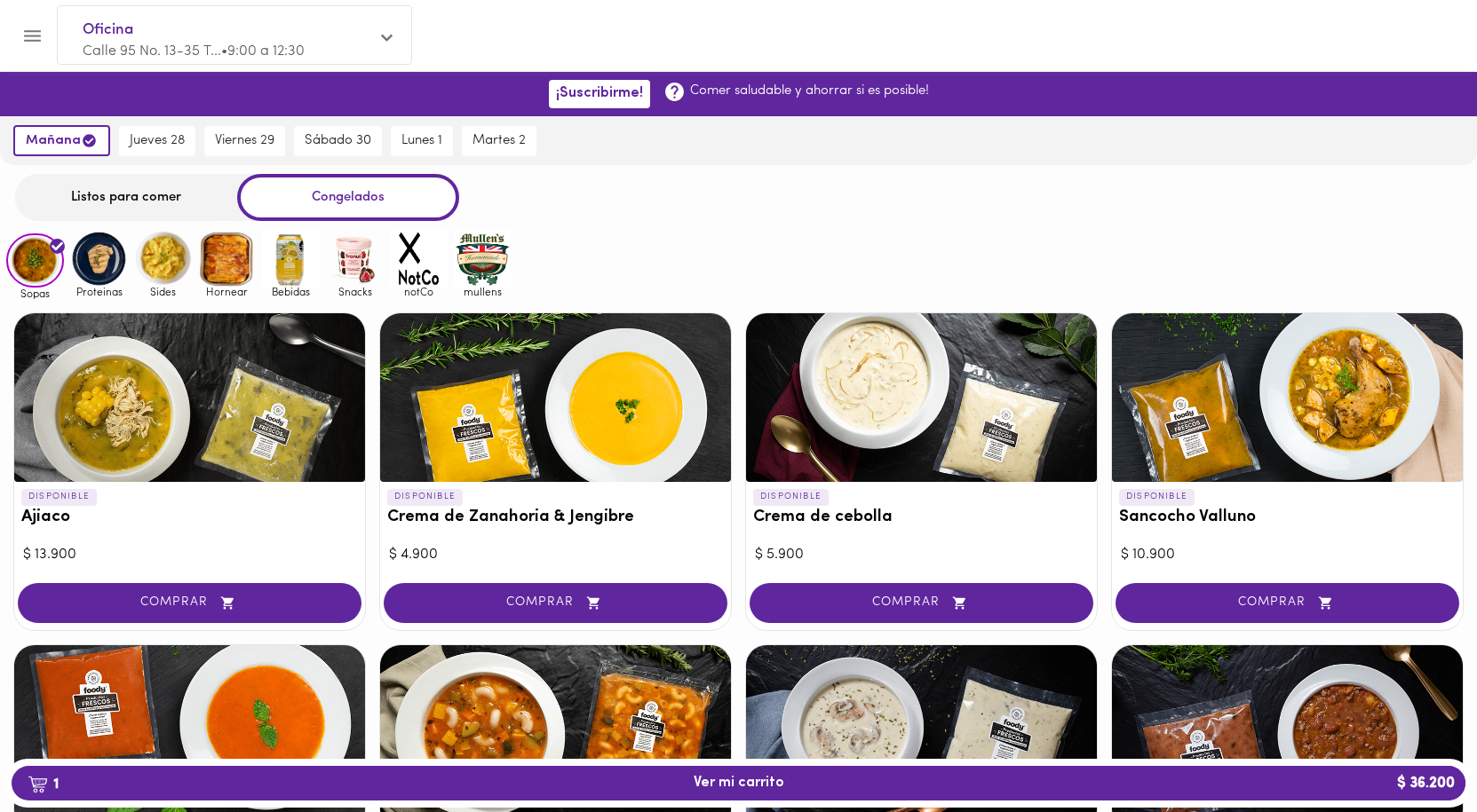
click at [99, 256] on img at bounding box center [98, 258] width 57 height 57
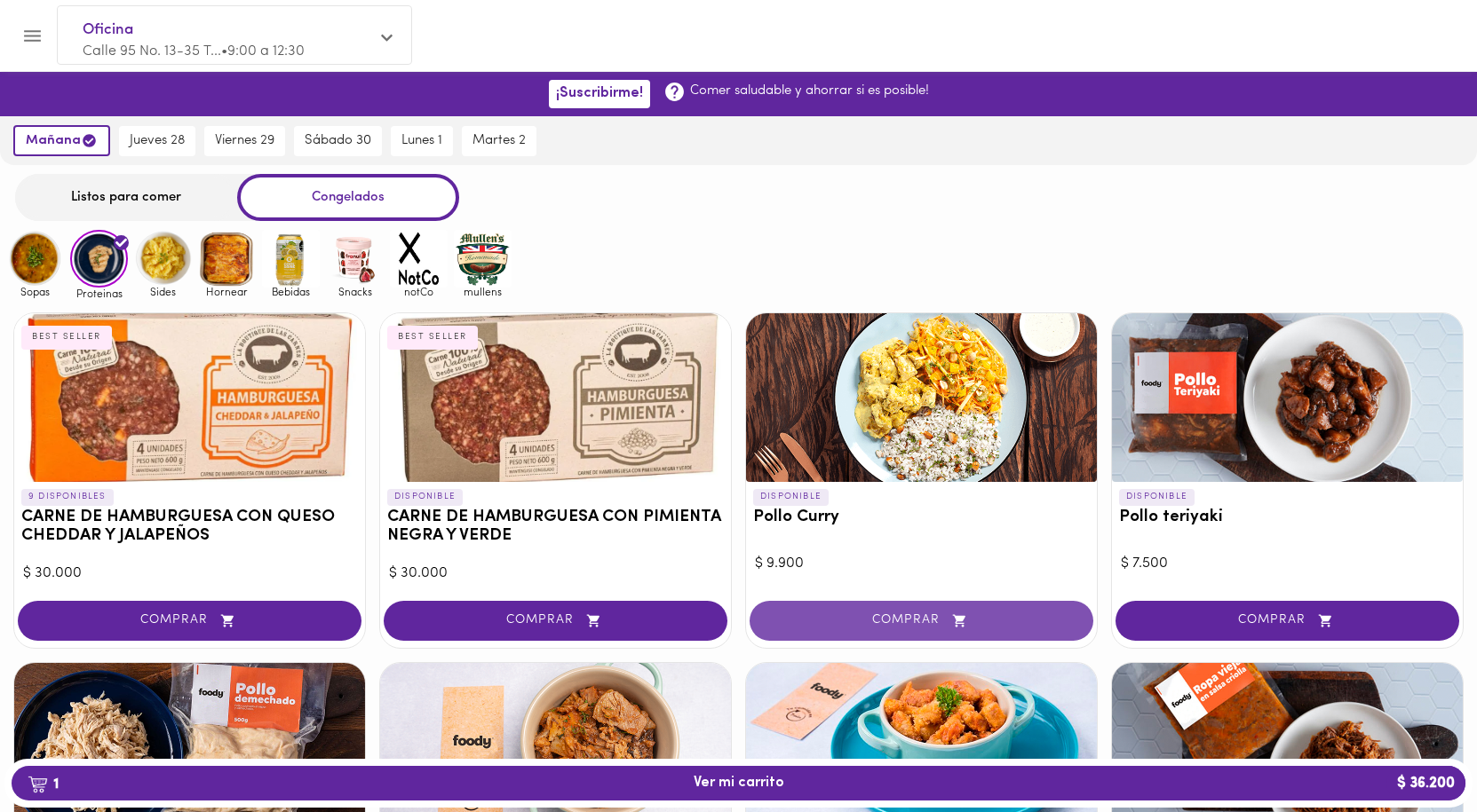
click at [886, 620] on span "COMPRAR" at bounding box center [921, 622] width 299 height 16
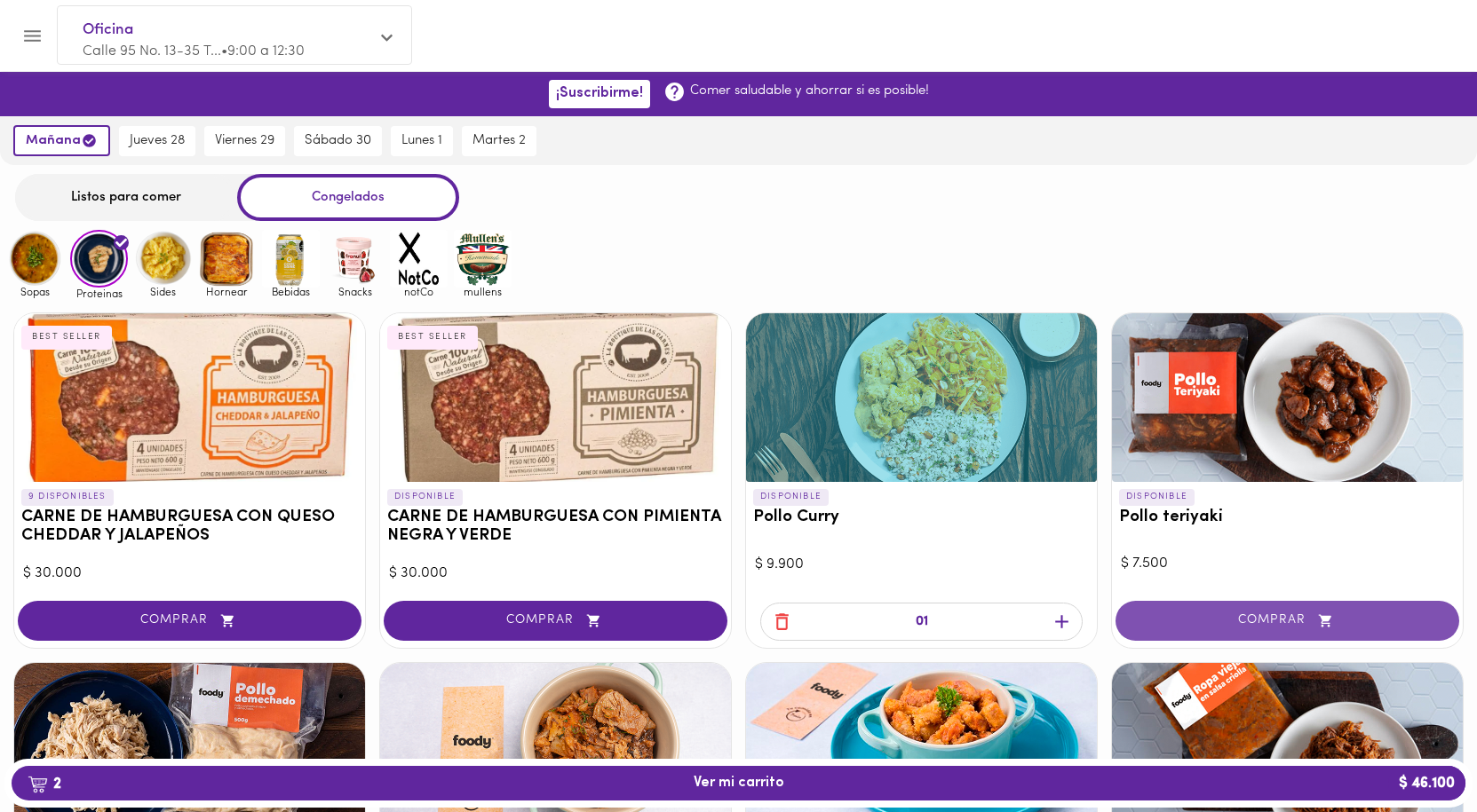
click at [1246, 618] on span "COMPRAR" at bounding box center [1288, 622] width 299 height 16
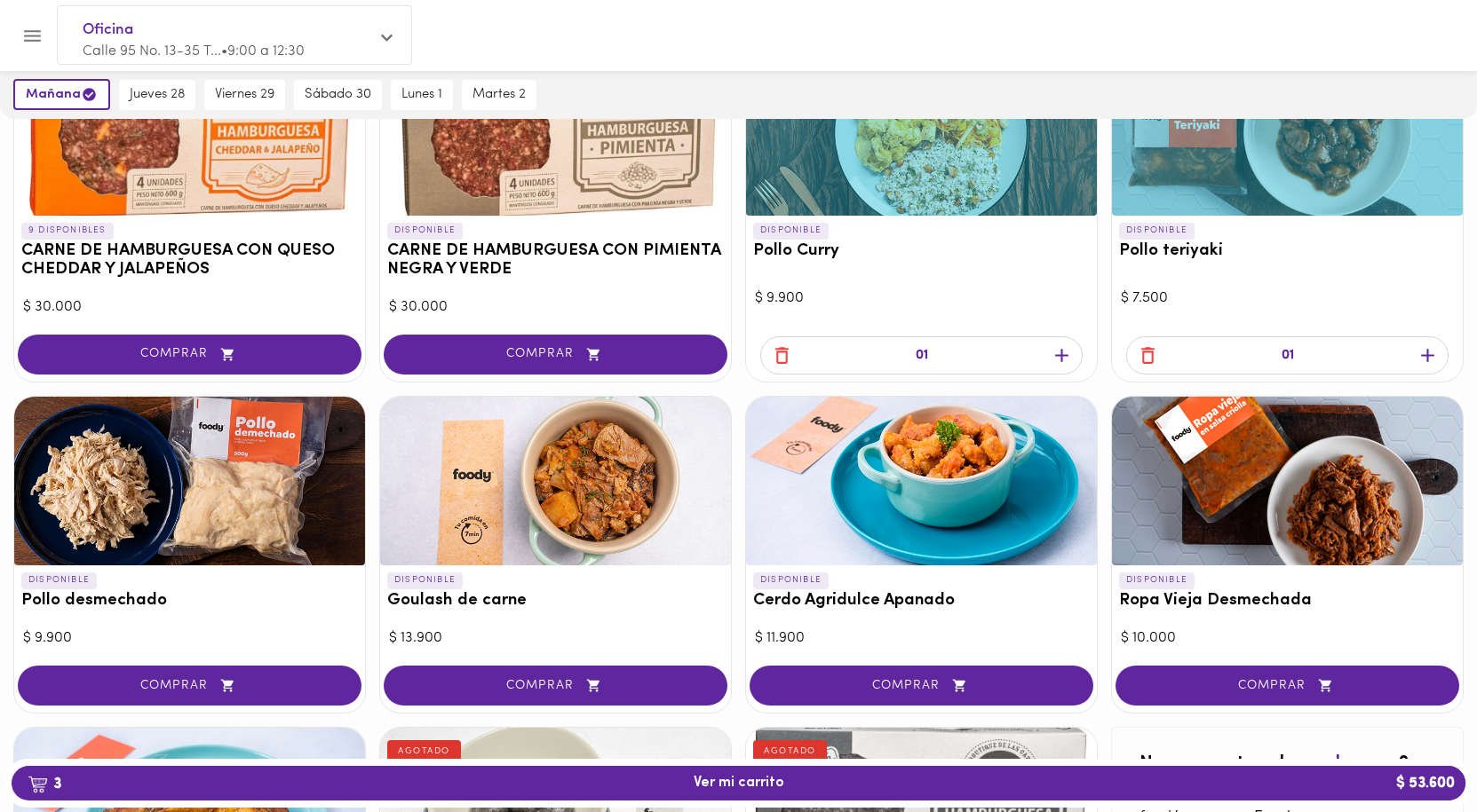
scroll to position [444, 0]
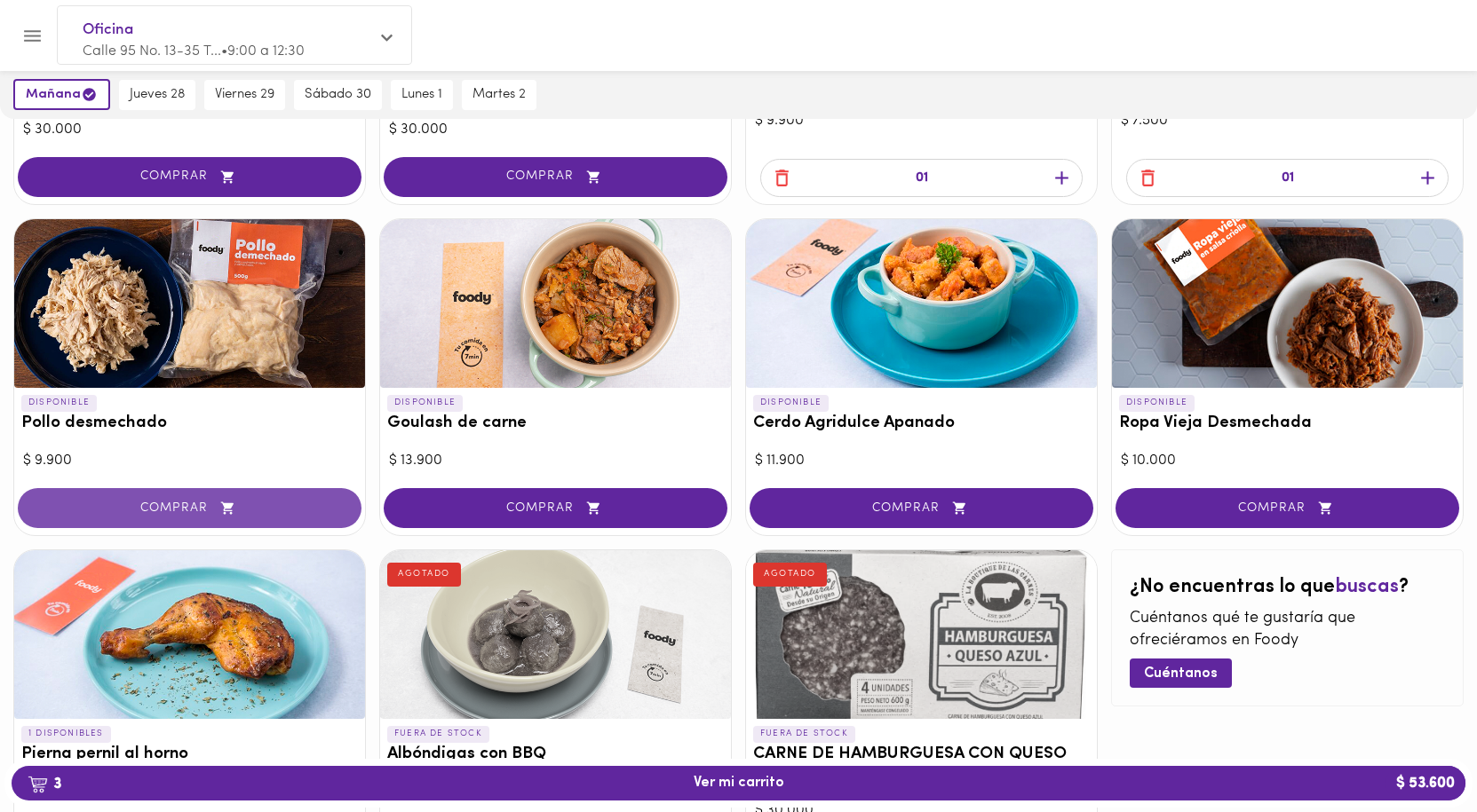
click at [241, 514] on span "COMPRAR" at bounding box center [189, 509] width 299 height 16
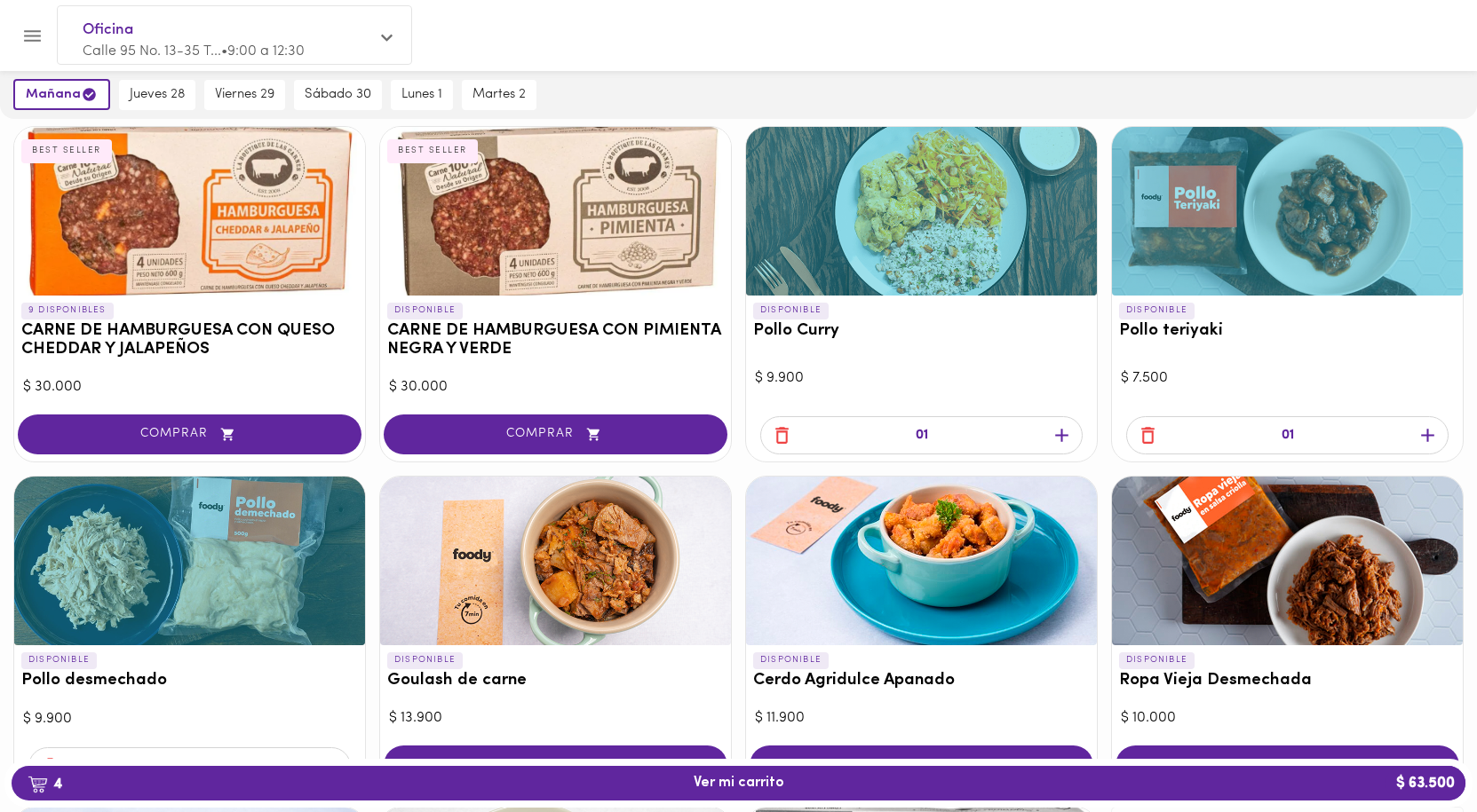
scroll to position [88, 0]
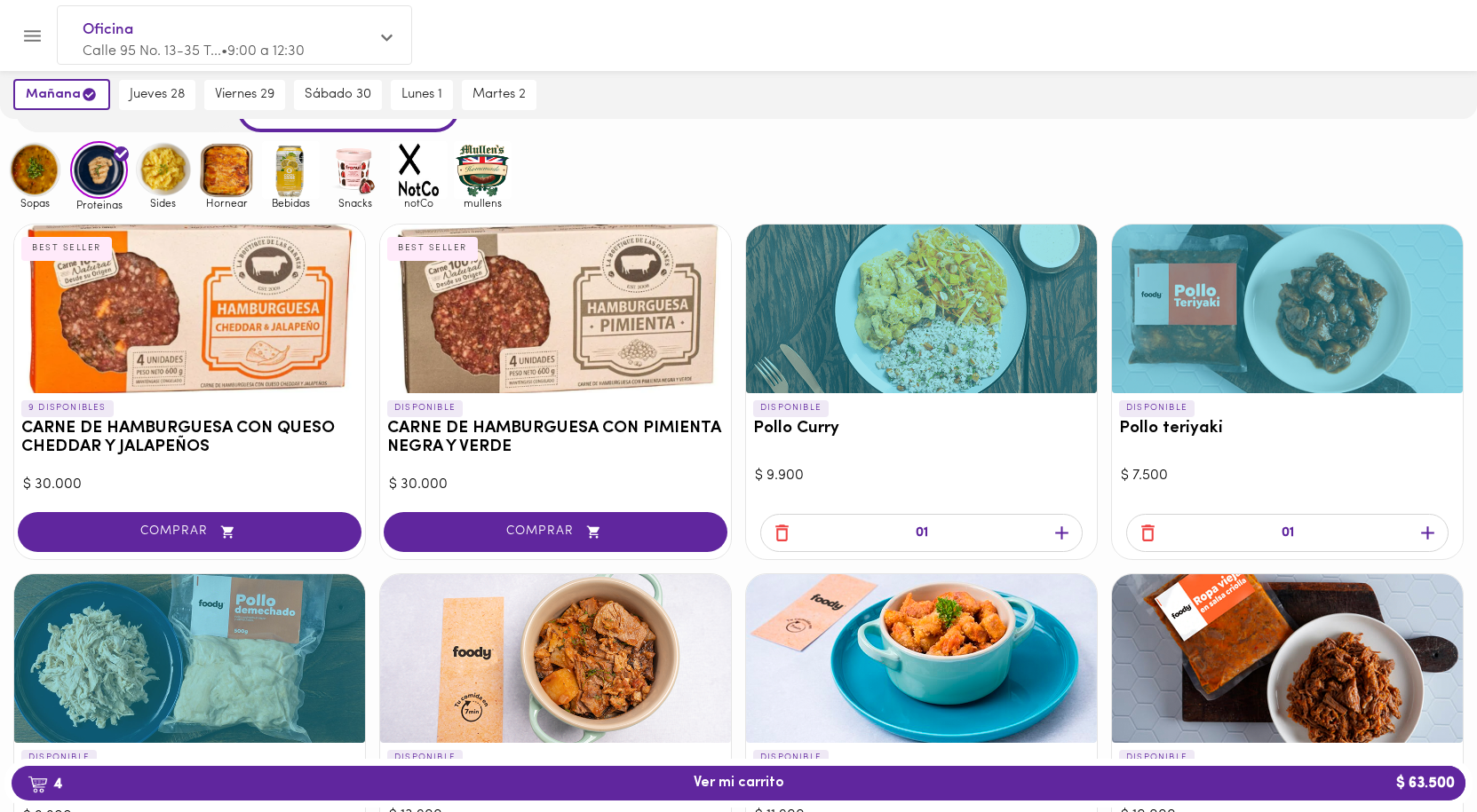
click at [1060, 531] on icon "button" at bounding box center [1061, 532] width 22 height 22
click at [1425, 525] on icon "button" at bounding box center [1427, 532] width 22 height 22
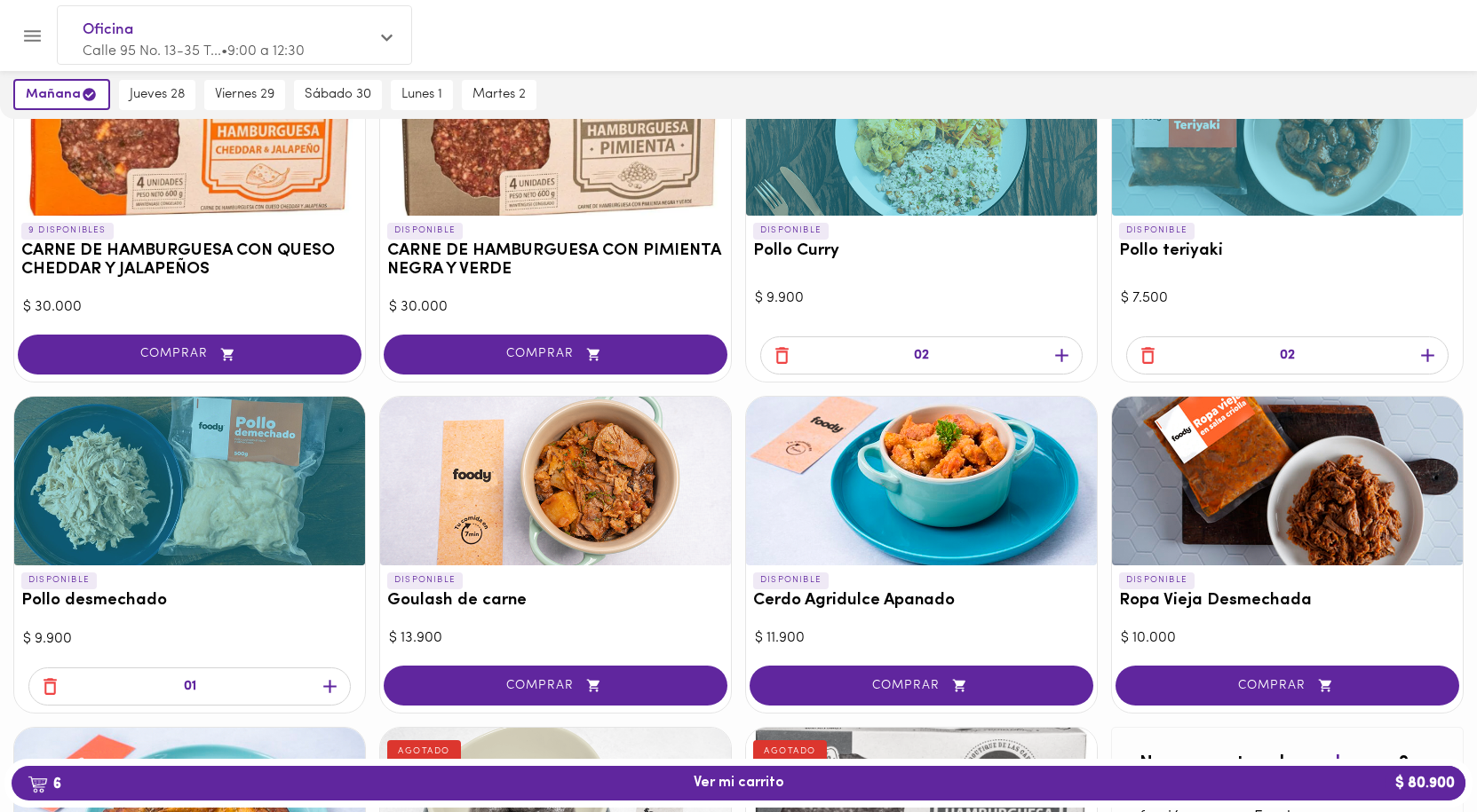
click at [325, 685] on icon "button" at bounding box center [329, 687] width 22 height 22
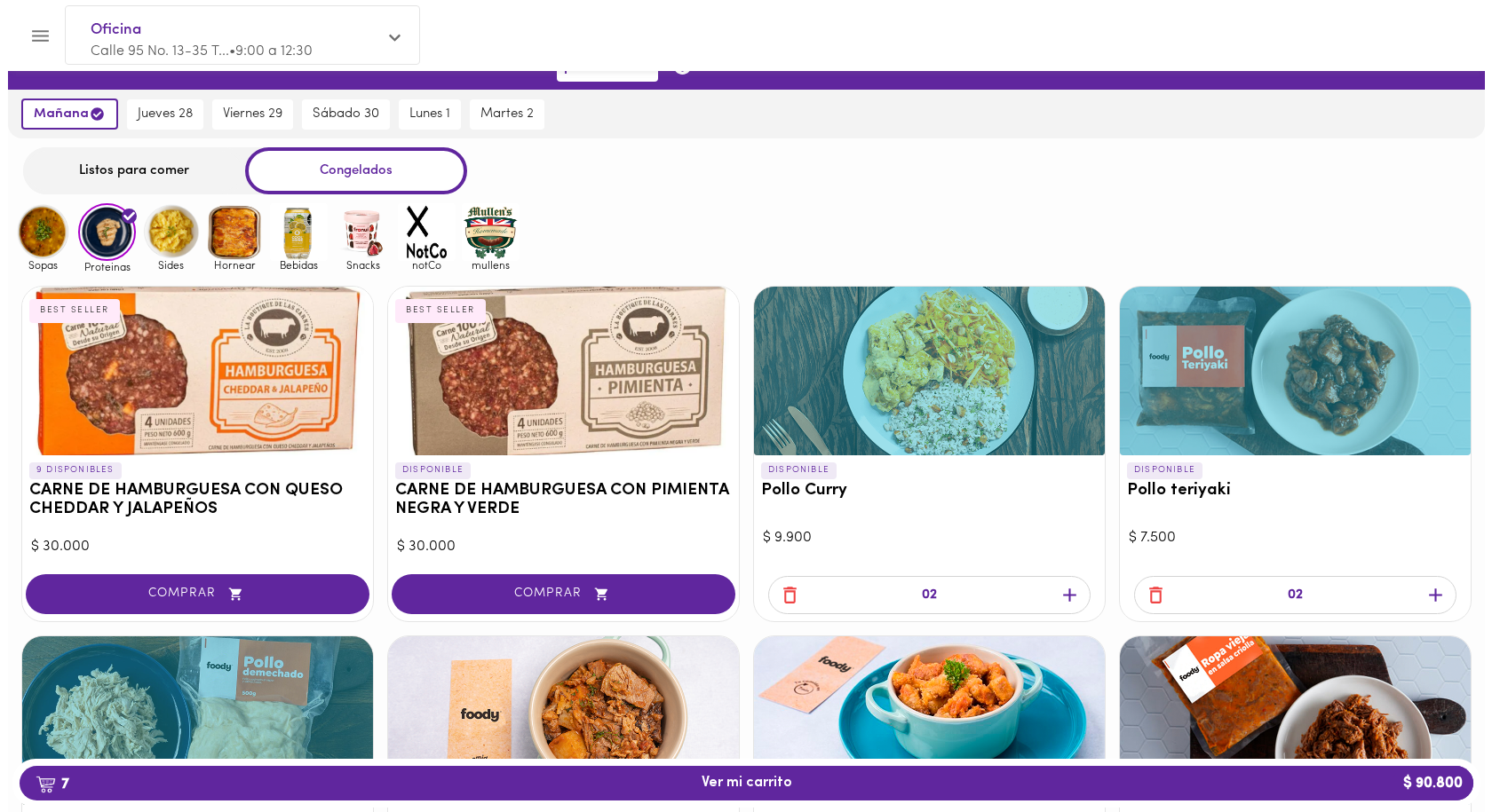
scroll to position [0, 0]
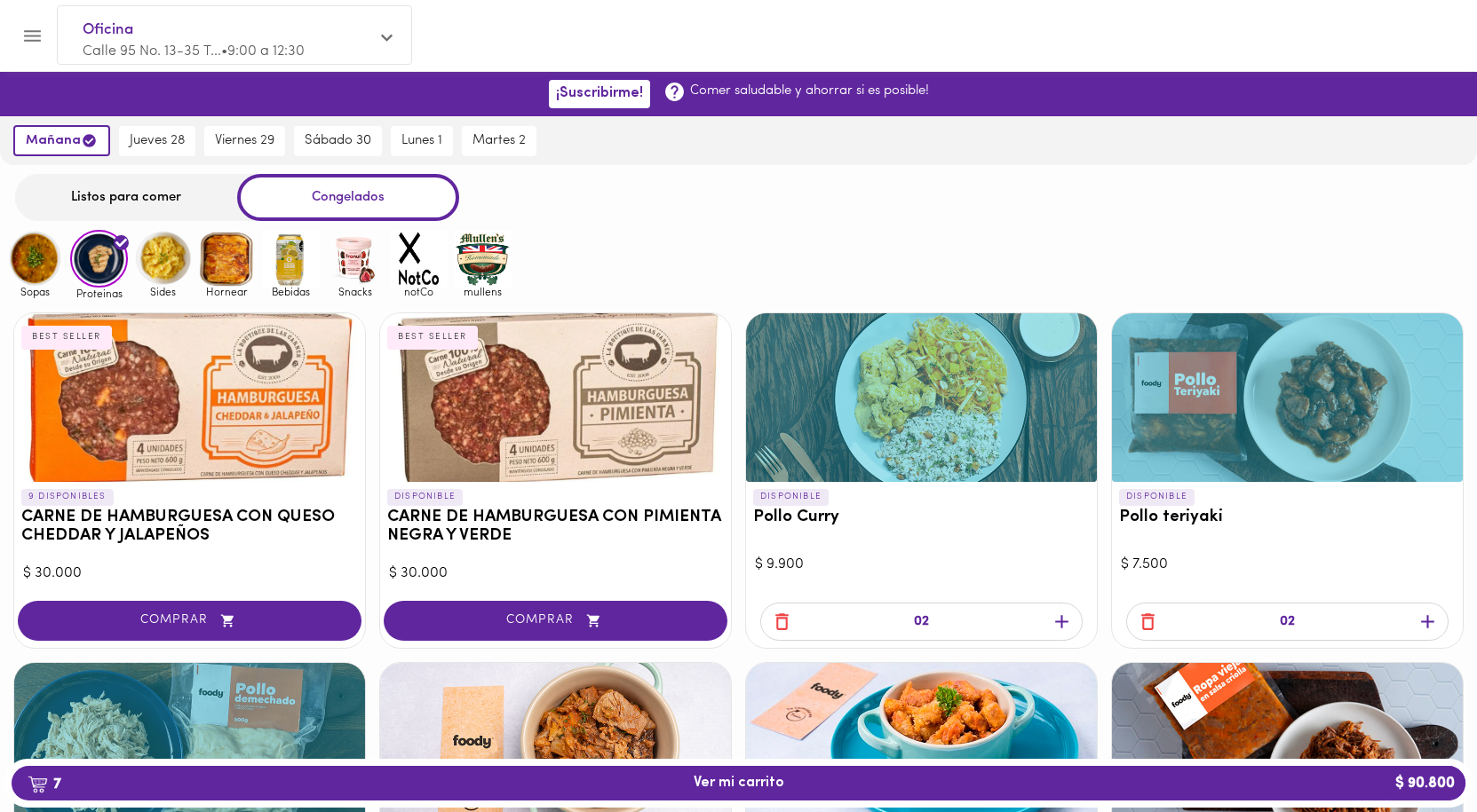
click at [385, 36] on icon at bounding box center [387, 38] width 12 height 14
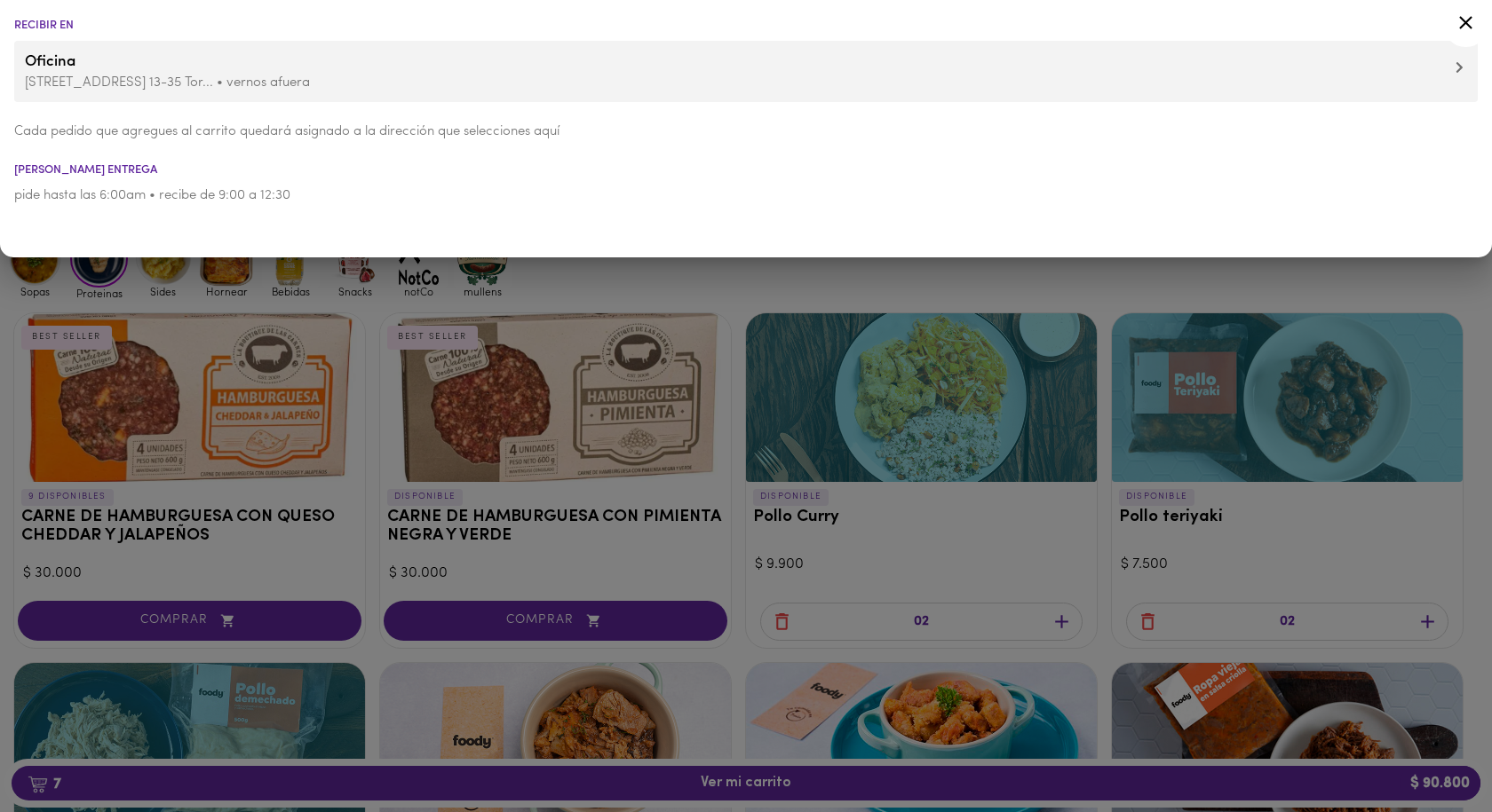
click at [1449, 65] on span "Oficina" at bounding box center [746, 62] width 1442 height 23
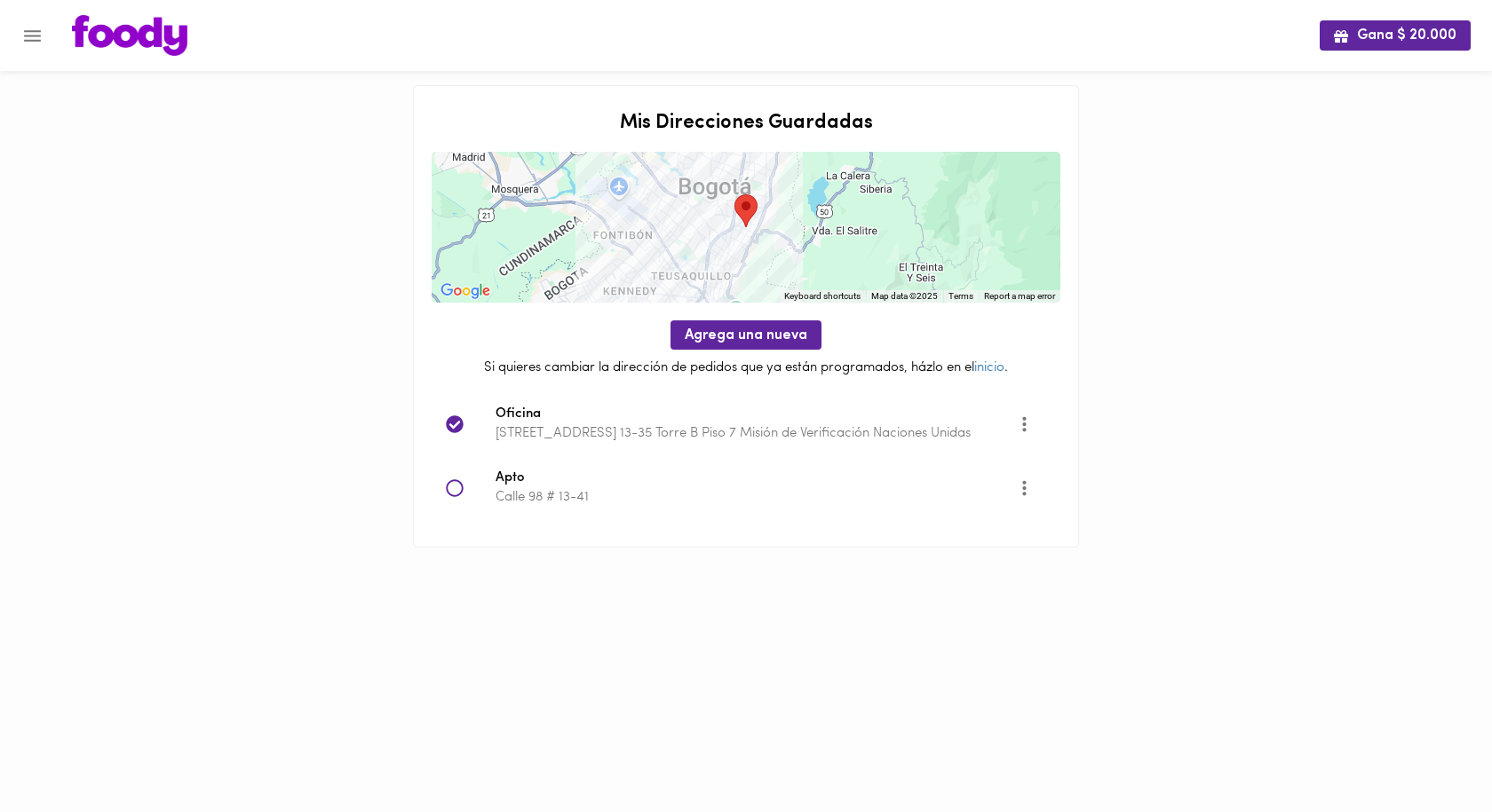
click at [455, 487] on icon at bounding box center [455, 489] width 17 height 17
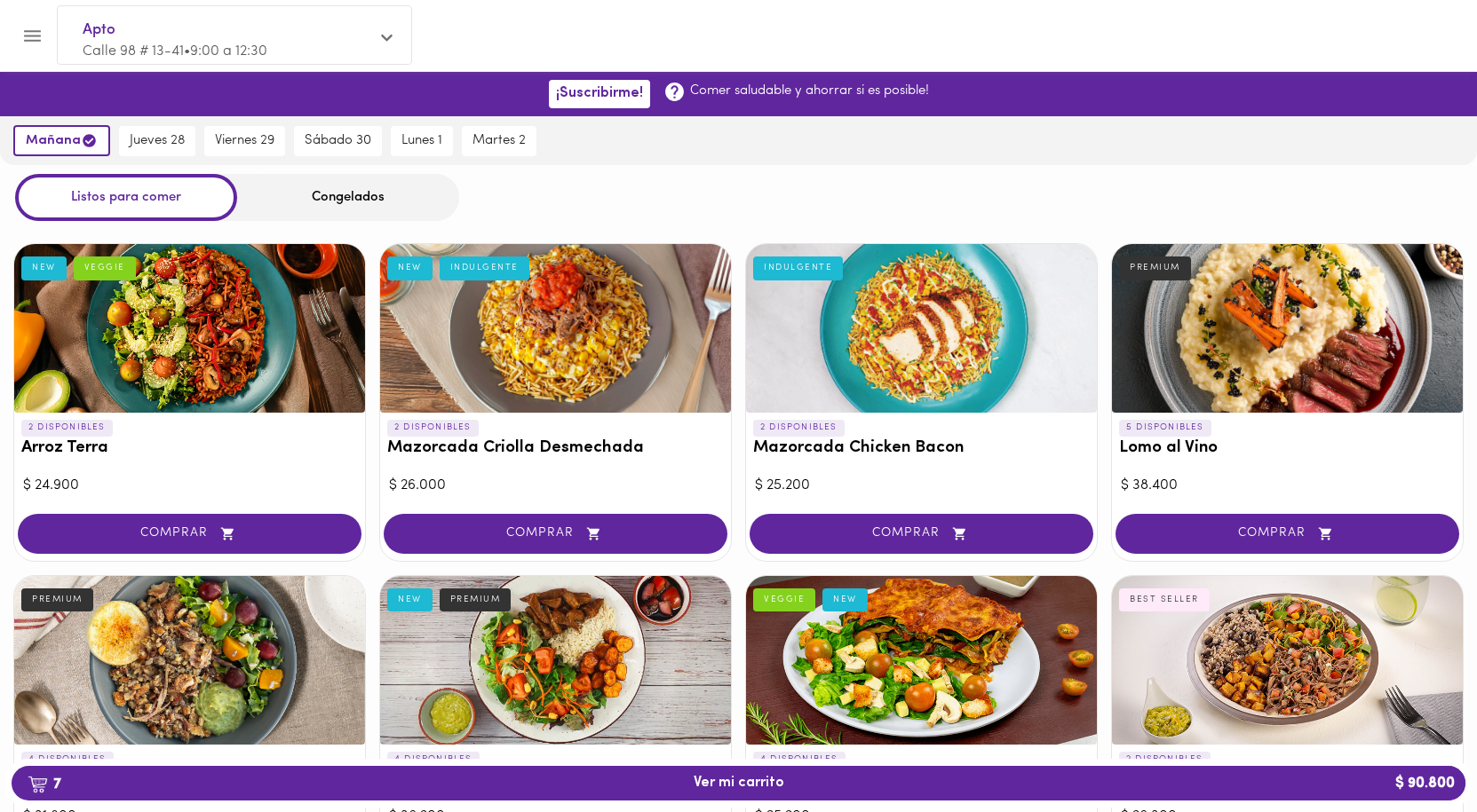
click at [235, 53] on span "Calle 98 # 13-41 • 9:00 a 12:30" at bounding box center [175, 51] width 185 height 15
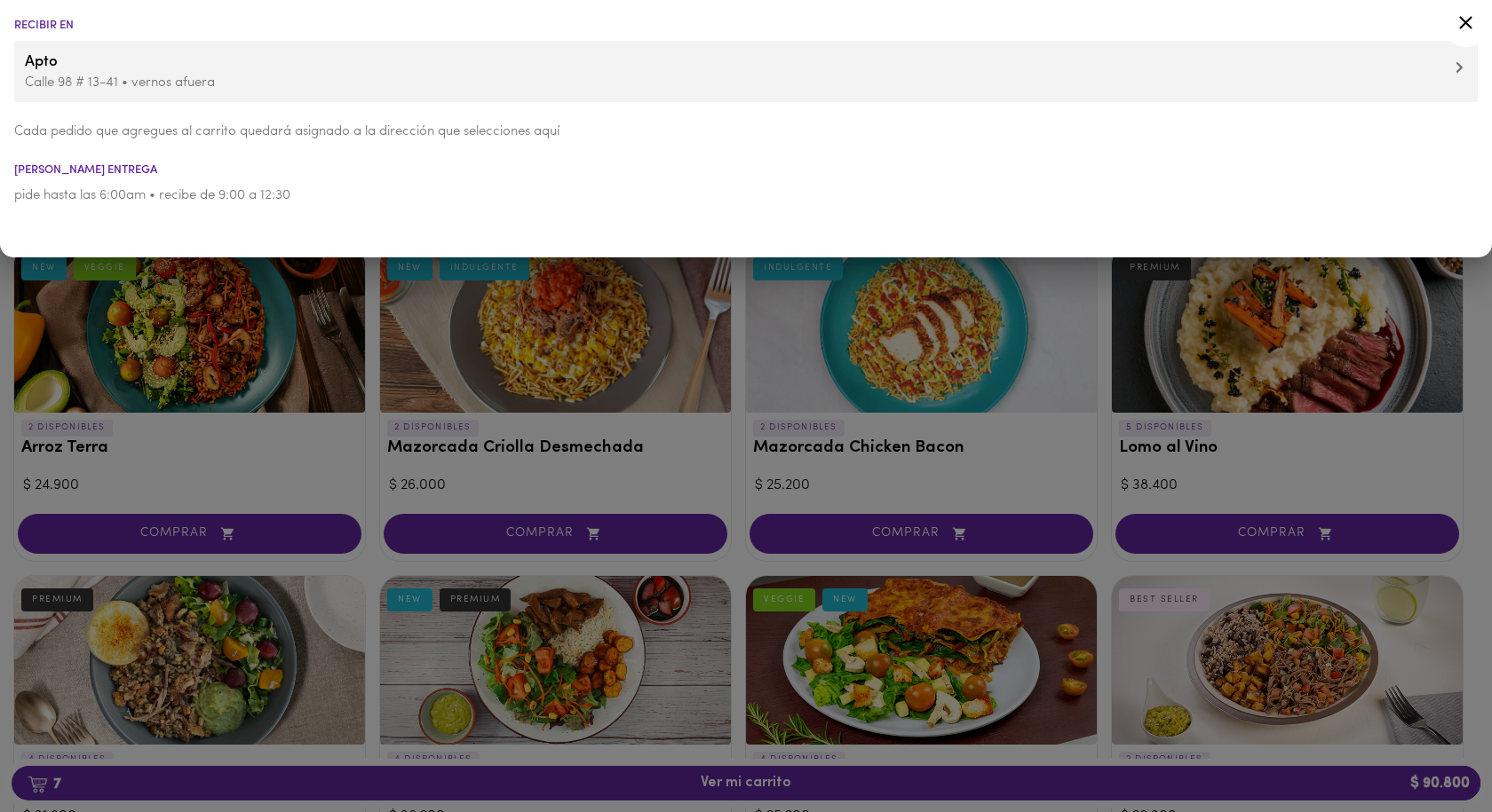
click at [1448, 69] on span "Apto" at bounding box center [746, 62] width 1442 height 23
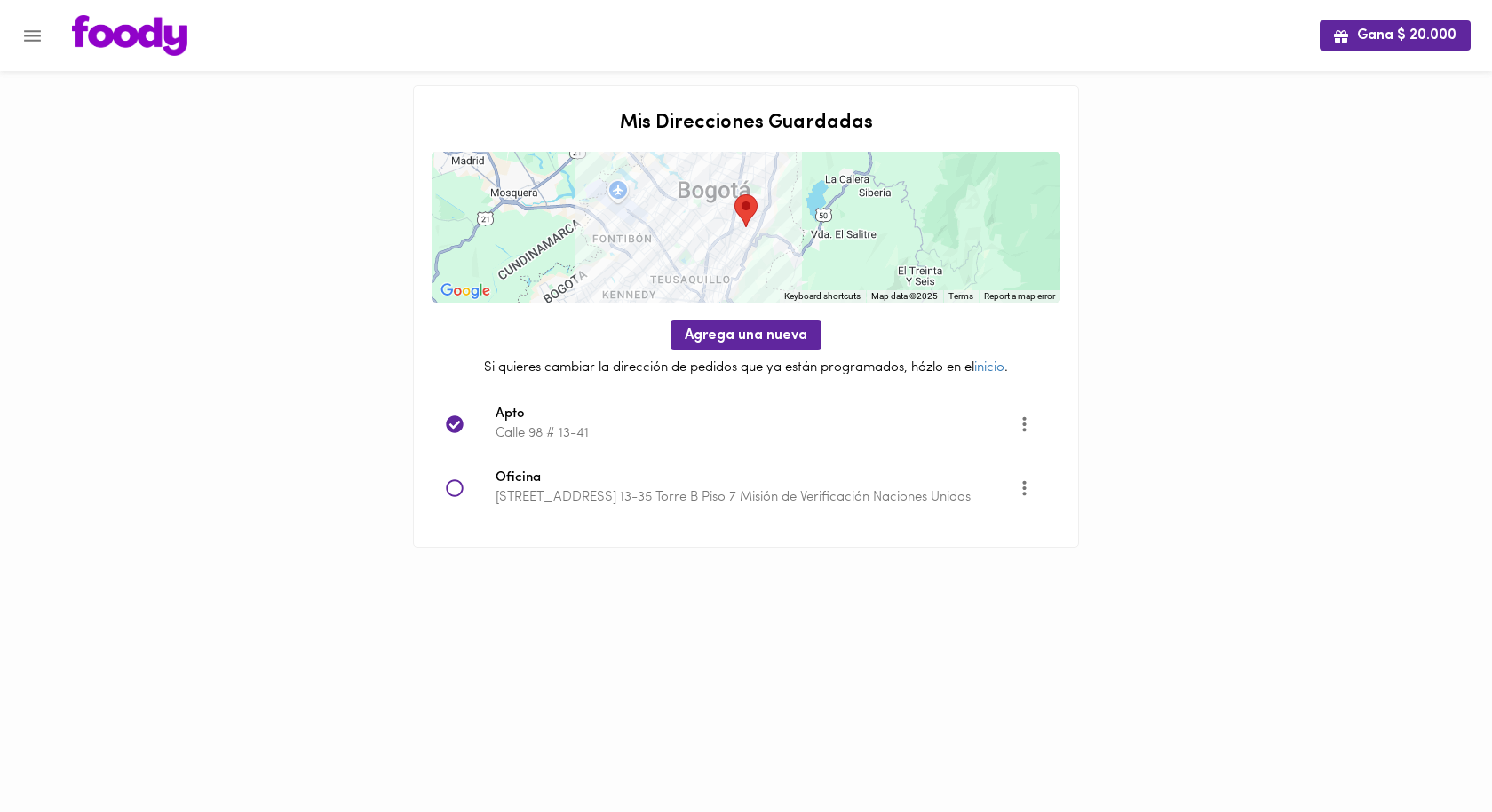
click at [1023, 421] on icon "Opciones" at bounding box center [1024, 423] width 22 height 22
click at [1035, 416] on li "Editar" at bounding box center [1035, 424] width 64 height 29
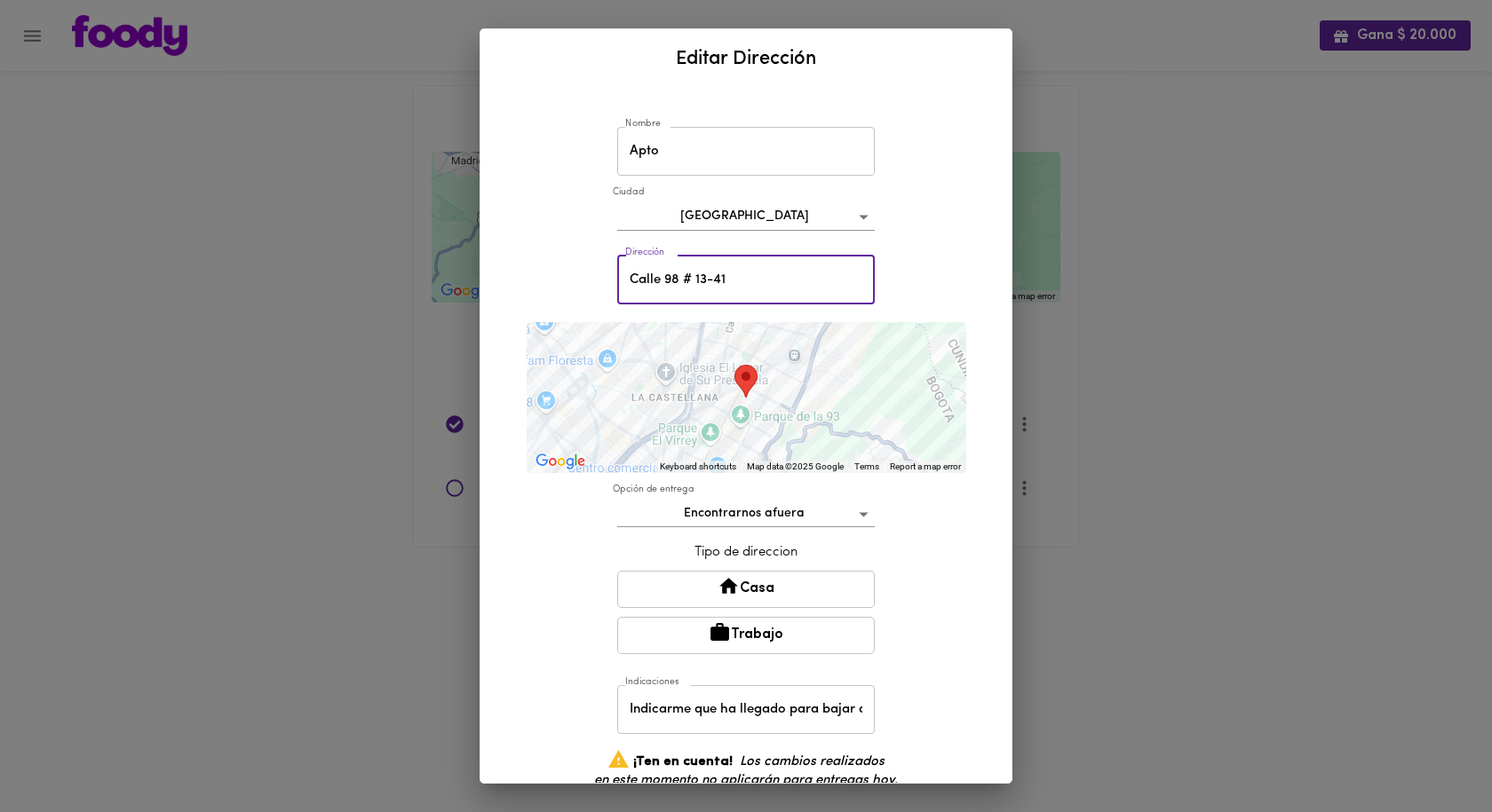
click at [735, 287] on input "Calle 98 # 13-41" at bounding box center [745, 280] width 257 height 49
click at [738, 282] on input "Calle 98 # 13-41 Ed Taj 97 Ap 434" at bounding box center [745, 280] width 257 height 49
click at [775, 277] on input "Calle 98 # 13-41 Edif. Taj 97 Ap 434" at bounding box center [745, 280] width 257 height 49
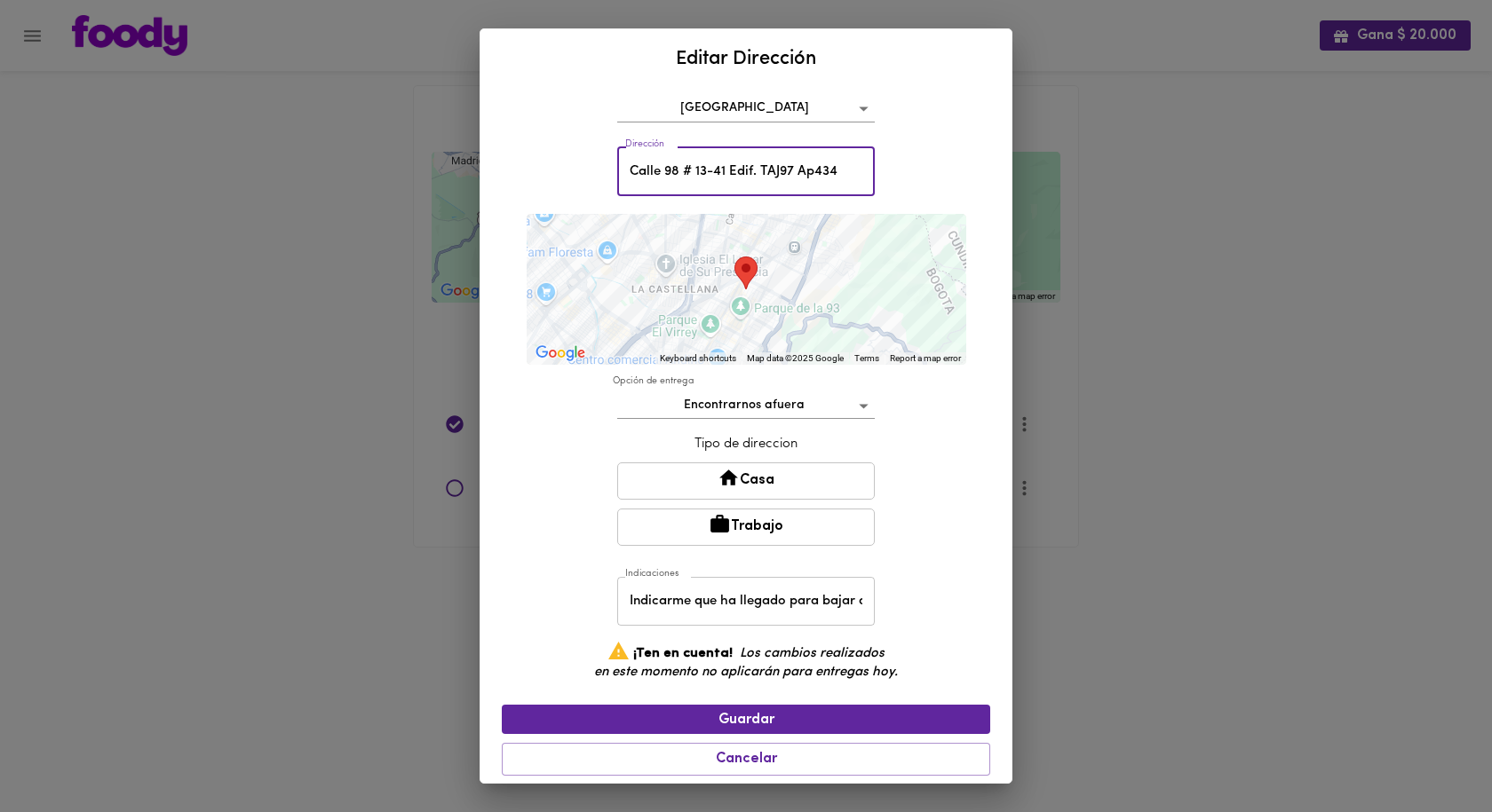
scroll to position [116, 0]
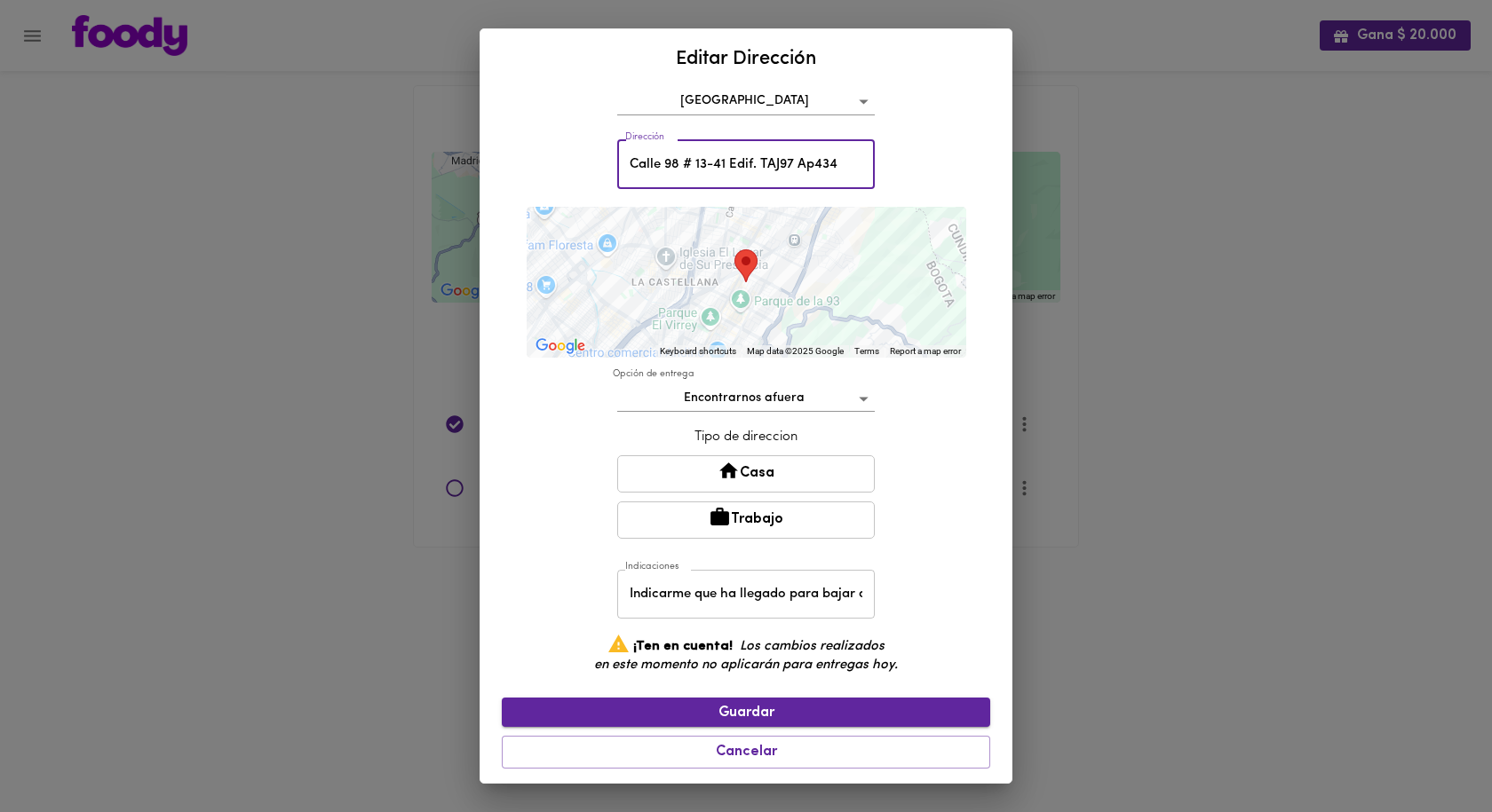
type input "Calle 98 # 13-41 Edif. TAJ97 Ap434"
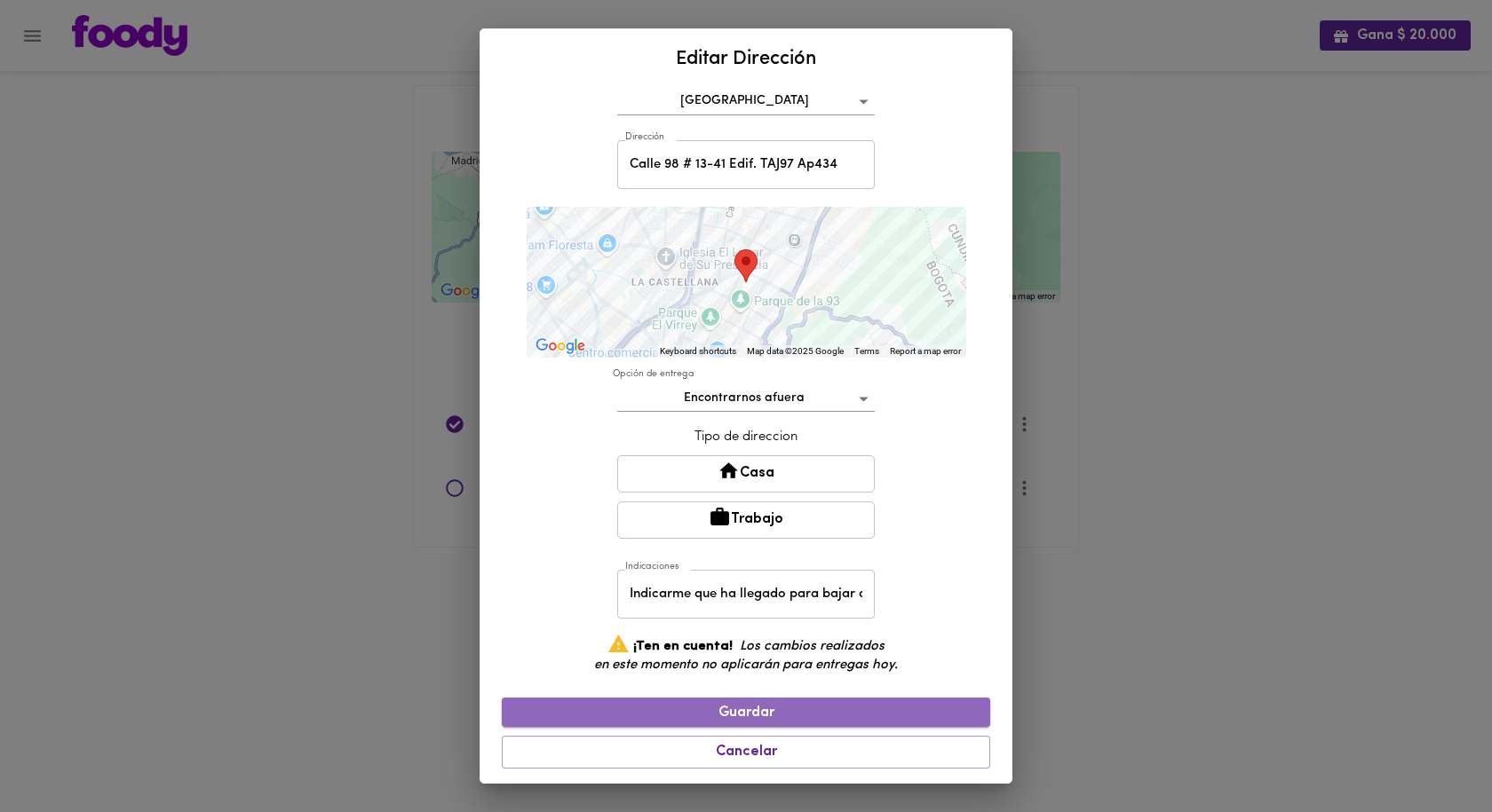
click at [763, 708] on span "Guardar" at bounding box center [746, 713] width 460 height 17
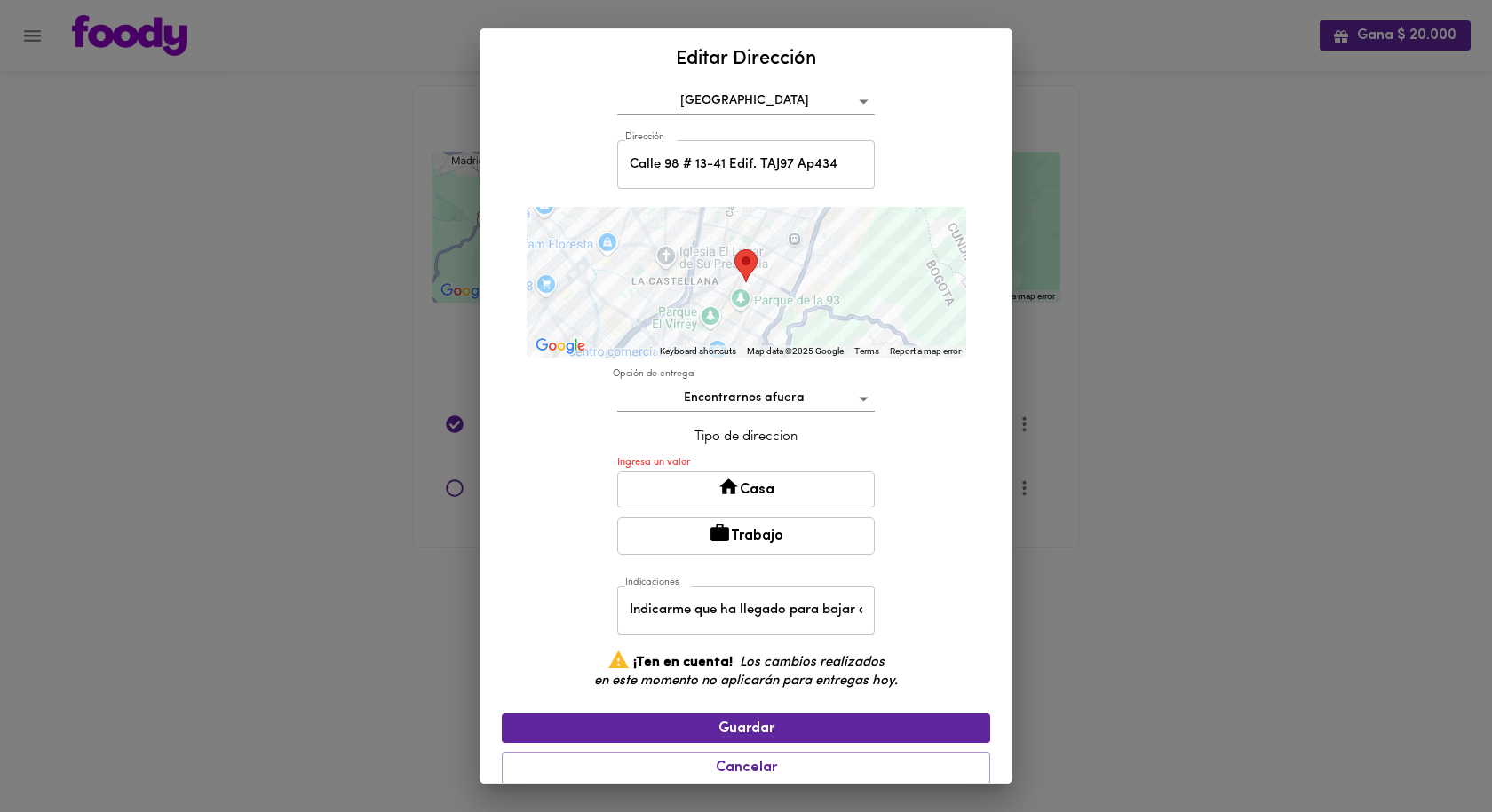
click at [729, 484] on icon at bounding box center [729, 487] width 22 height 22
click at [732, 730] on span "Guardar" at bounding box center [746, 728] width 460 height 17
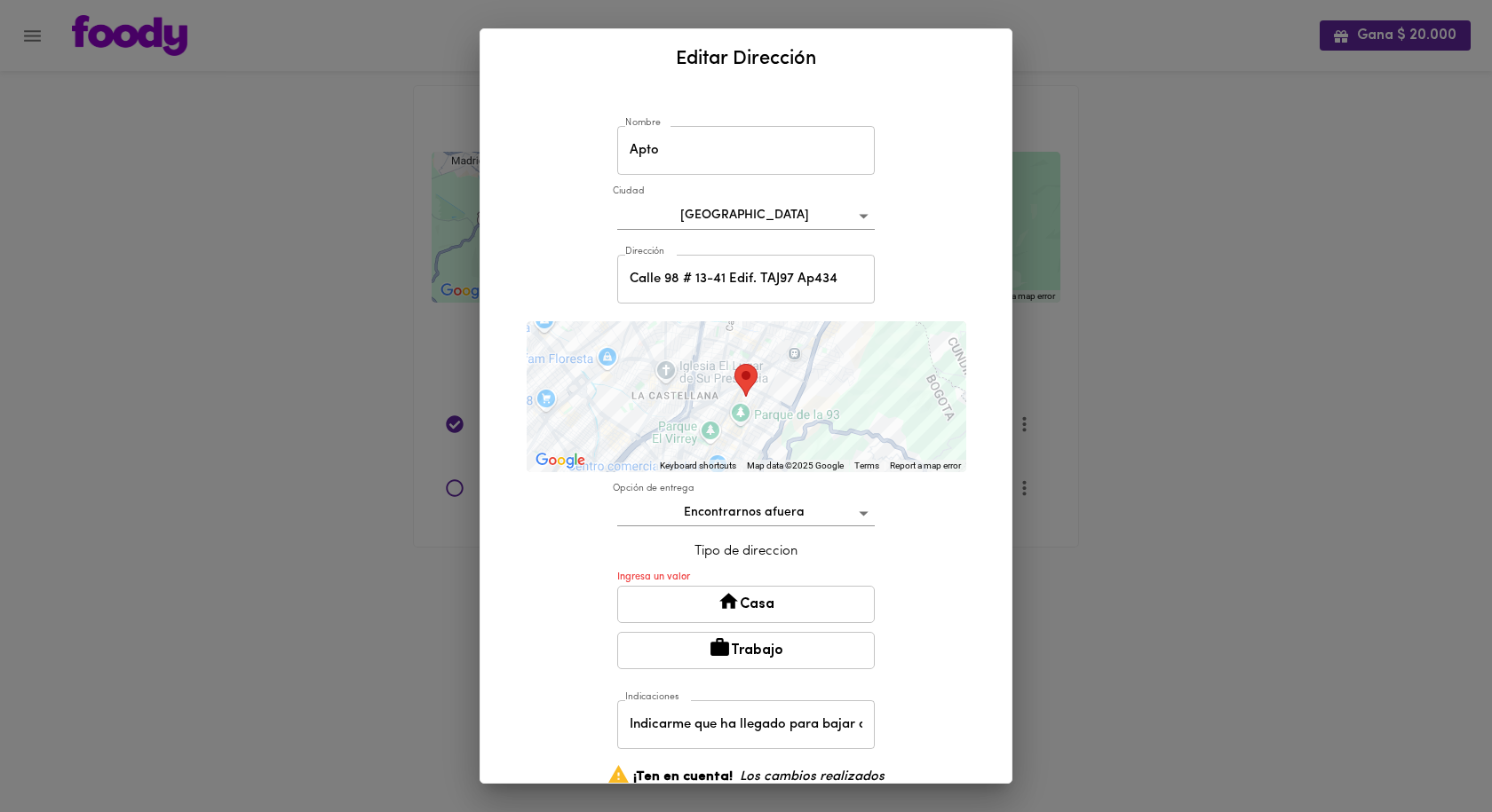
scroll to position [0, 0]
click at [700, 607] on button "Casa" at bounding box center [745, 605] width 257 height 37
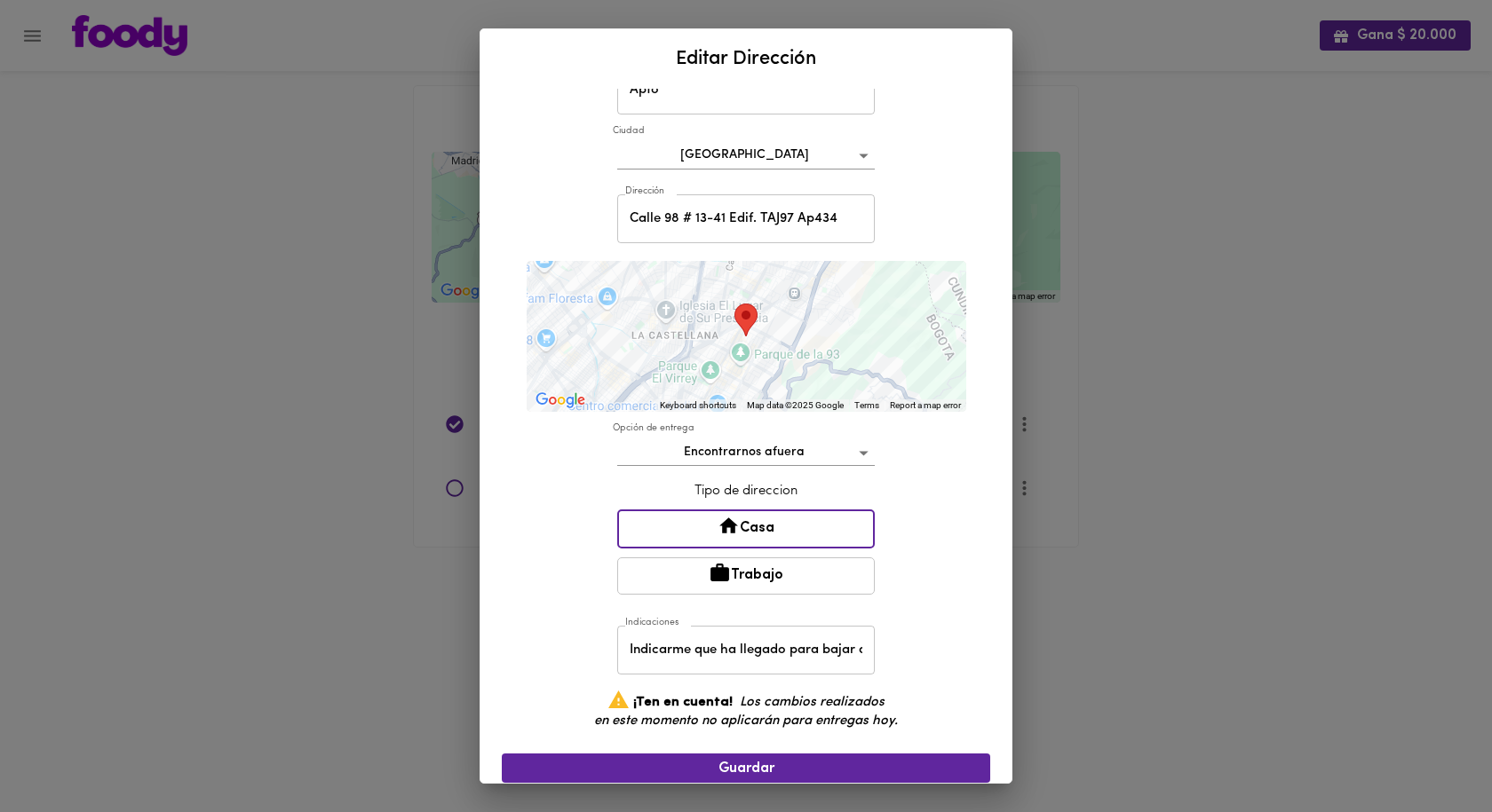
scroll to position [118, 0]
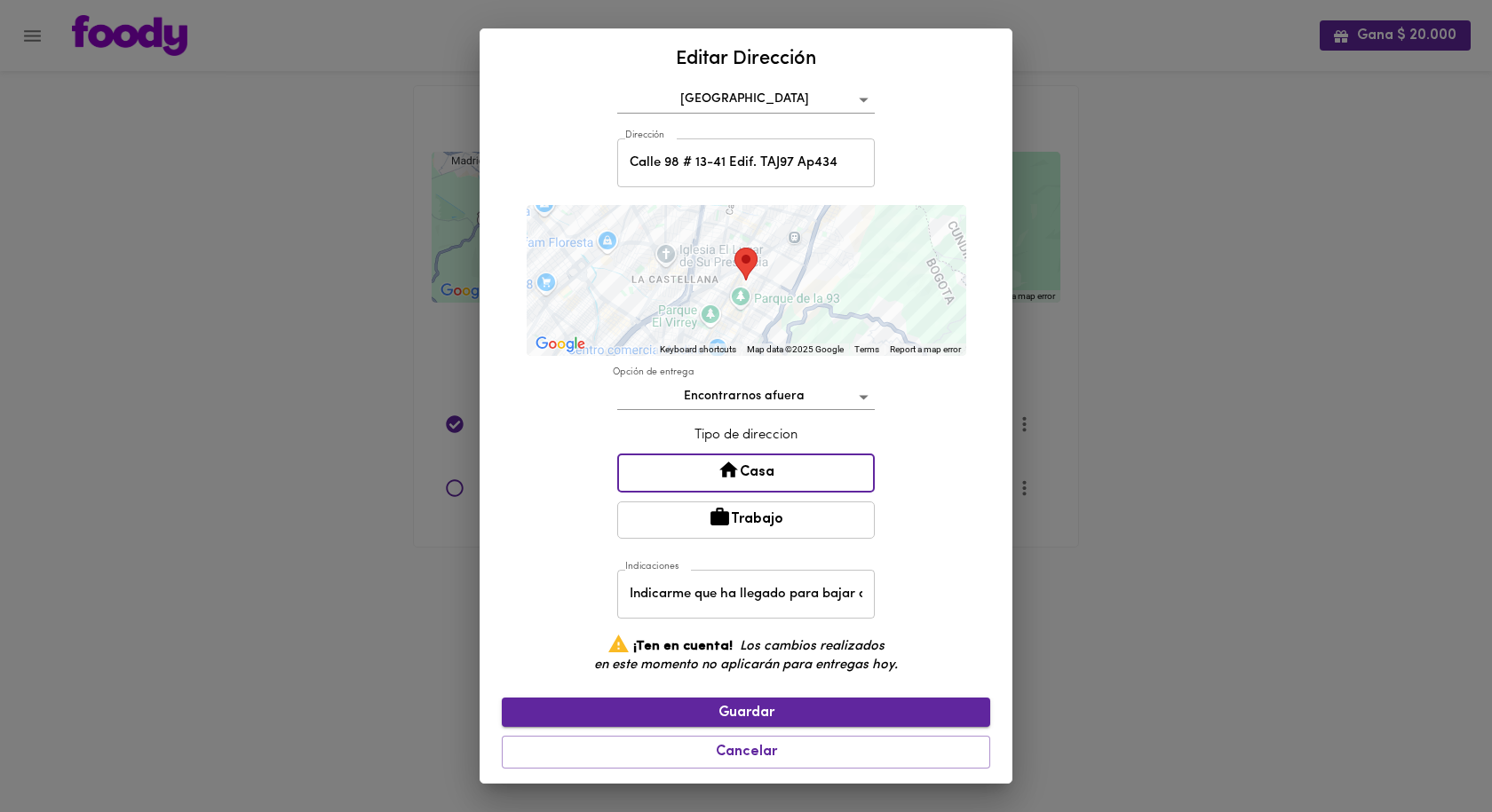
click at [752, 708] on span "Guardar" at bounding box center [746, 713] width 460 height 17
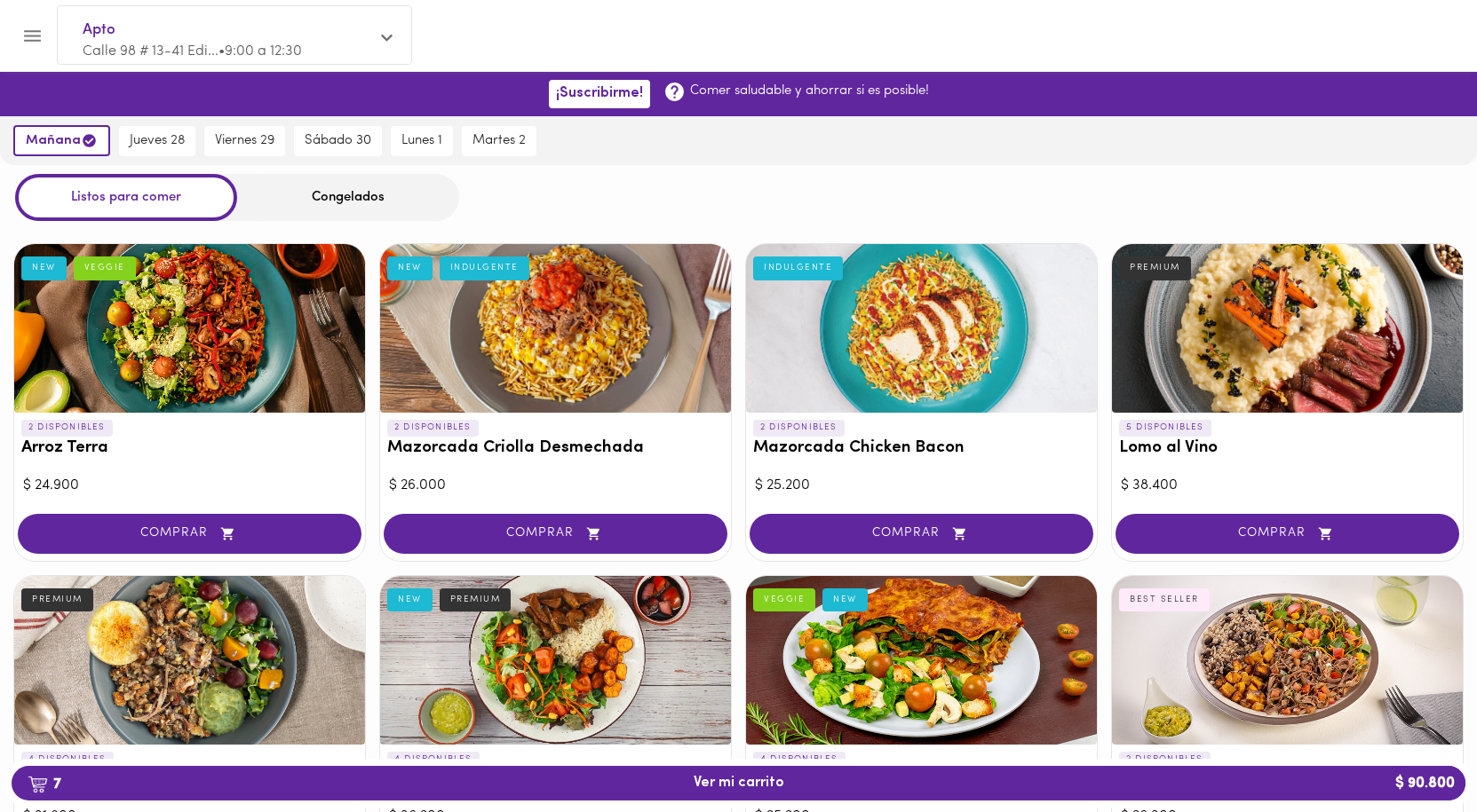
click at [719, 786] on span "7 Ver mi carrito $ 90.800" at bounding box center [738, 783] width 90 height 17
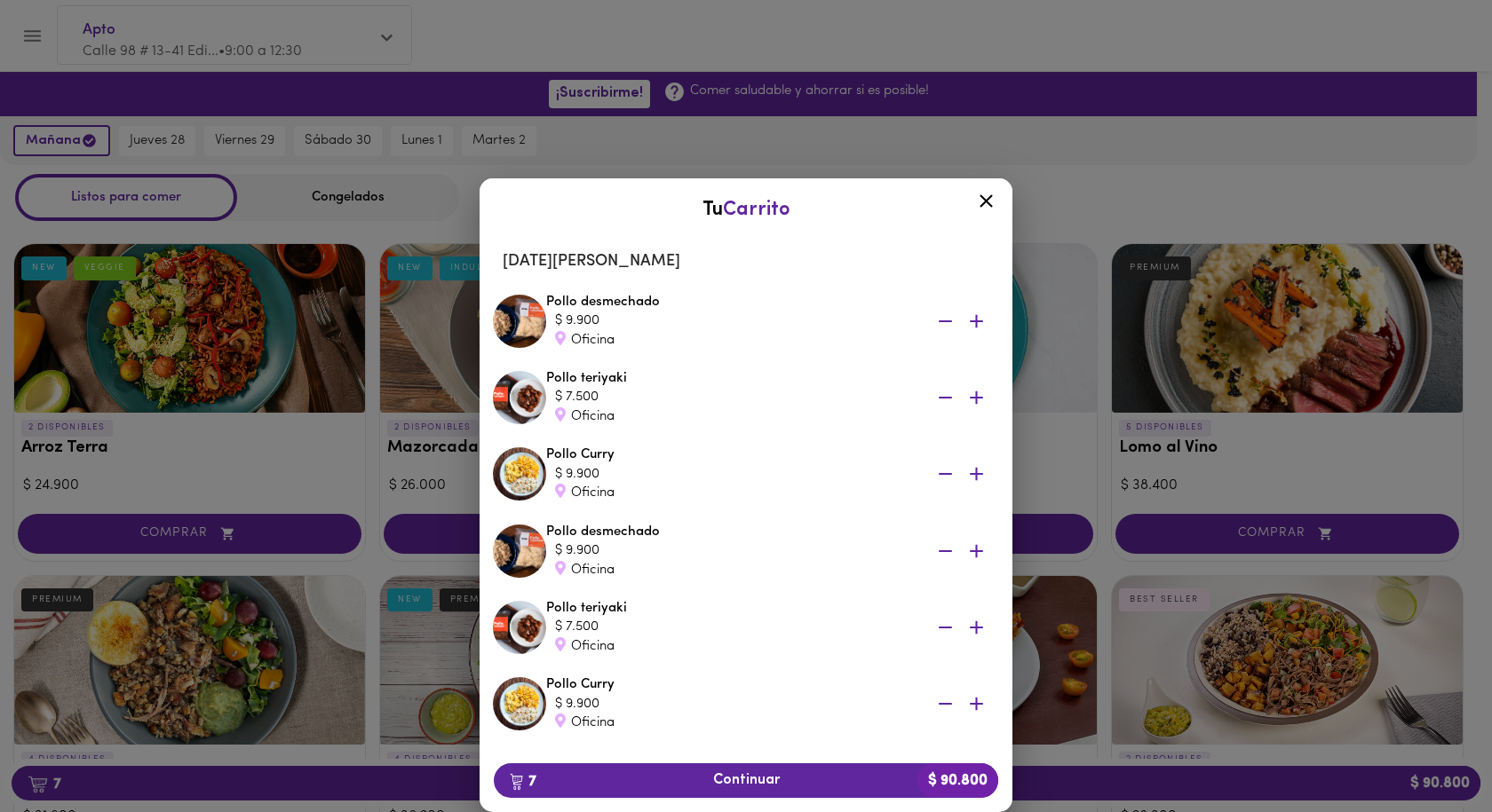
scroll to position [186, 0]
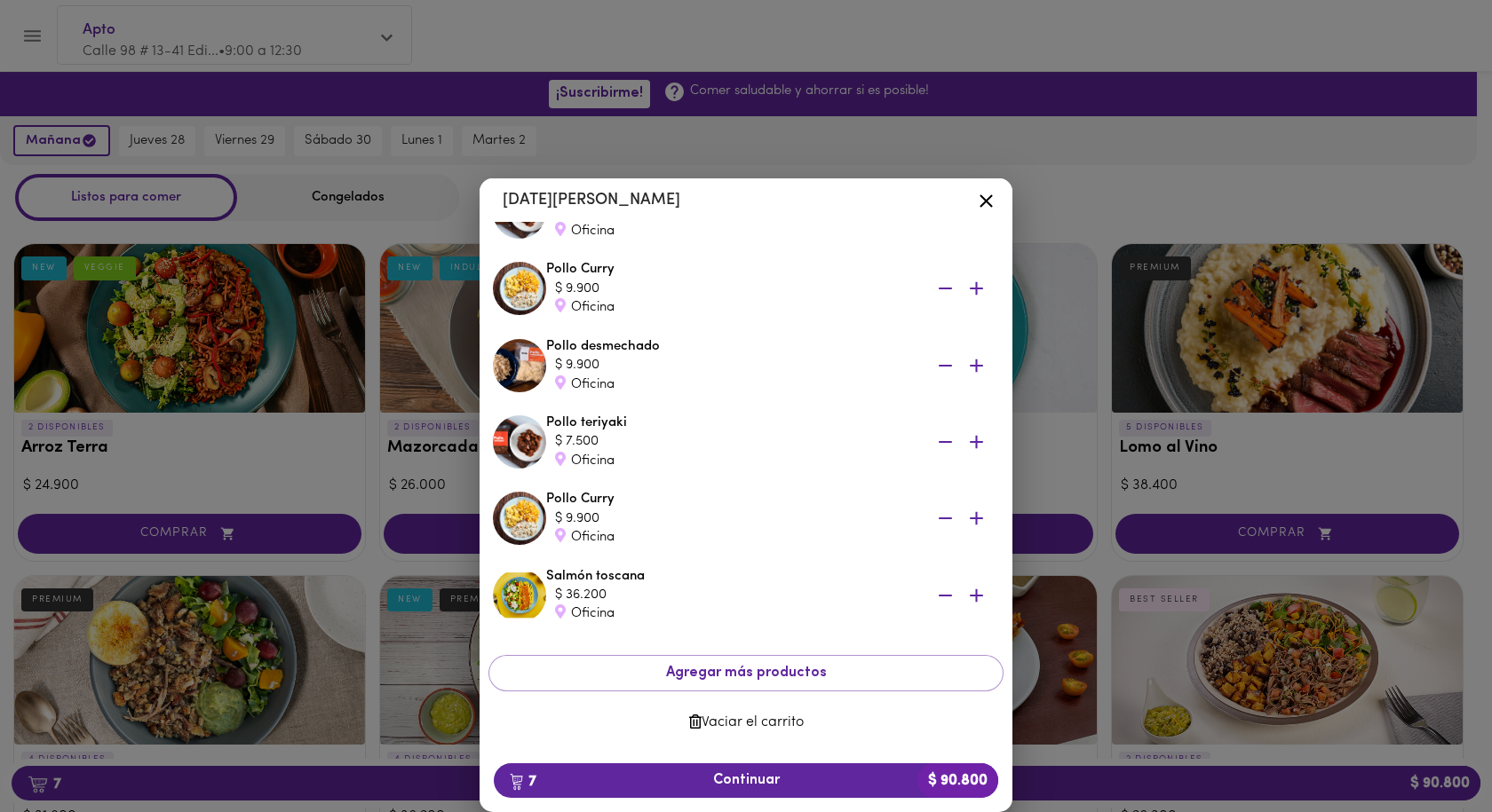
click at [756, 724] on span "Vaciar el carrito" at bounding box center [745, 723] width 487 height 17
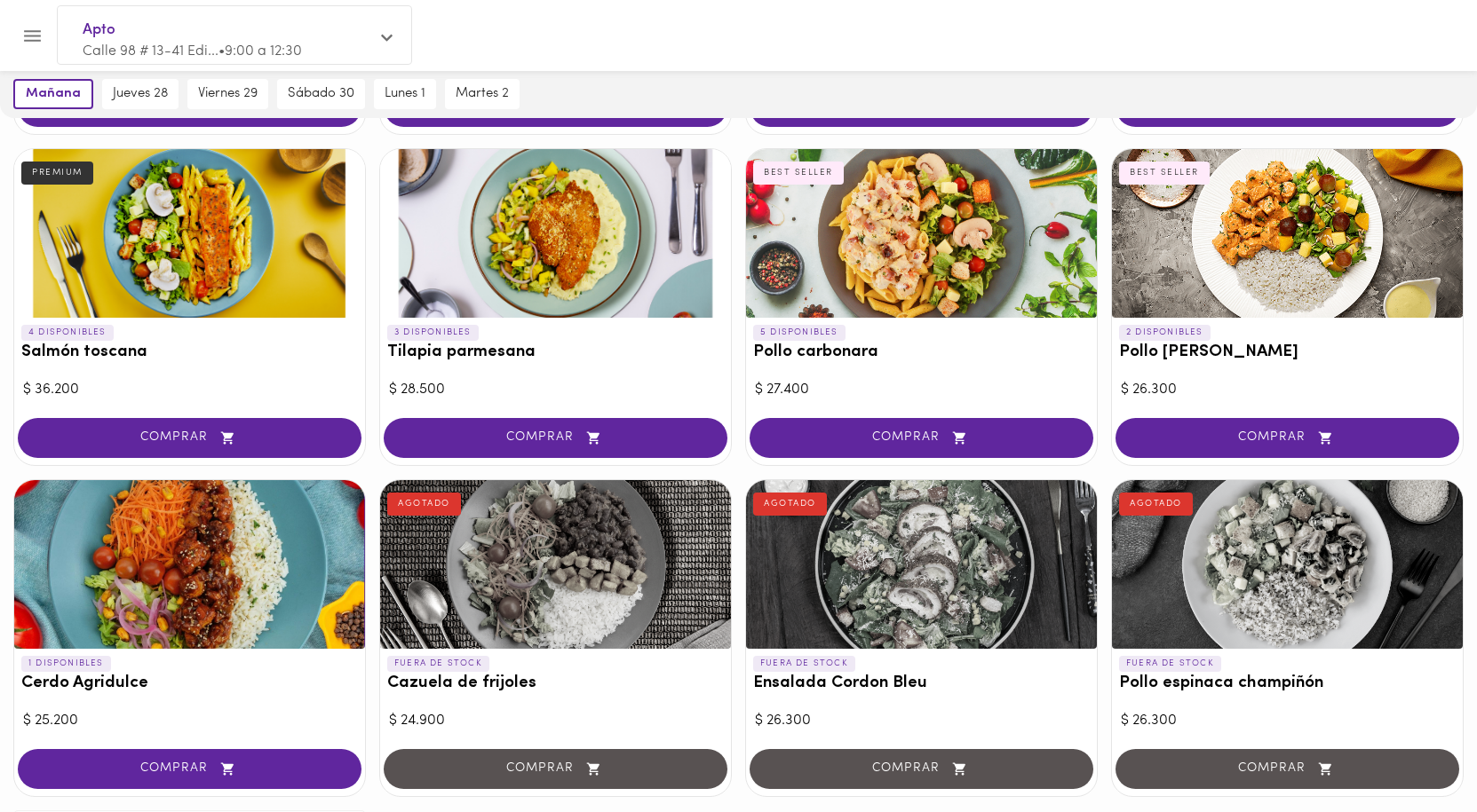
scroll to position [1411, 0]
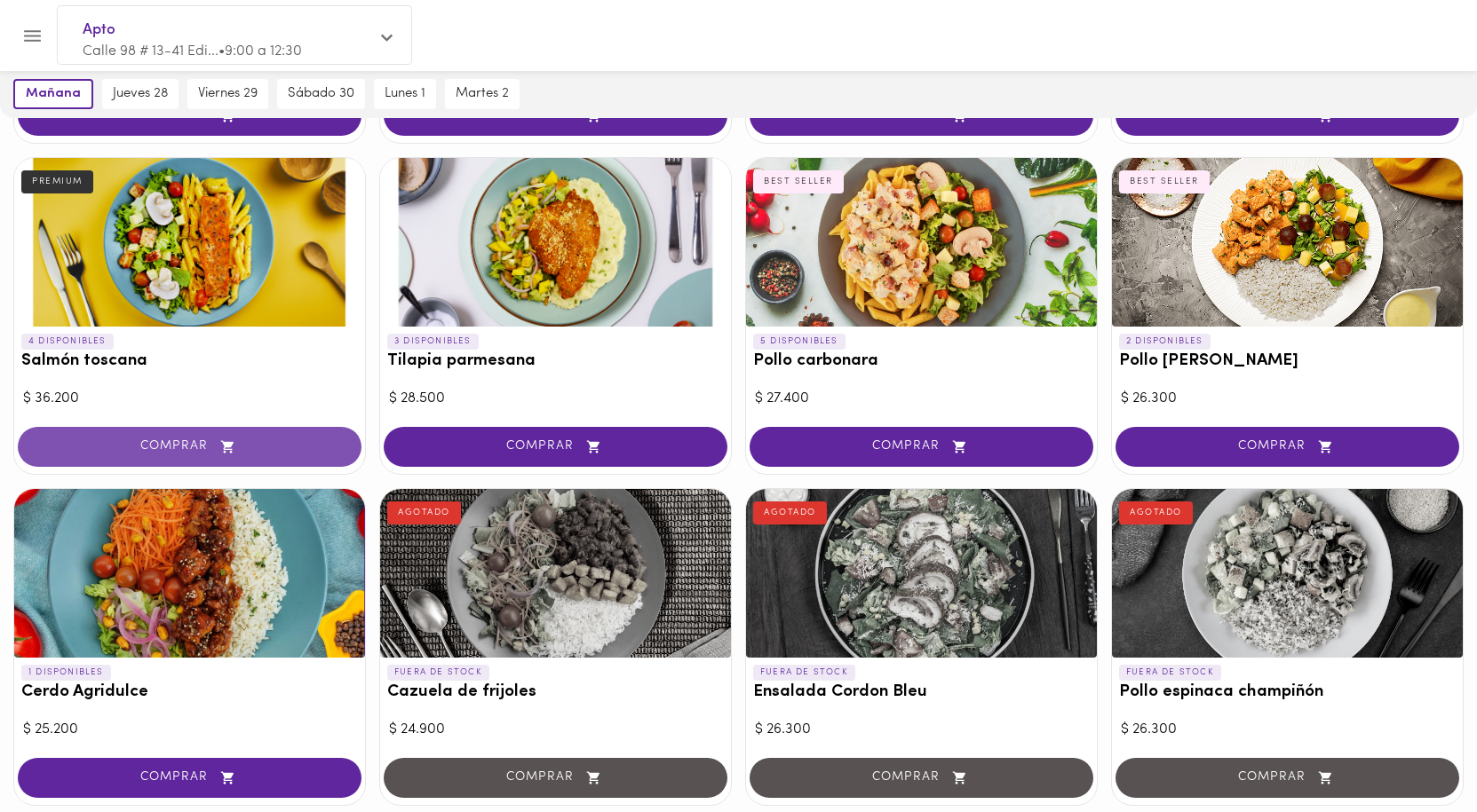
click at [171, 451] on span "COMPRAR" at bounding box center [189, 447] width 299 height 16
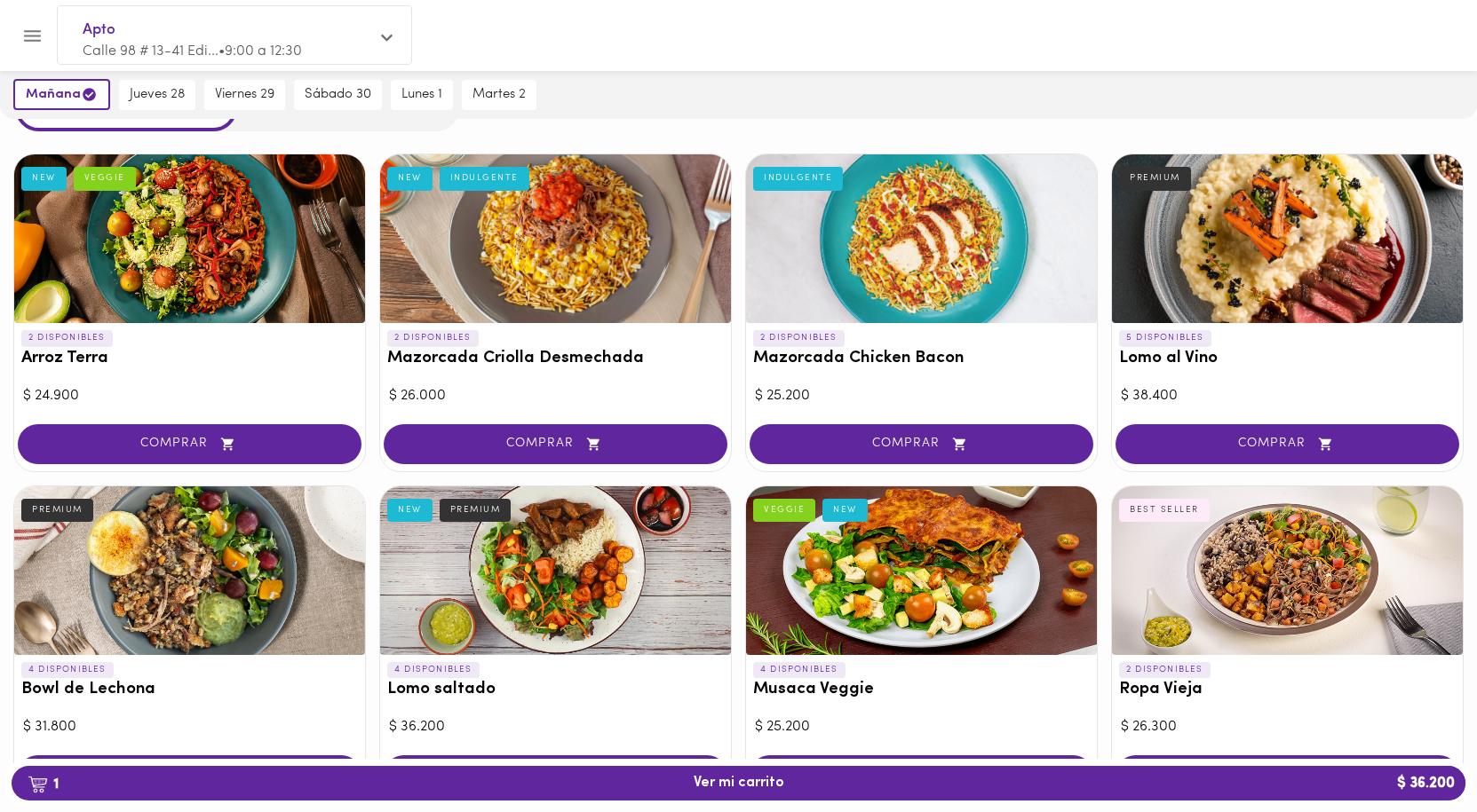
scroll to position [0, 0]
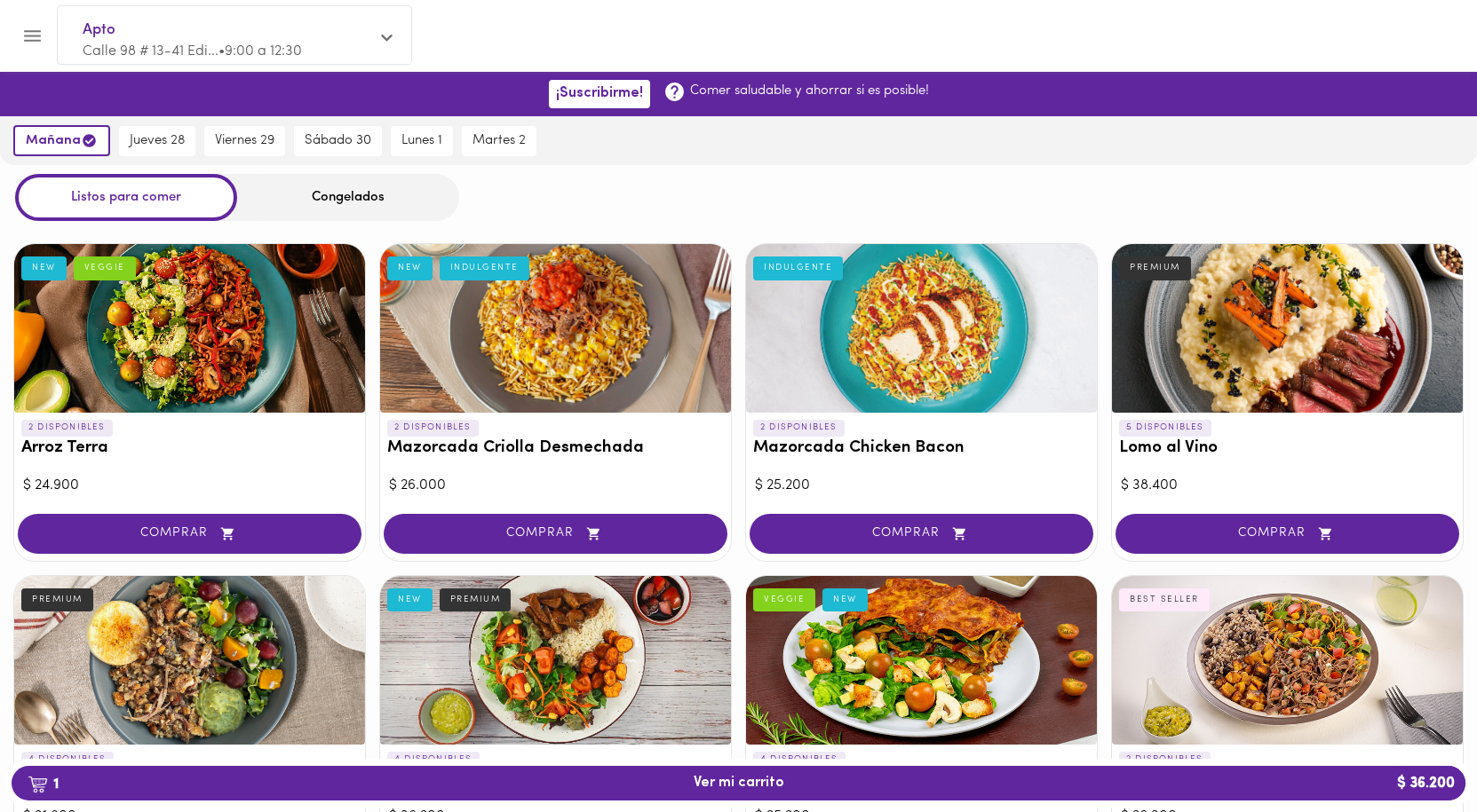
click at [331, 186] on div "Congelados" at bounding box center [348, 197] width 223 height 47
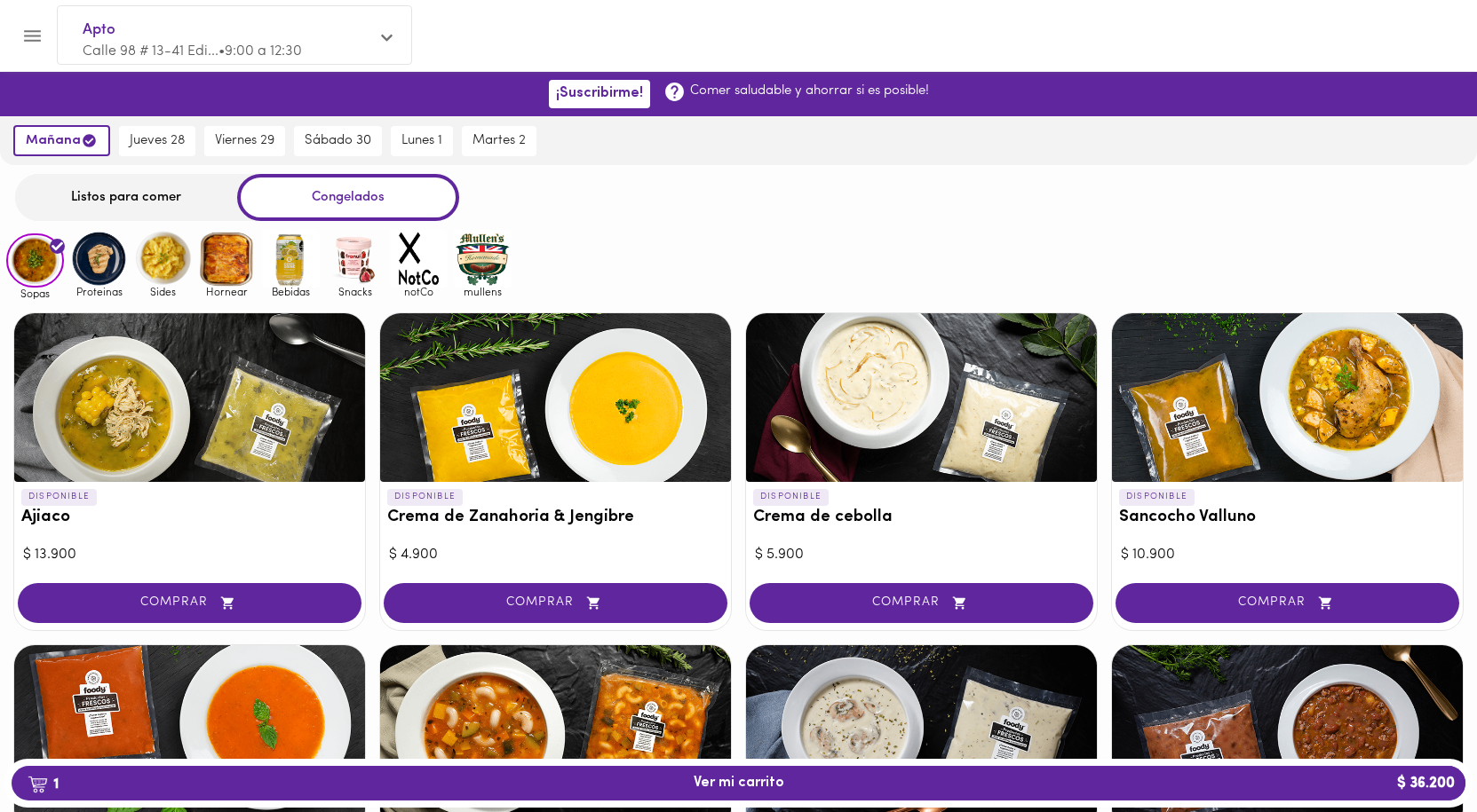
click at [96, 271] on img at bounding box center [98, 258] width 57 height 57
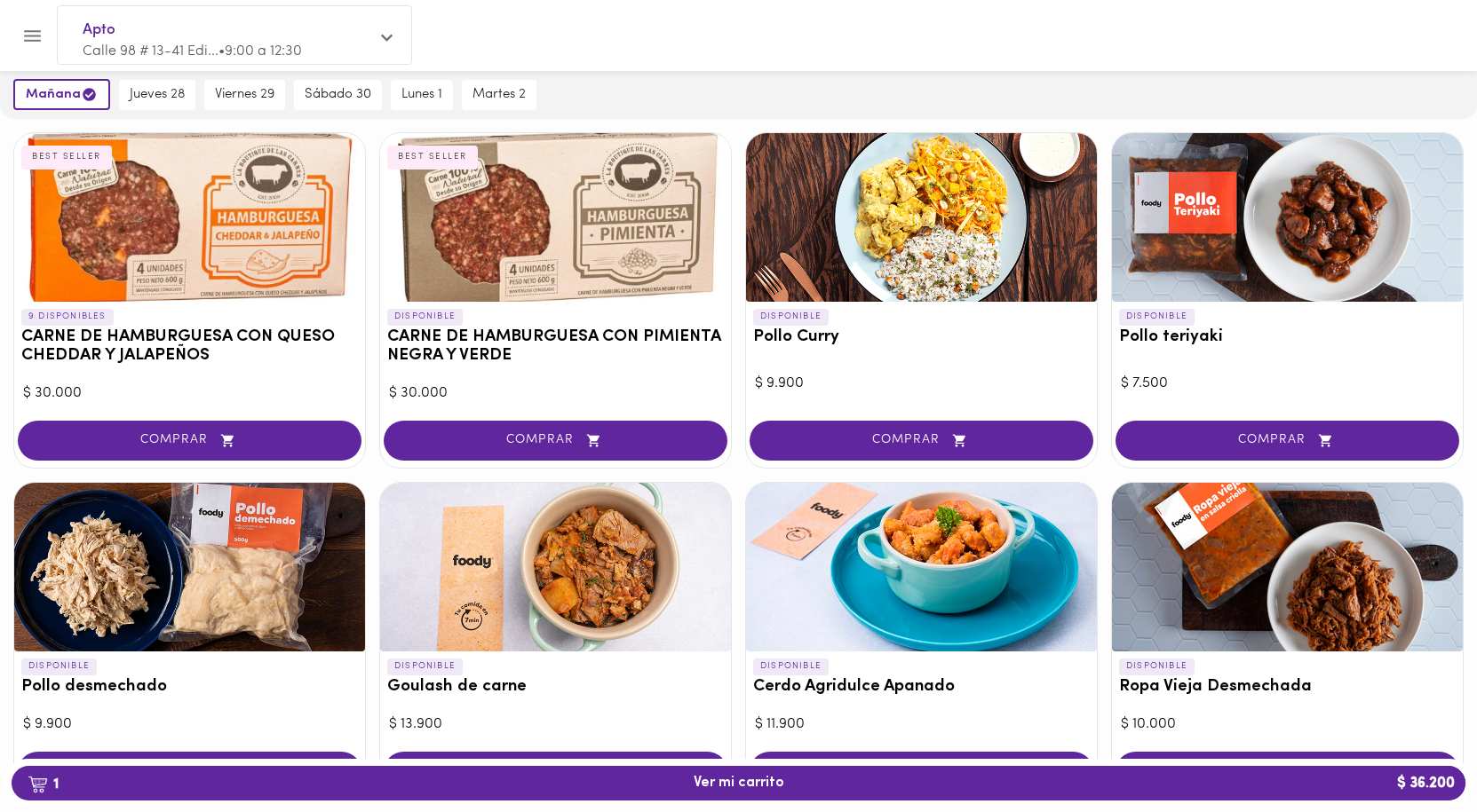
scroll to position [266, 0]
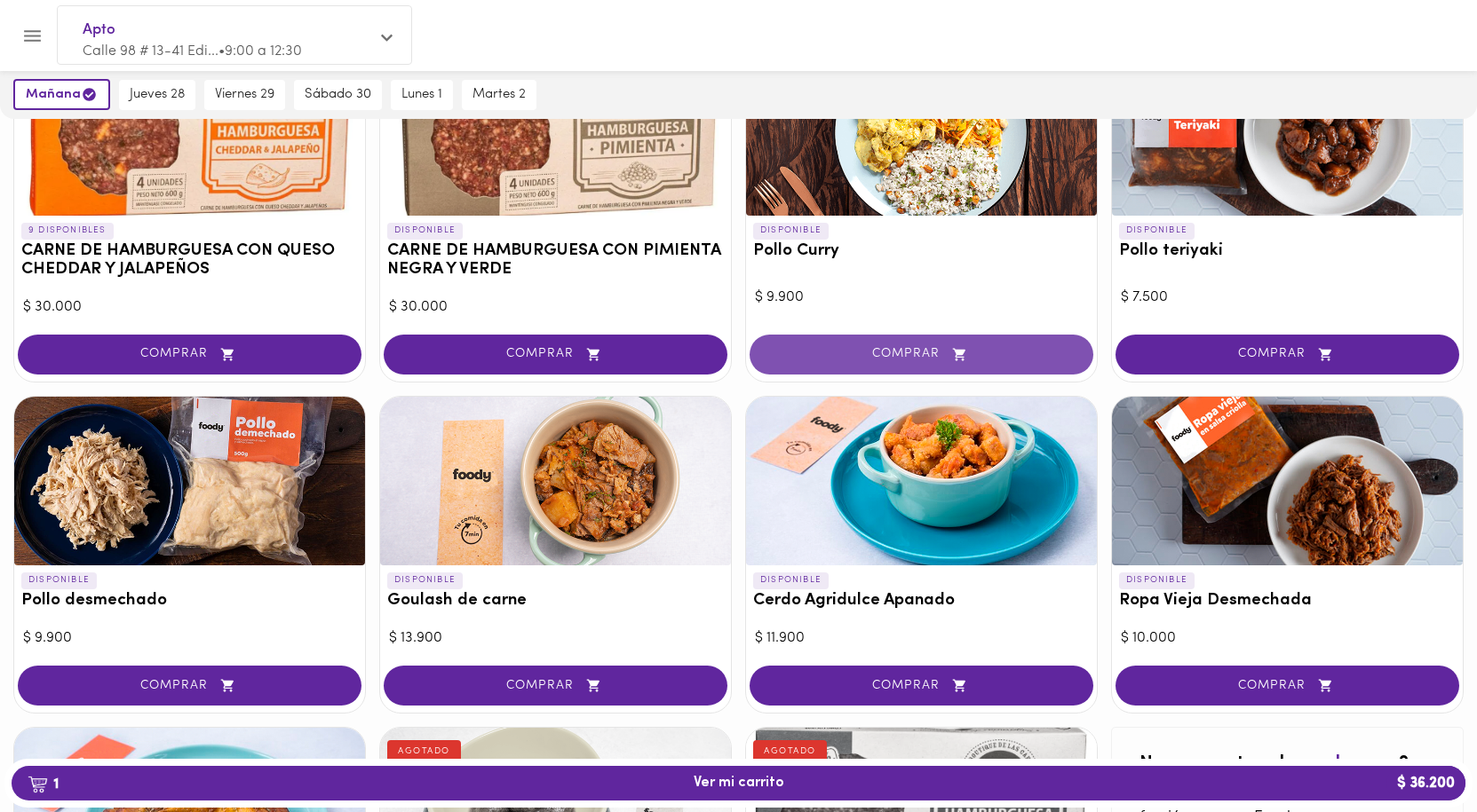
click at [915, 359] on span "COMPRAR" at bounding box center [921, 355] width 299 height 16
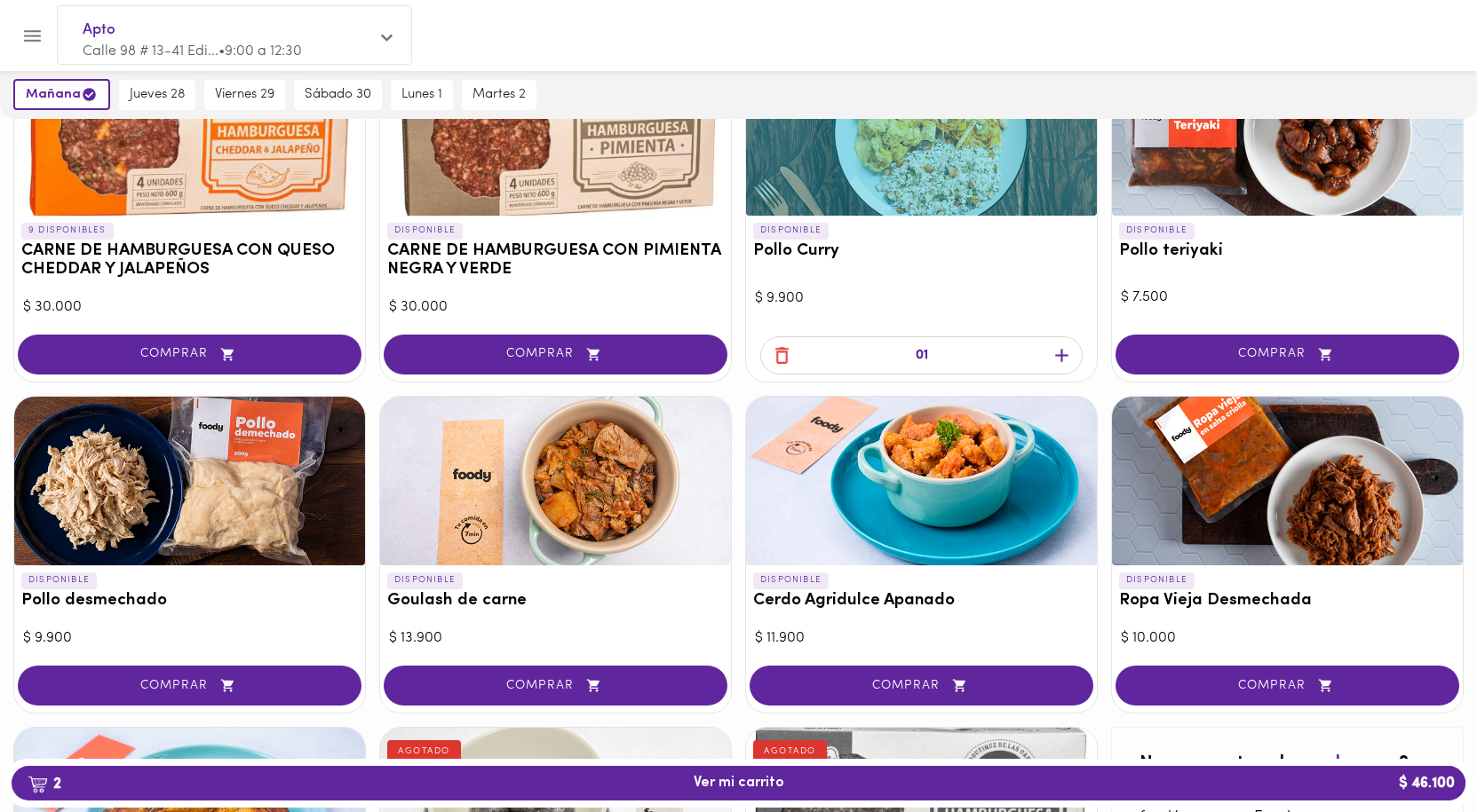
drag, startPoint x: 1064, startPoint y: 350, endPoint x: 1092, endPoint y: 354, distance: 28.3
click at [1065, 350] on icon "button" at bounding box center [1061, 355] width 22 height 22
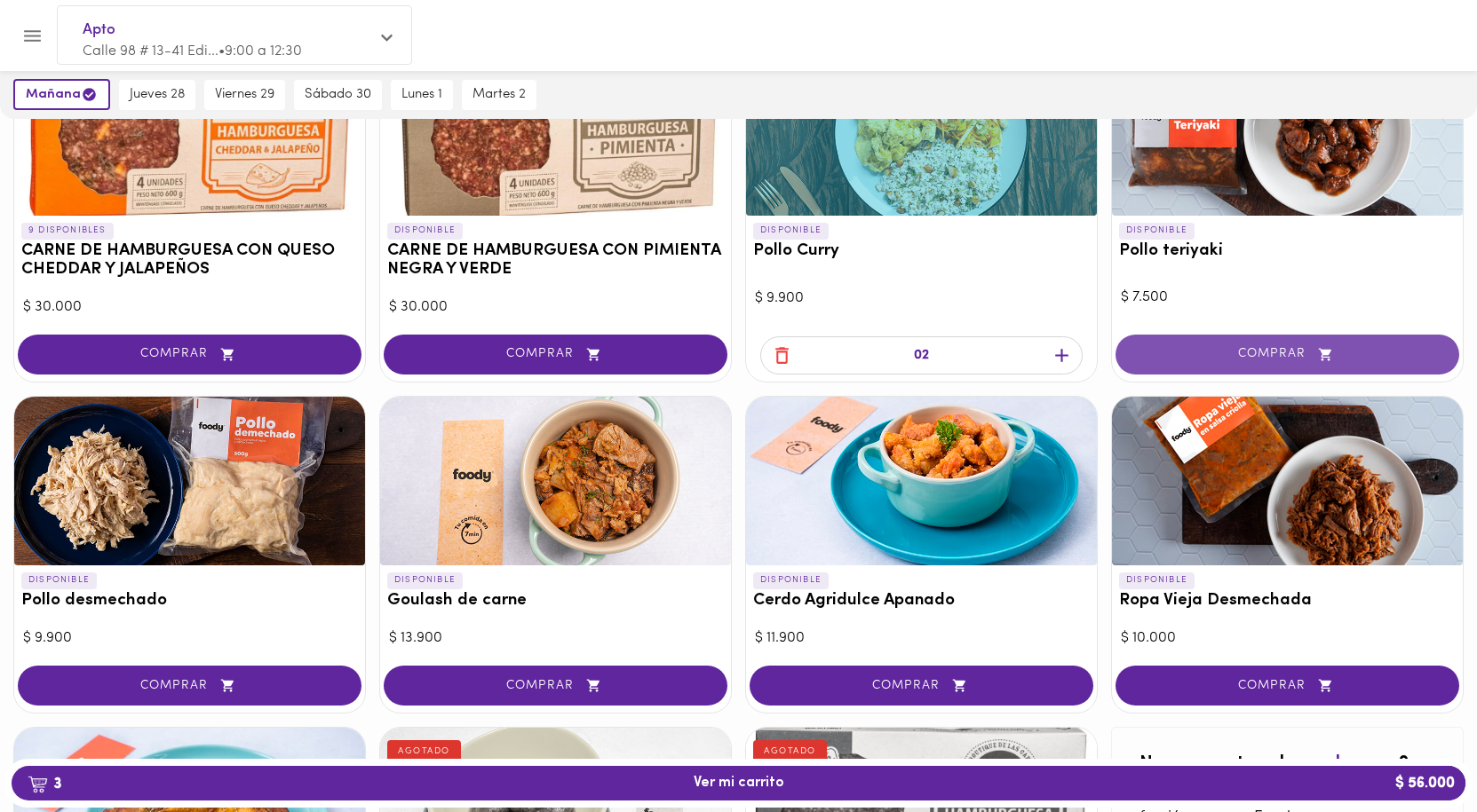
click at [1234, 347] on span "COMPRAR" at bounding box center [1288, 355] width 299 height 16
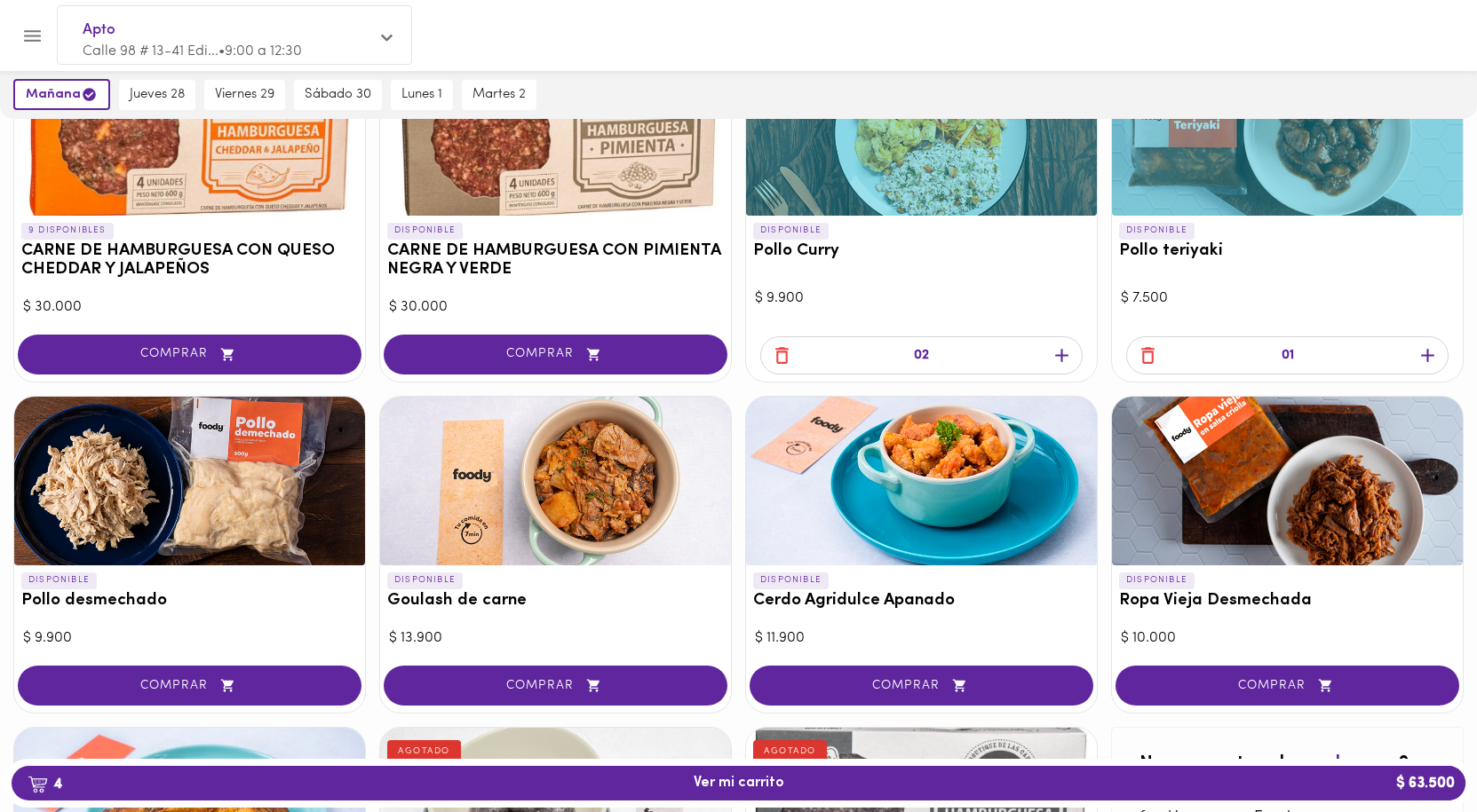
click at [1429, 352] on icon "button" at bounding box center [1427, 355] width 22 height 22
click at [207, 686] on span "COMPRAR" at bounding box center [189, 686] width 299 height 16
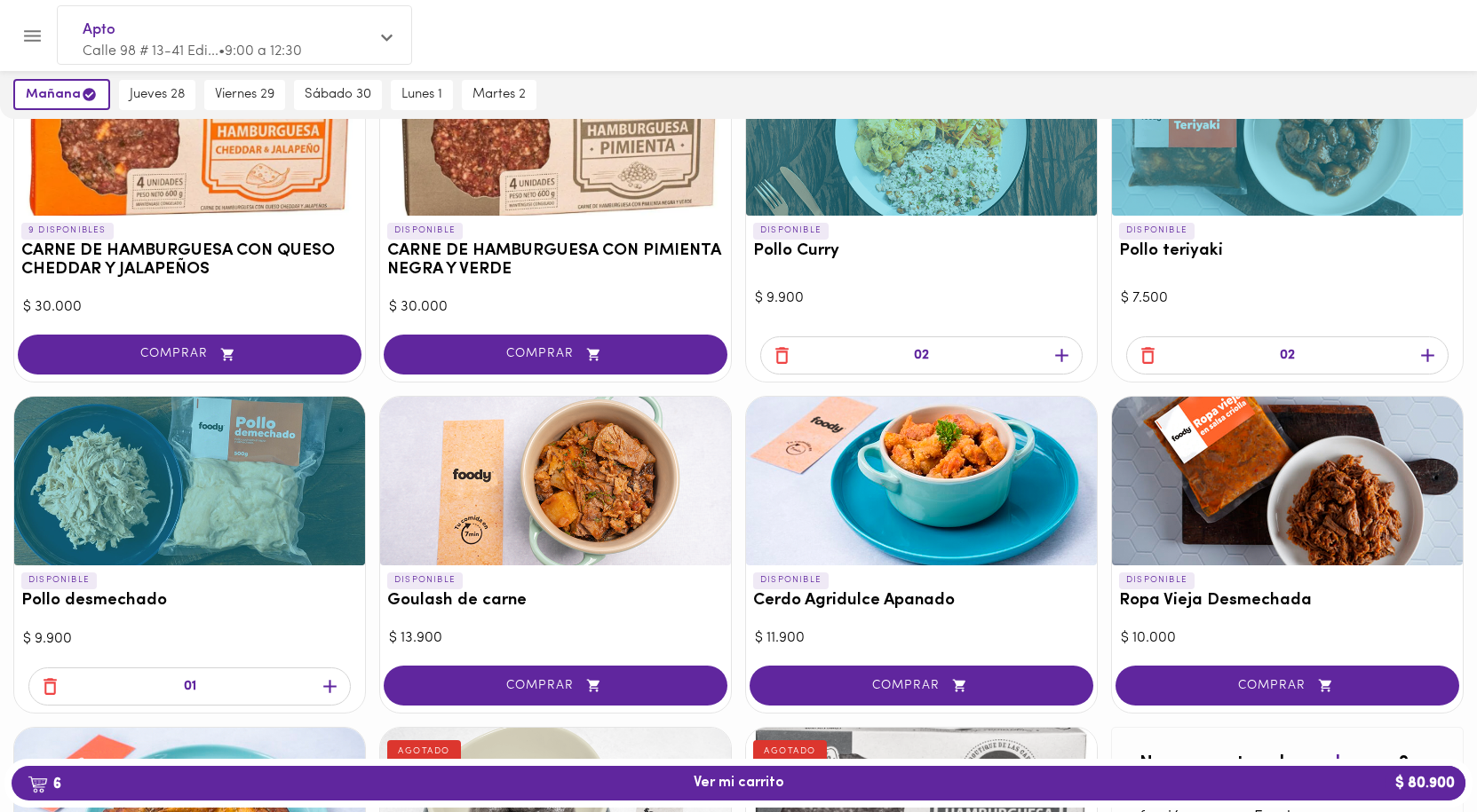
click at [332, 684] on icon "button" at bounding box center [329, 687] width 22 height 22
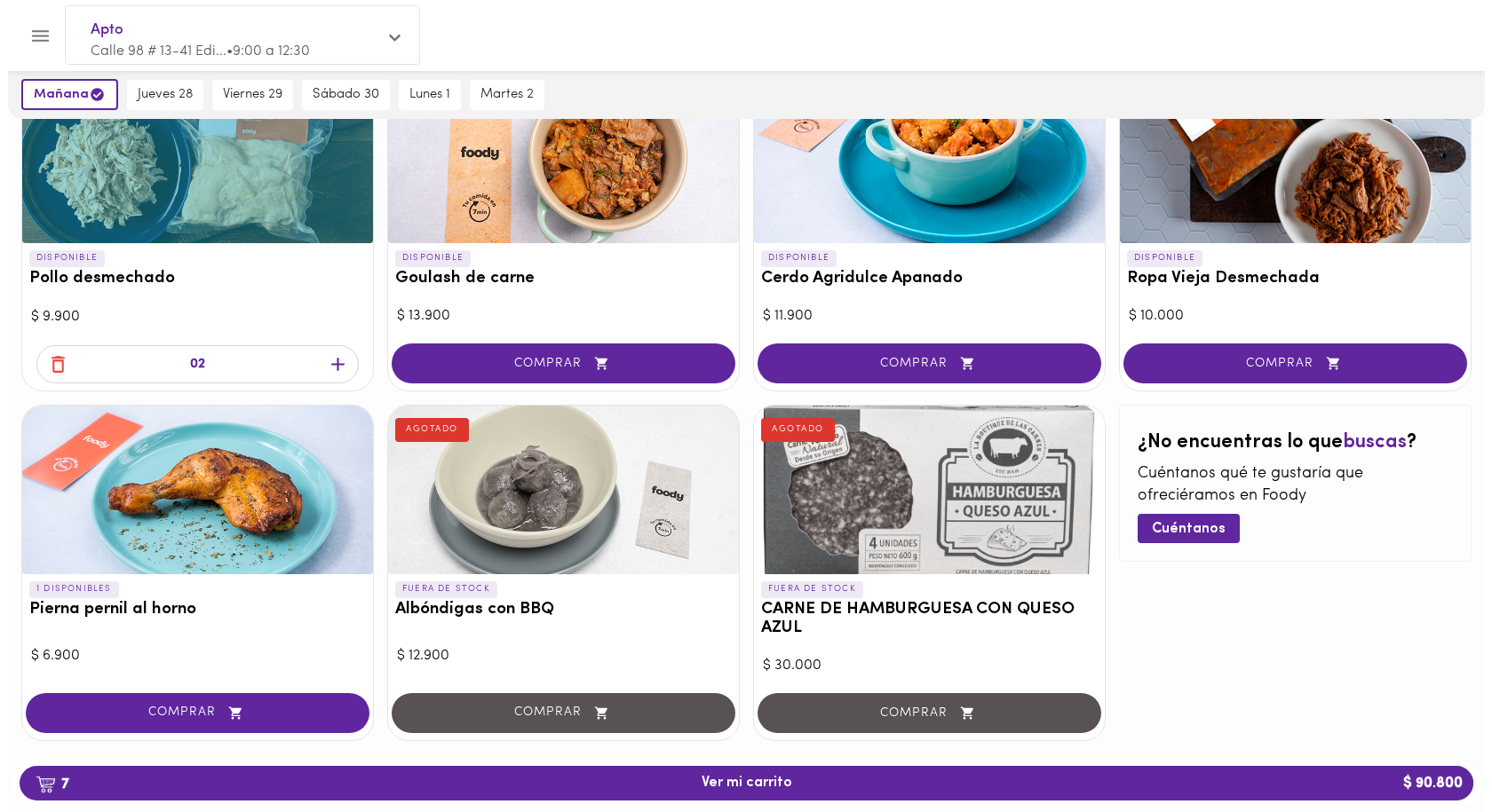
scroll to position [620, 0]
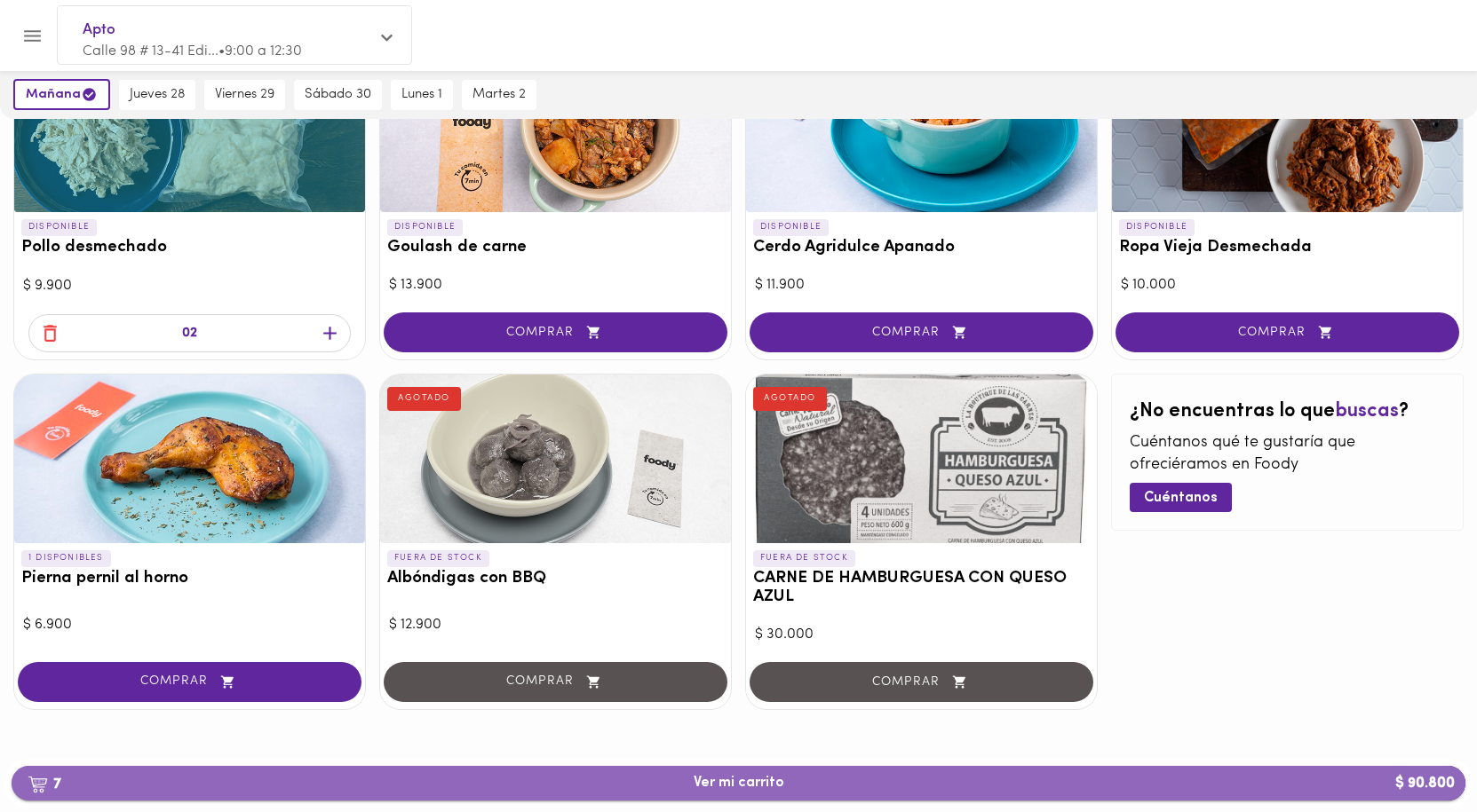
click at [734, 783] on span "7 Ver mi carrito $ 90.800" at bounding box center [738, 783] width 90 height 17
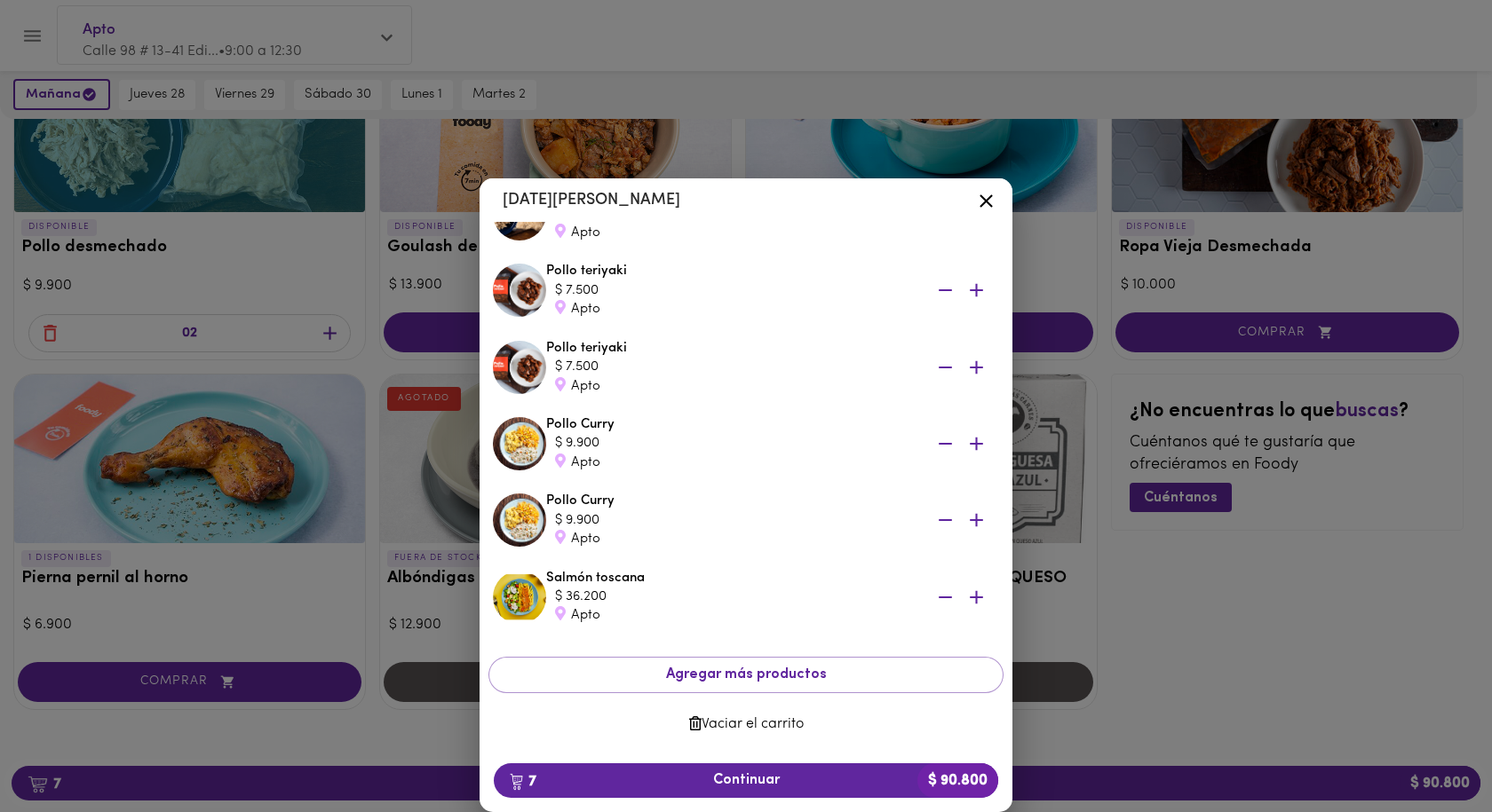
scroll to position [186, 0]
click at [747, 781] on span "7 Continuar $ 90.800" at bounding box center [746, 780] width 476 height 17
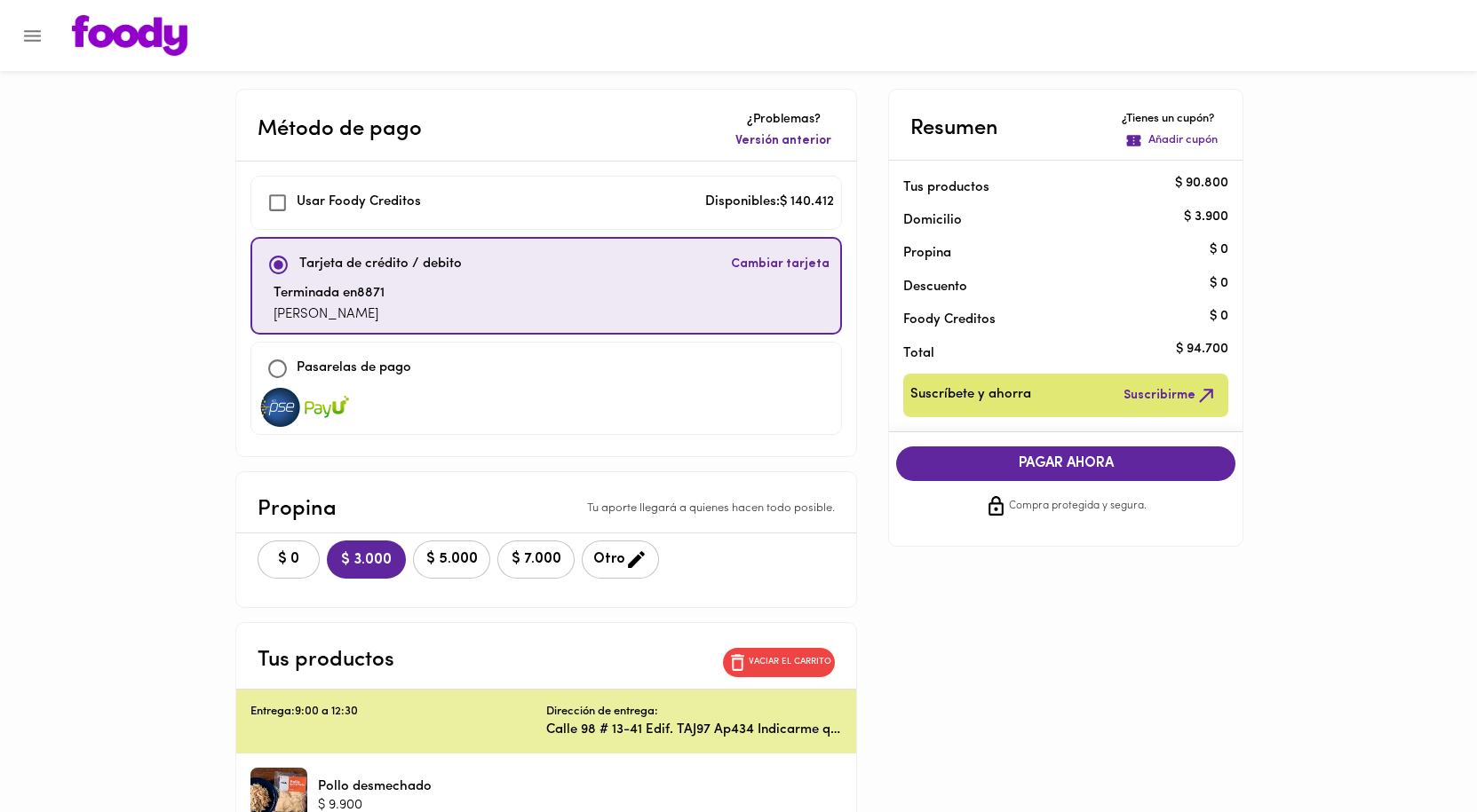
checkbox input "true"
click at [1070, 464] on span "COMPRAR AHORA" at bounding box center [1066, 463] width 304 height 16
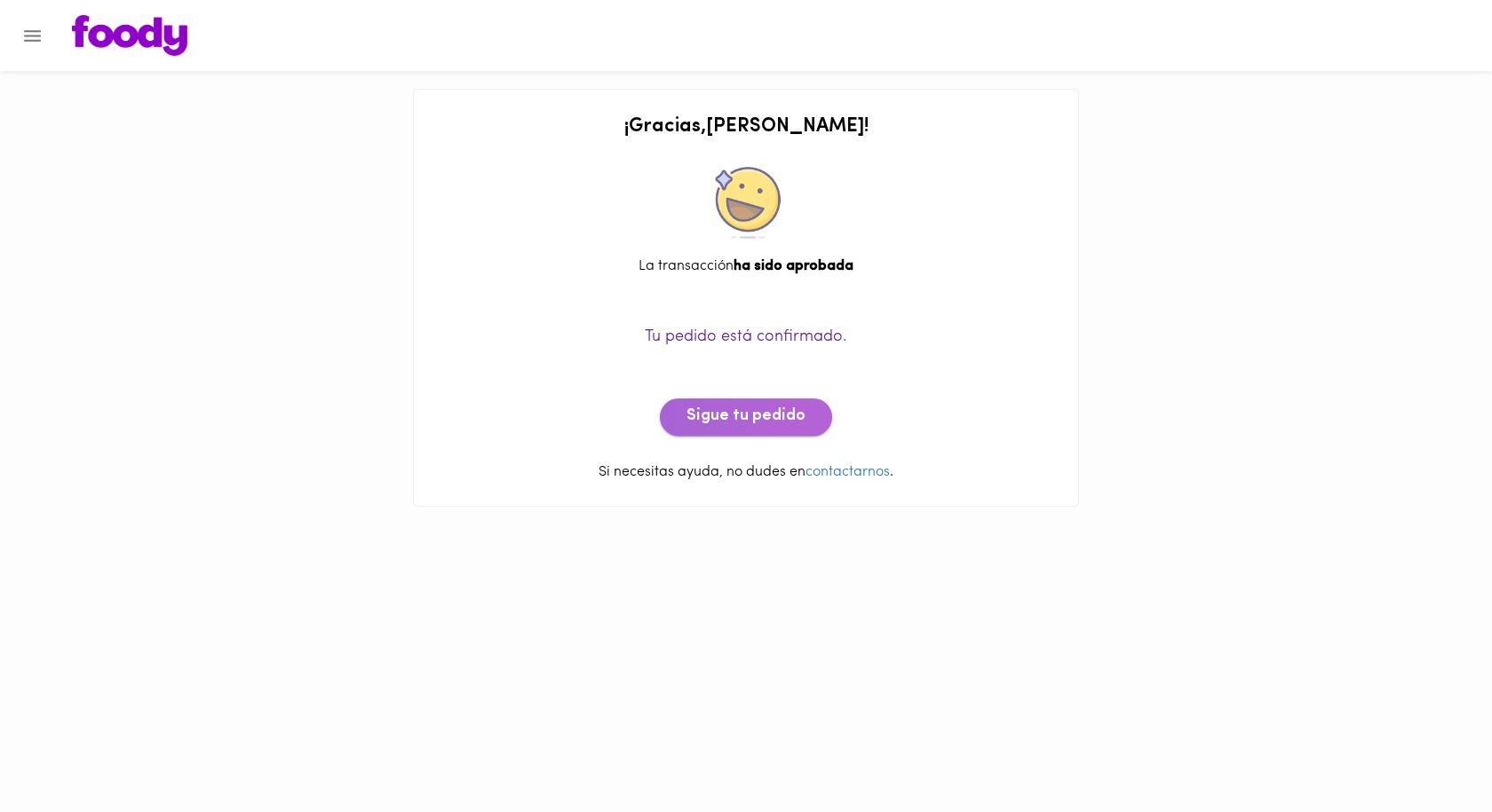
click at [775, 412] on span "Sigue tu pedido" at bounding box center [746, 418] width 119 height 19
